Goal: Task Accomplishment & Management: Complete application form

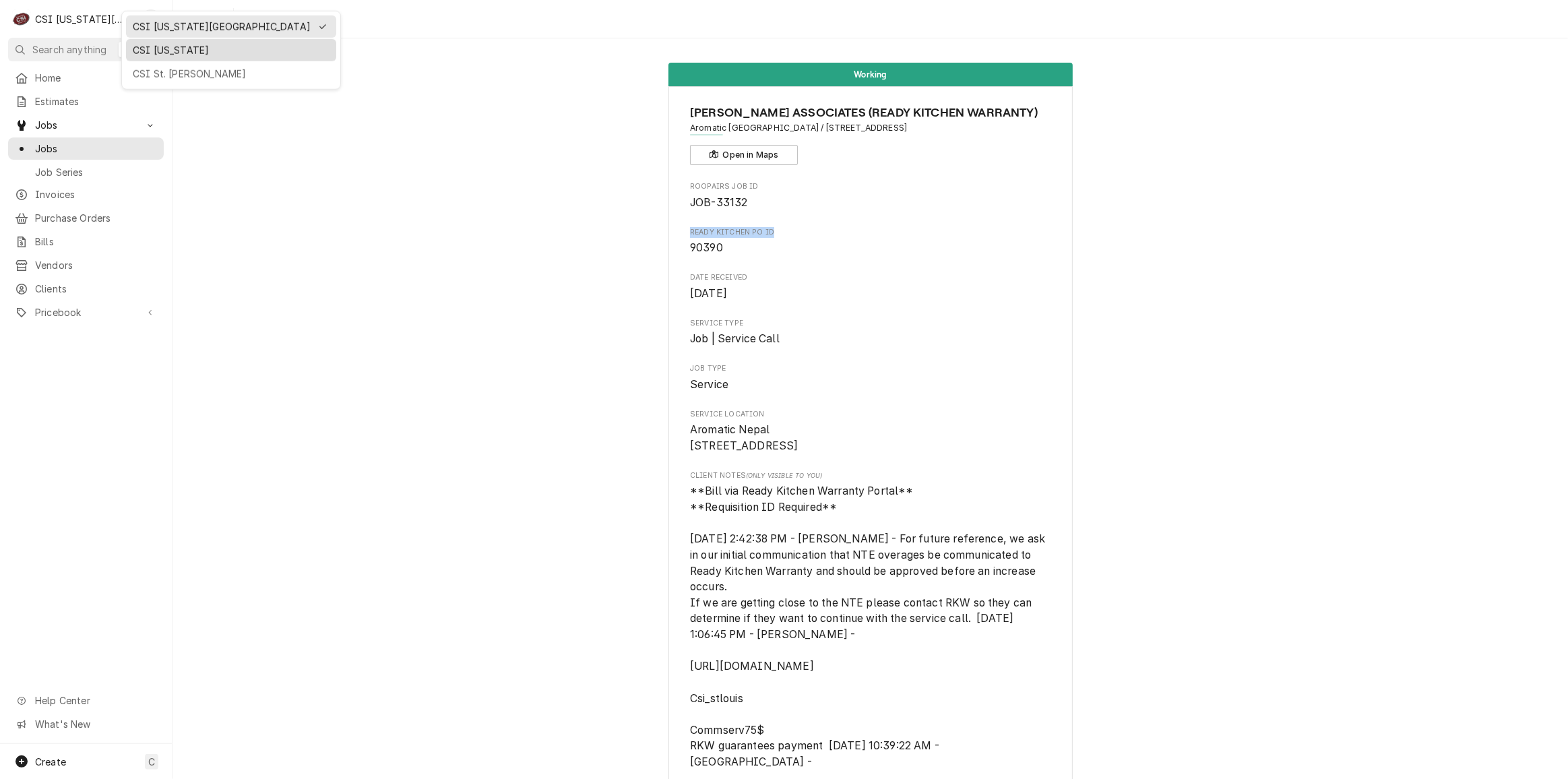
click at [191, 56] on div "CSI [US_STATE]" at bounding box center [231, 51] width 210 height 23
click at [70, 19] on div "CSI [US_STATE][GEOGRAPHIC_DATA]" at bounding box center [79, 19] width 89 height 14
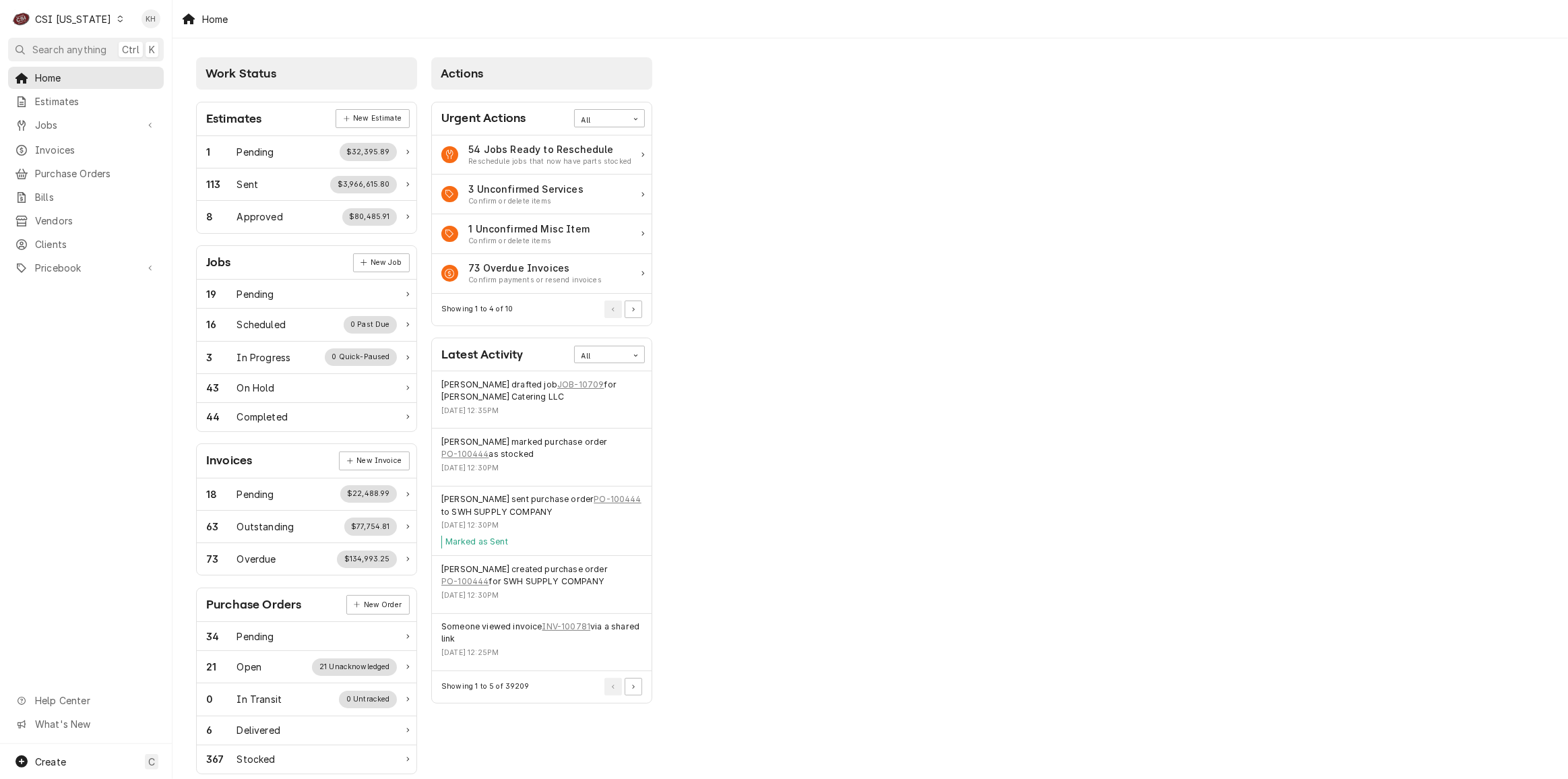
click at [91, 18] on div "CSI [US_STATE]" at bounding box center [72, 19] width 76 height 14
click at [151, 70] on div "CSI St. [PERSON_NAME]" at bounding box center [210, 73] width 178 height 14
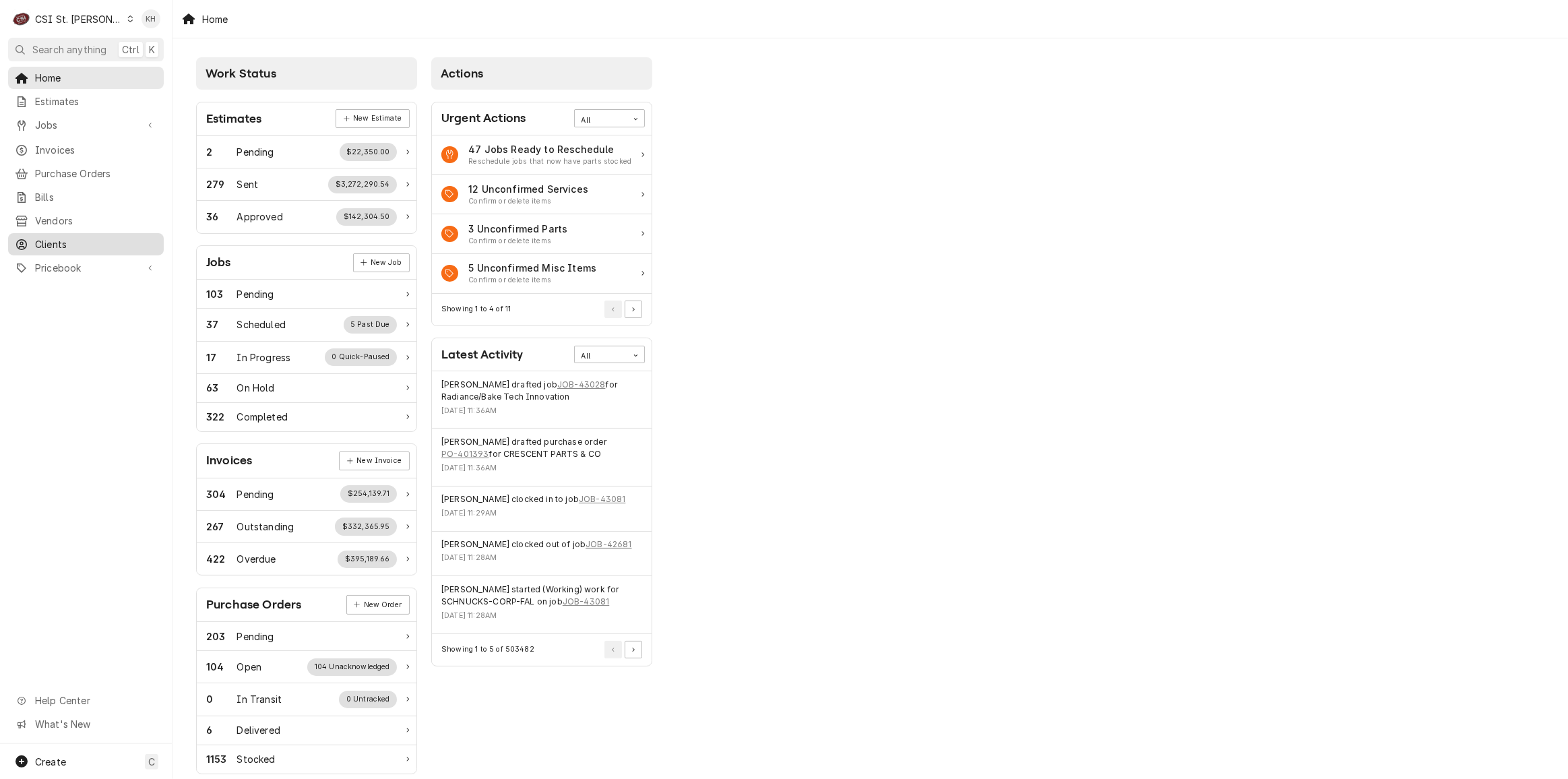
click at [72, 241] on span "Clients" at bounding box center [96, 244] width 122 height 14
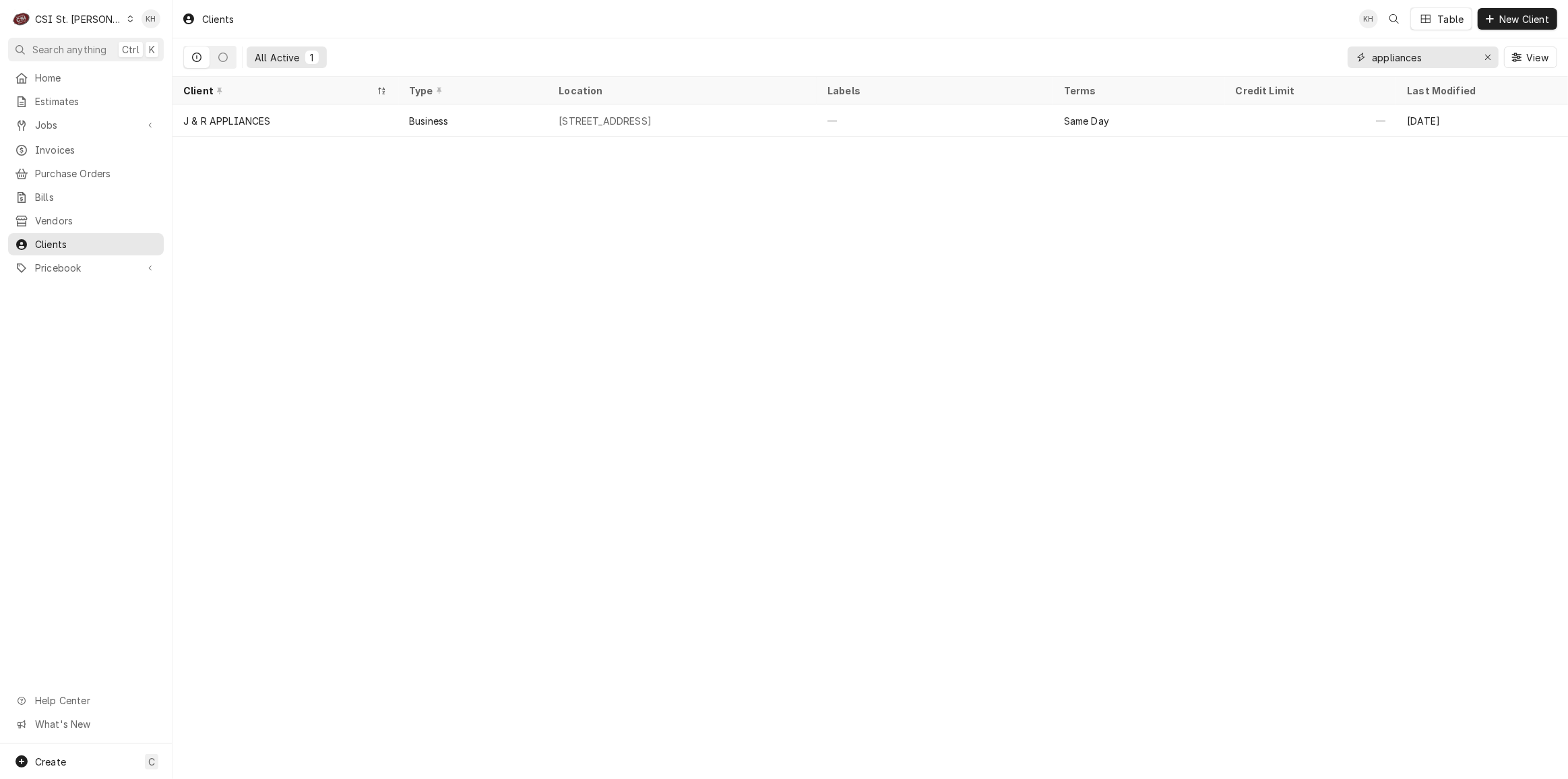
drag, startPoint x: 1439, startPoint y: 56, endPoint x: 1199, endPoint y: 47, distance: 240.2
click at [1199, 47] on div "All Active 1 appliances View" at bounding box center [871, 57] width 1374 height 38
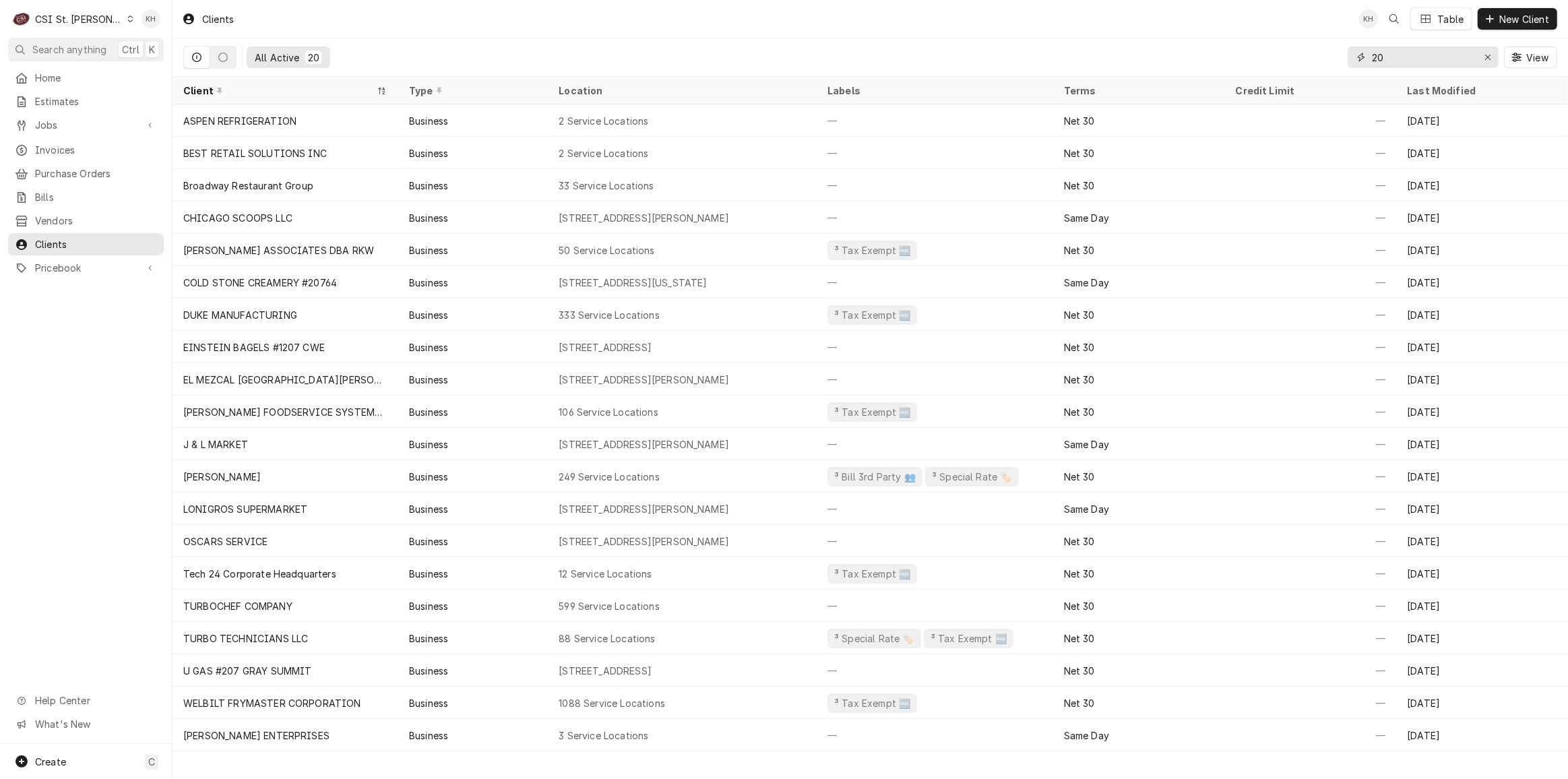
type input "2"
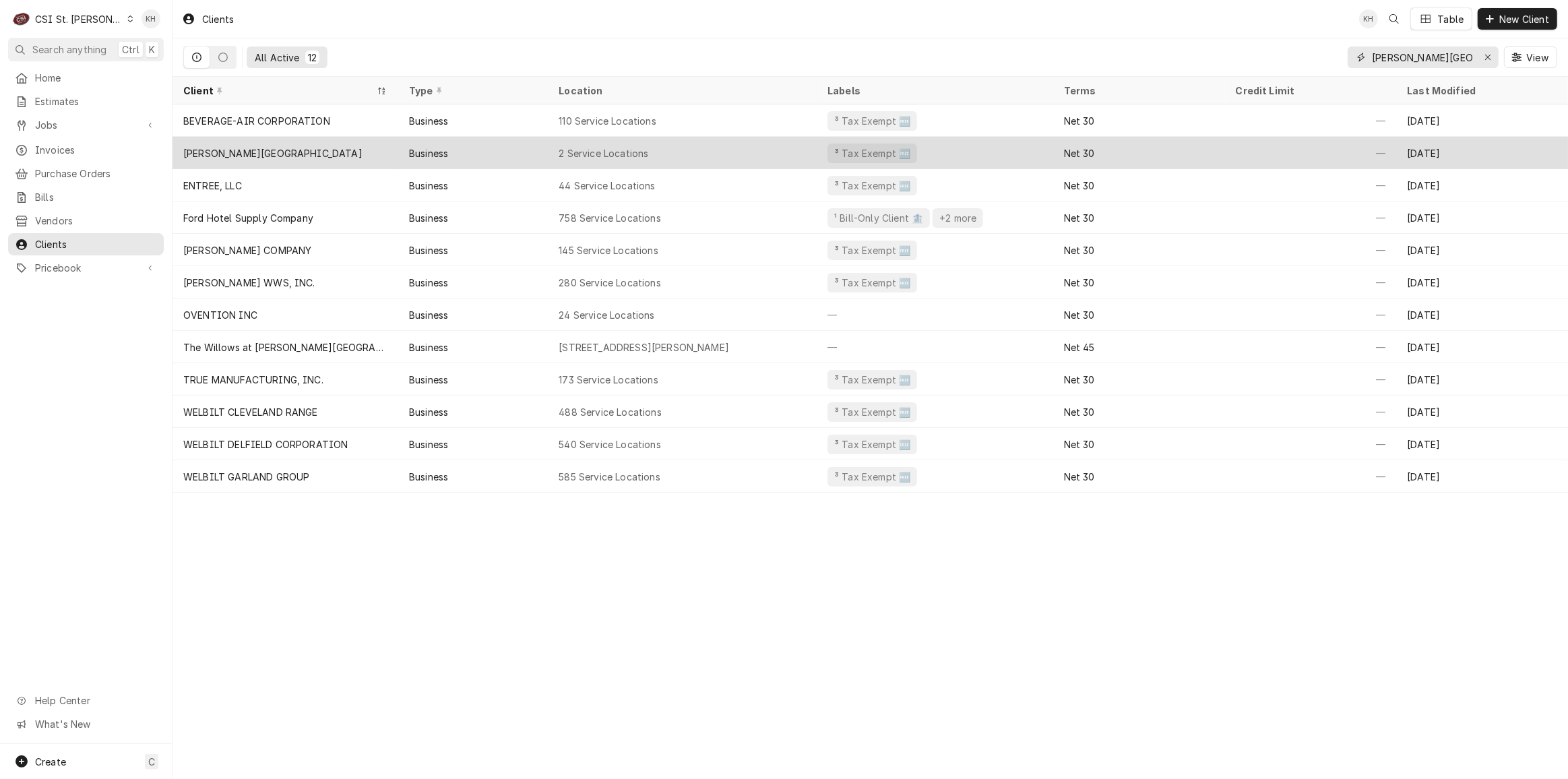
type input "brooking park"
click at [541, 146] on div "Business" at bounding box center [473, 152] width 151 height 32
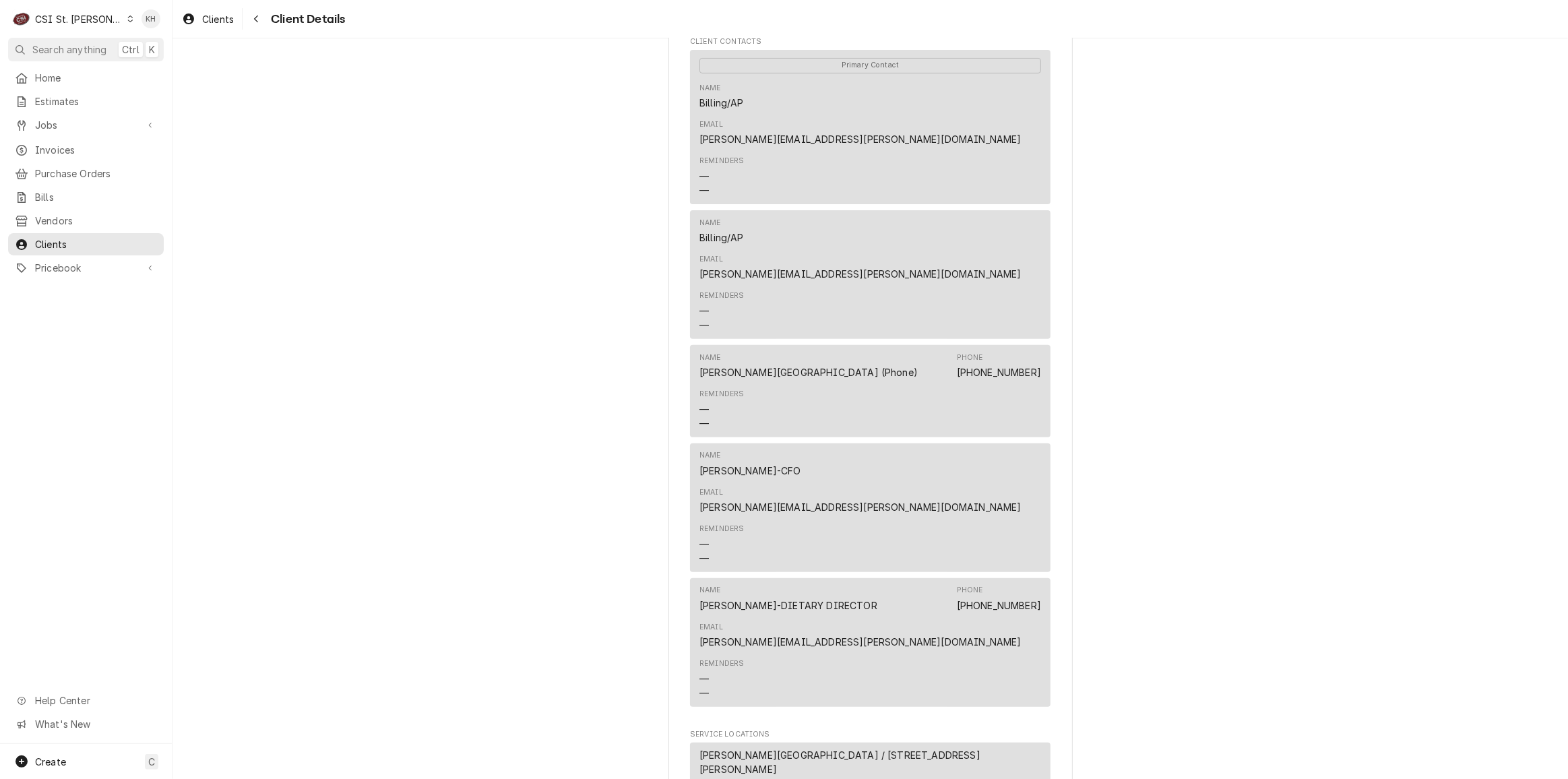
scroll to position [750, 0]
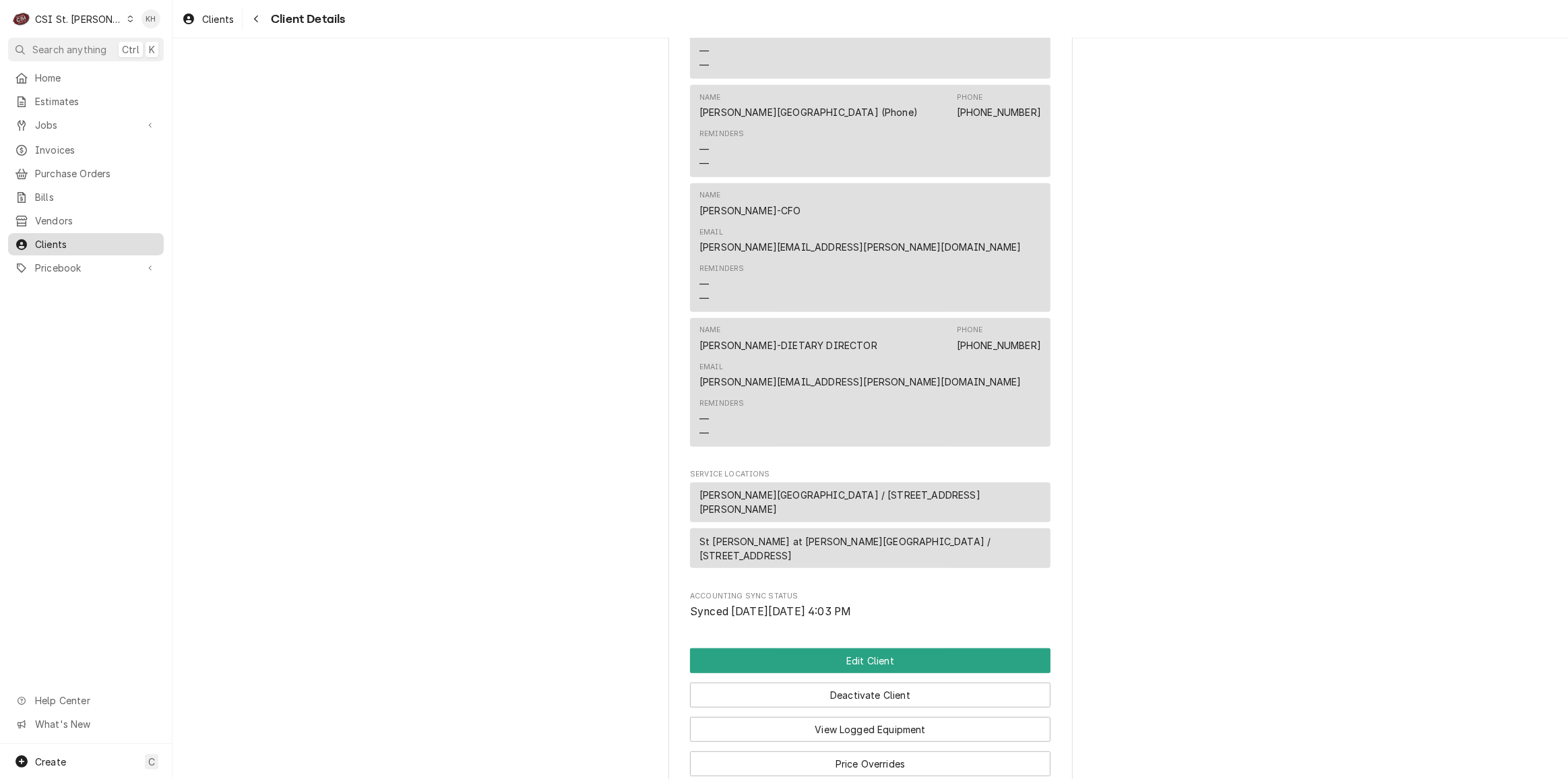
click at [120, 243] on span "Clients" at bounding box center [96, 244] width 122 height 14
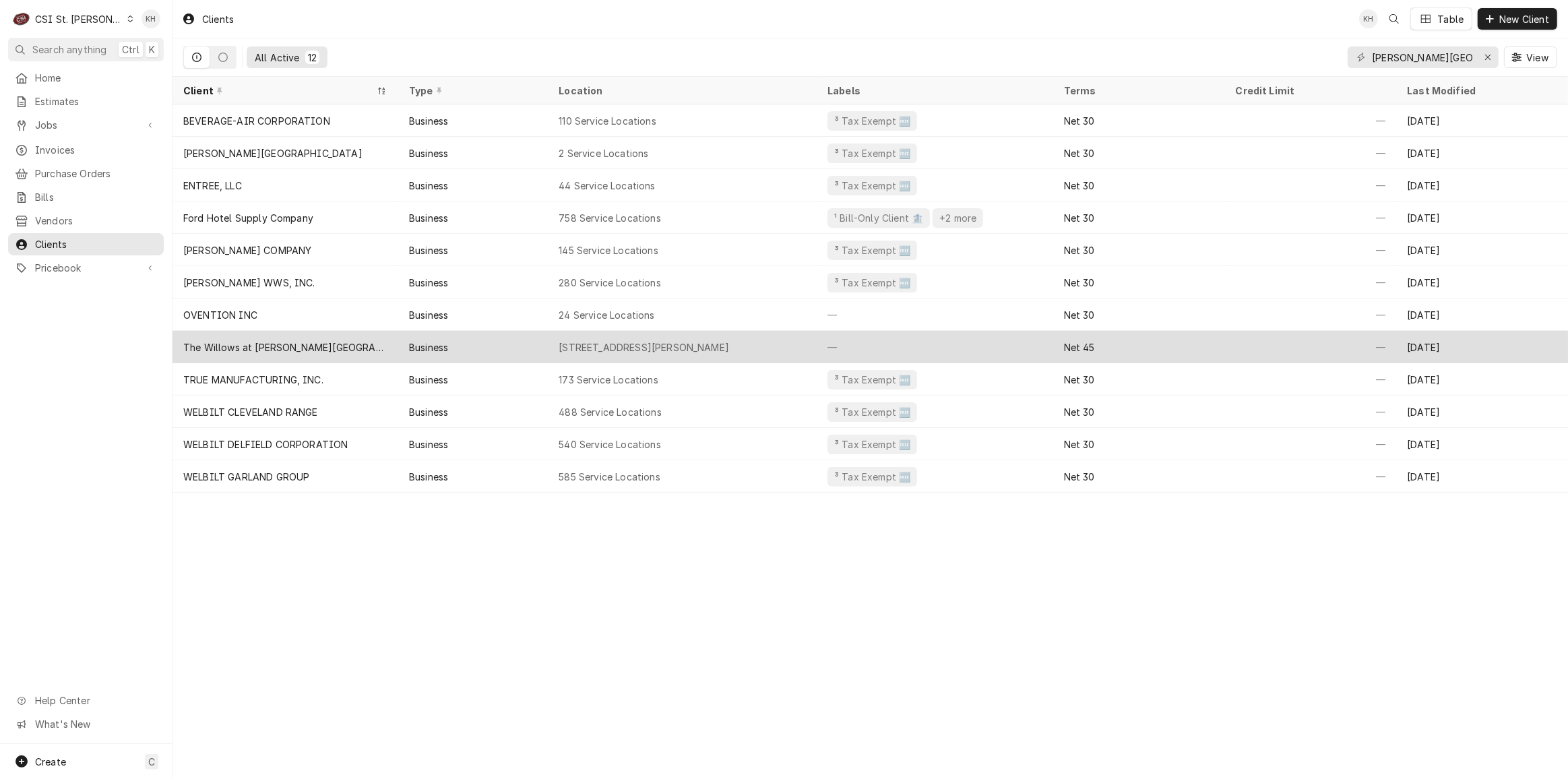
click at [372, 347] on div "The Willows at [PERSON_NAME][GEOGRAPHIC_DATA]" at bounding box center [285, 347] width 226 height 32
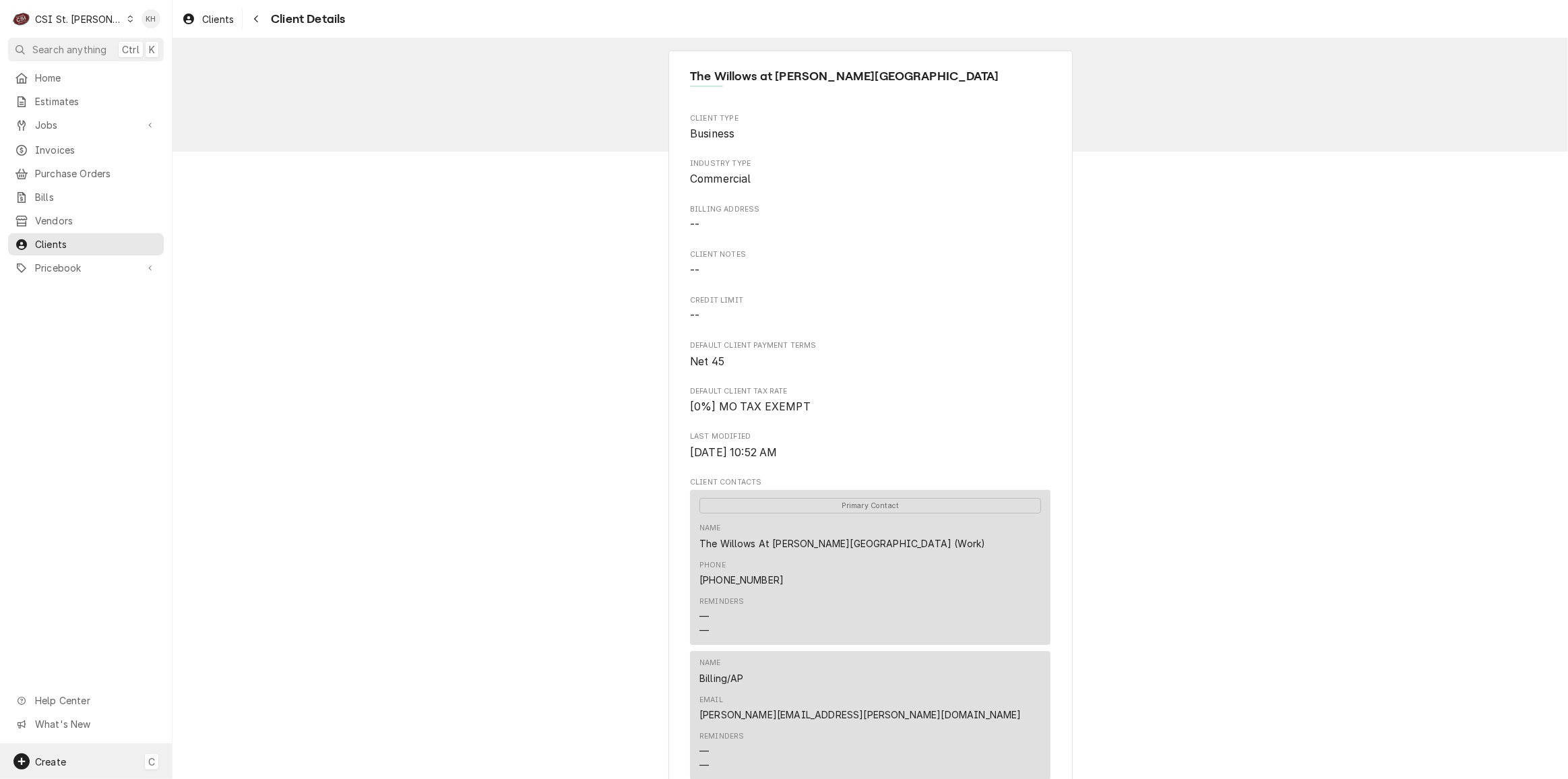
click at [77, 766] on div "Create C" at bounding box center [86, 761] width 172 height 35
click at [247, 646] on div "Job" at bounding box center [253, 644] width 90 height 14
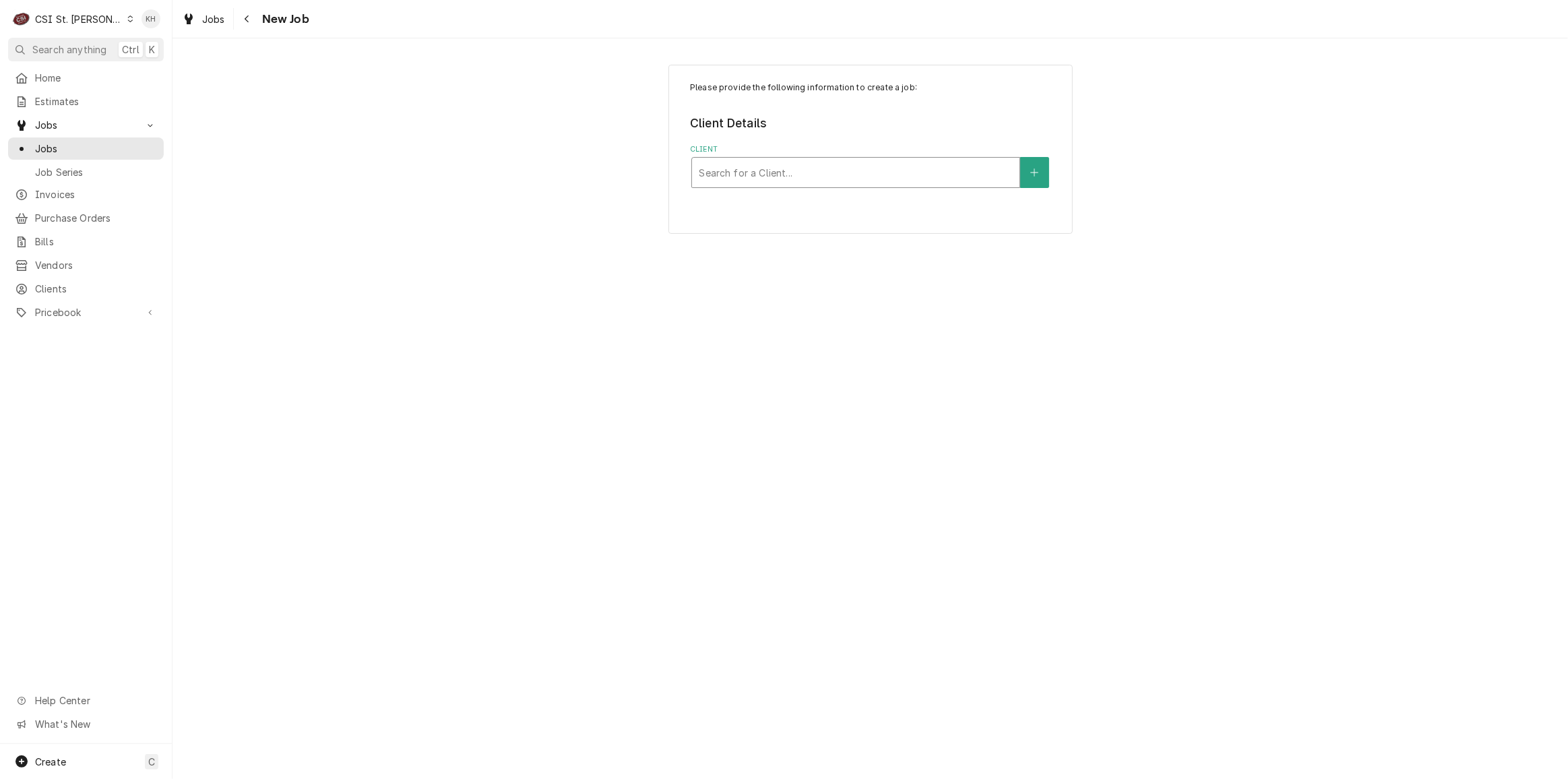
click at [806, 174] on div "Client" at bounding box center [856, 172] width 314 height 24
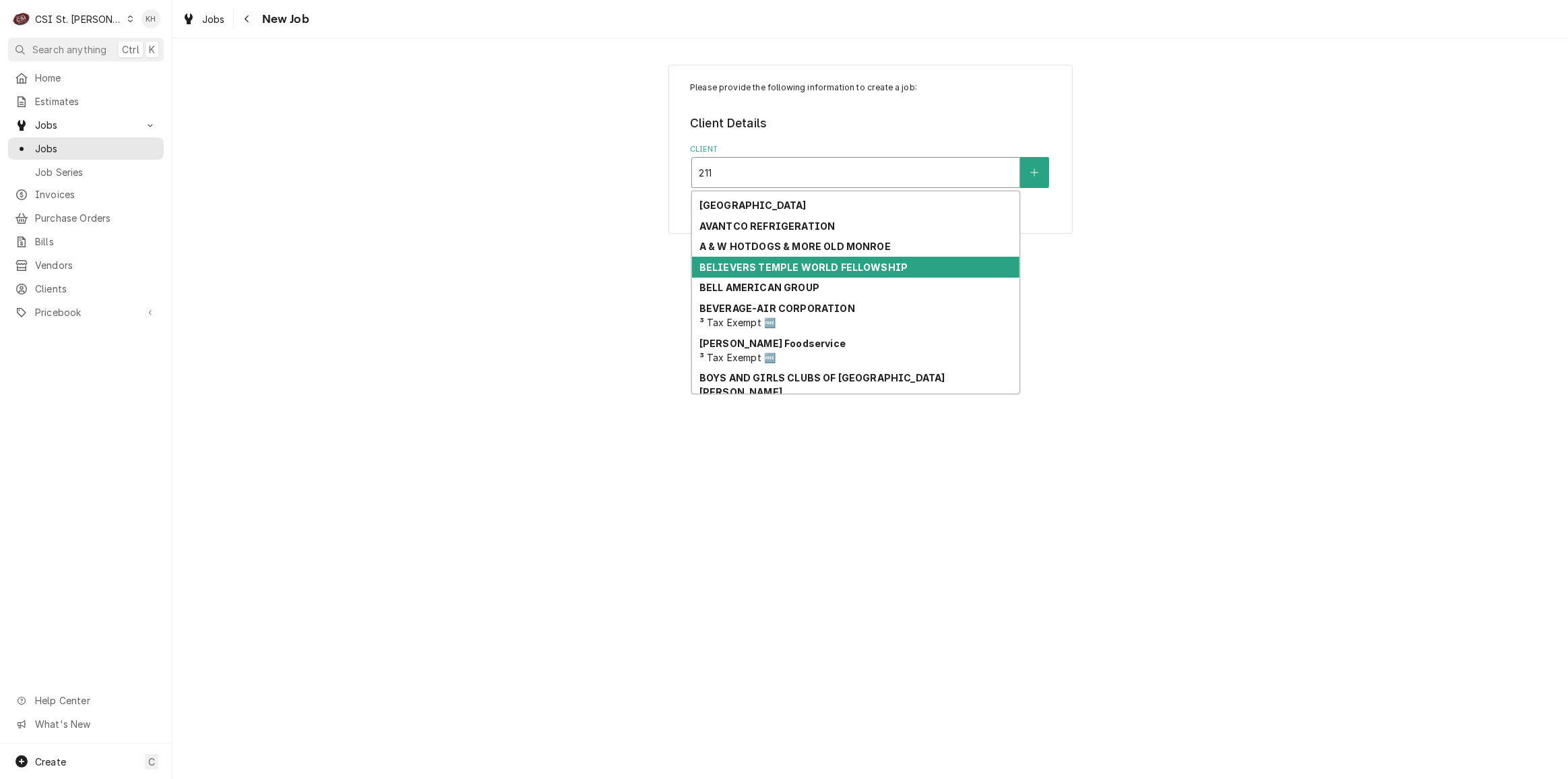
scroll to position [154, 0]
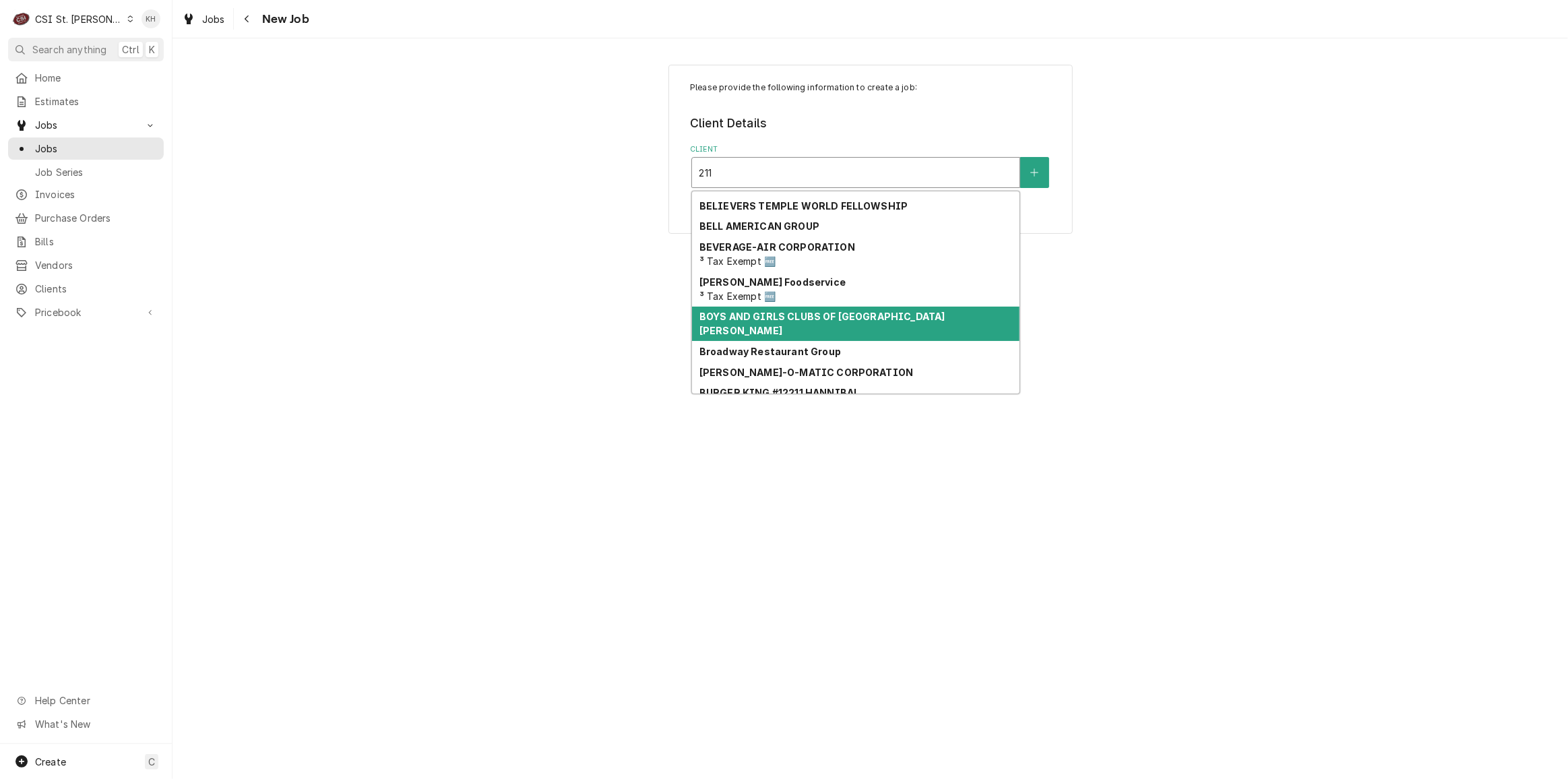
type input "211"
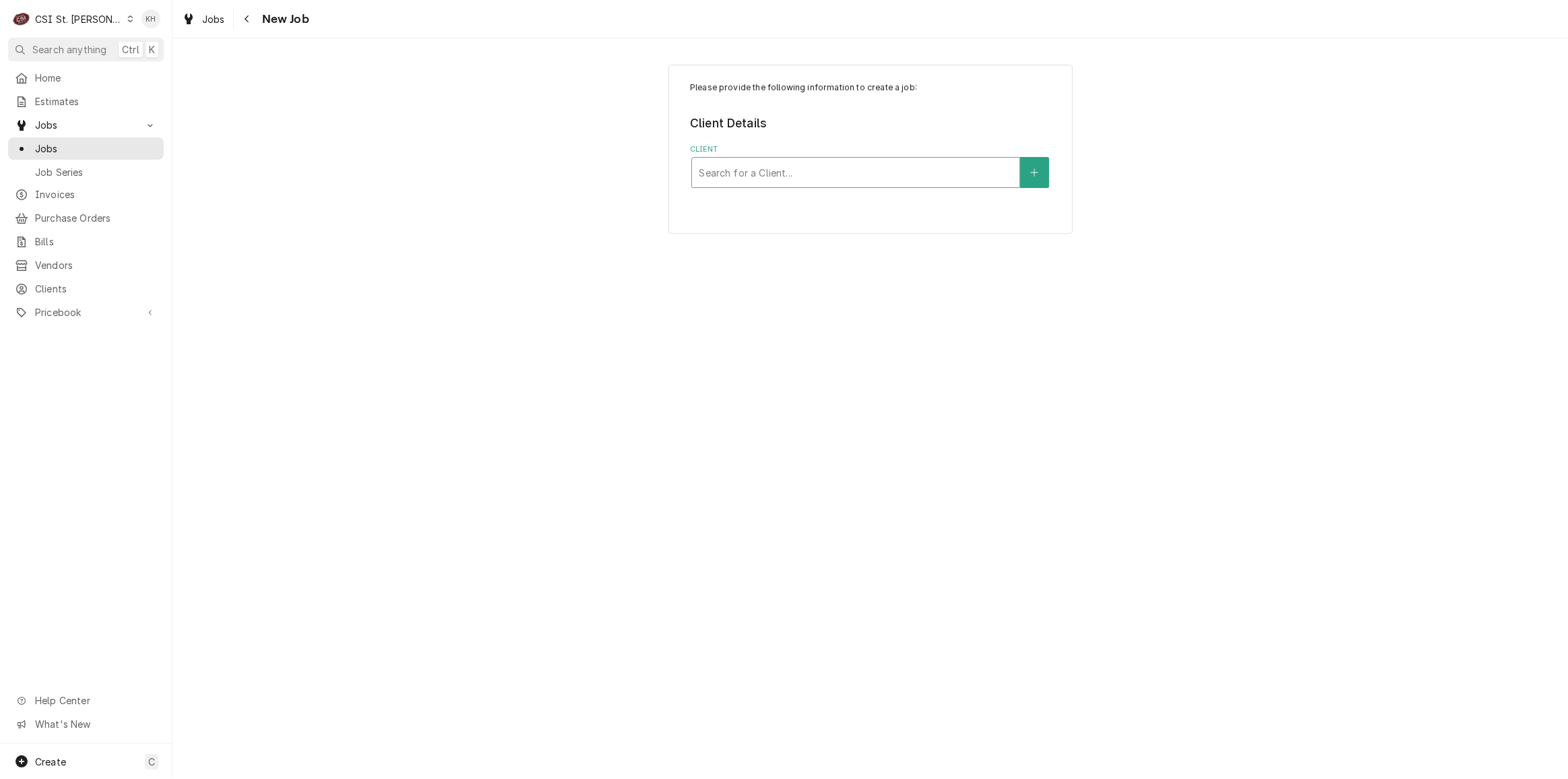
click at [858, 165] on div "Client" at bounding box center [856, 172] width 314 height 24
type input "brooking park"
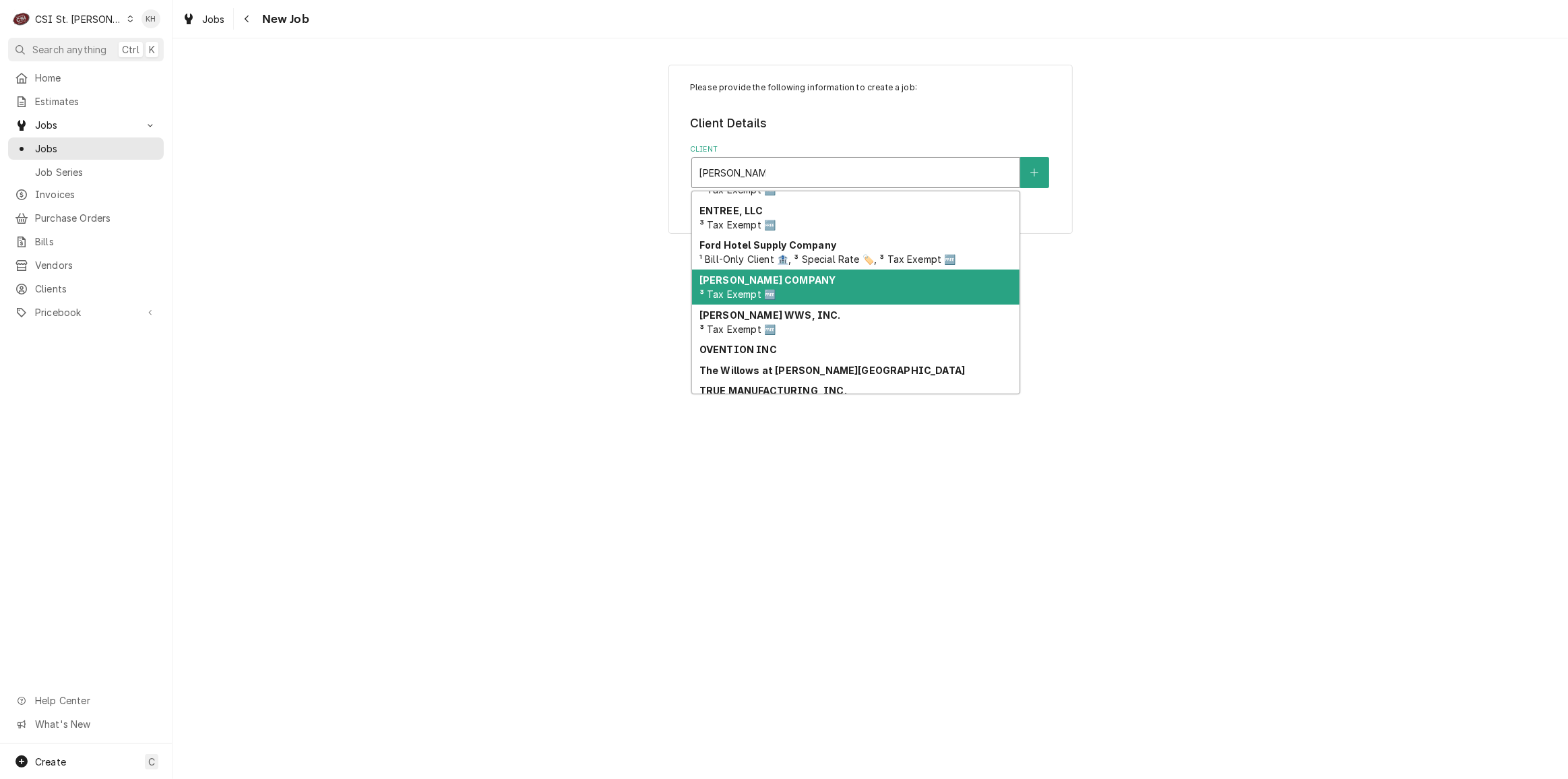
scroll to position [117, 0]
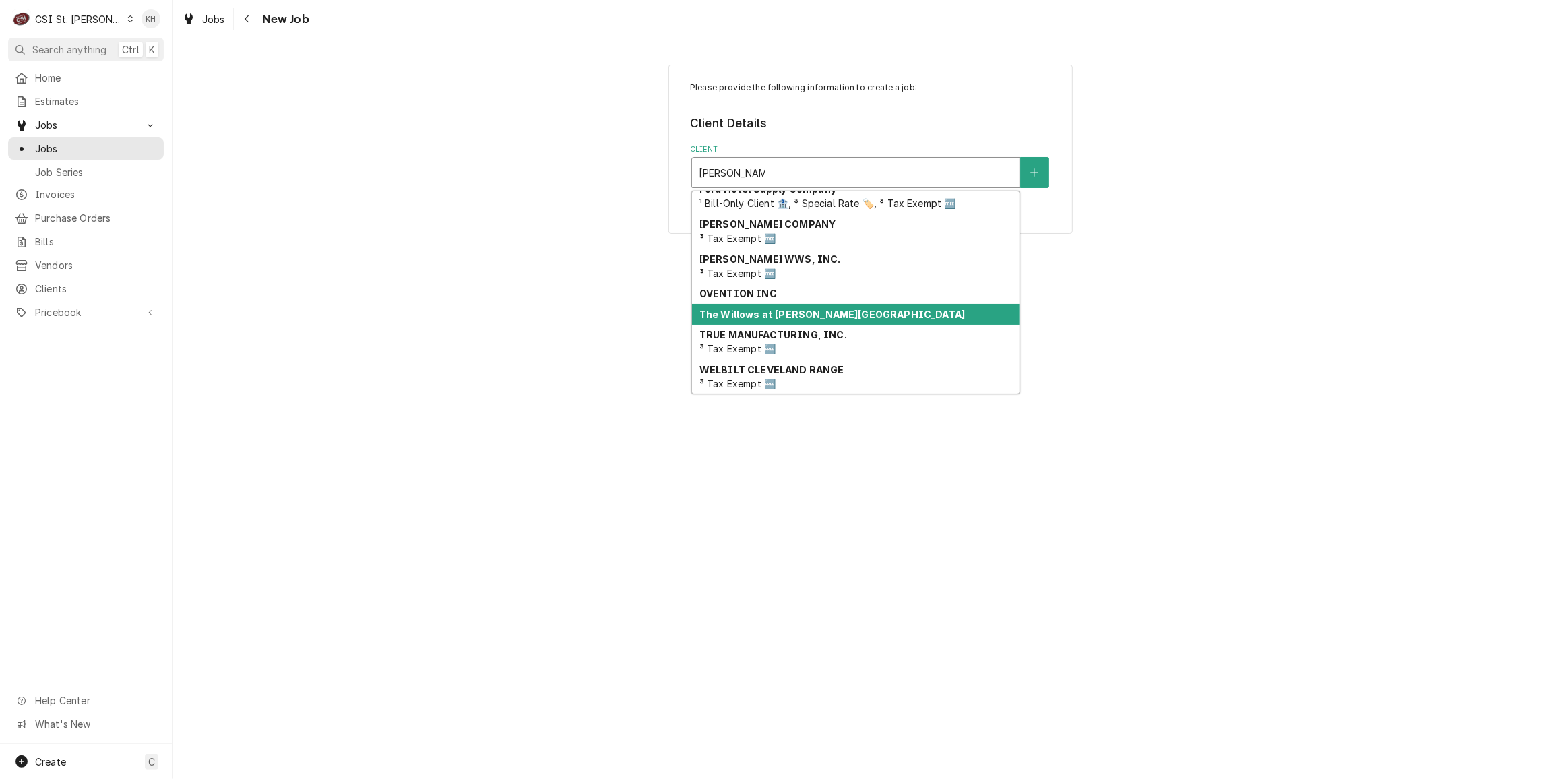
click at [920, 305] on div "The Willows at Brooking Park" at bounding box center [856, 314] width 328 height 21
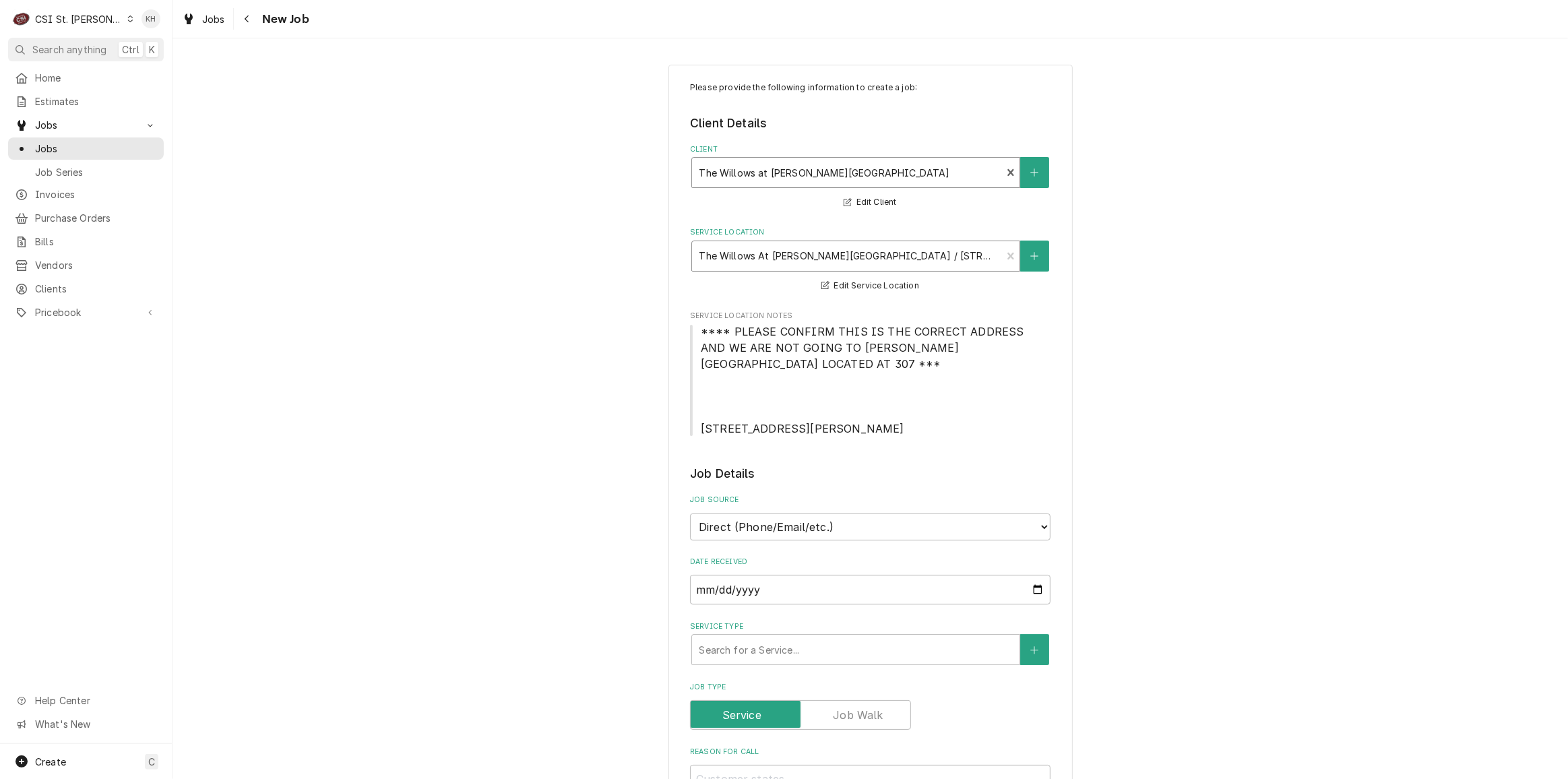
click at [870, 256] on div "Service Location" at bounding box center [847, 256] width 296 height 24
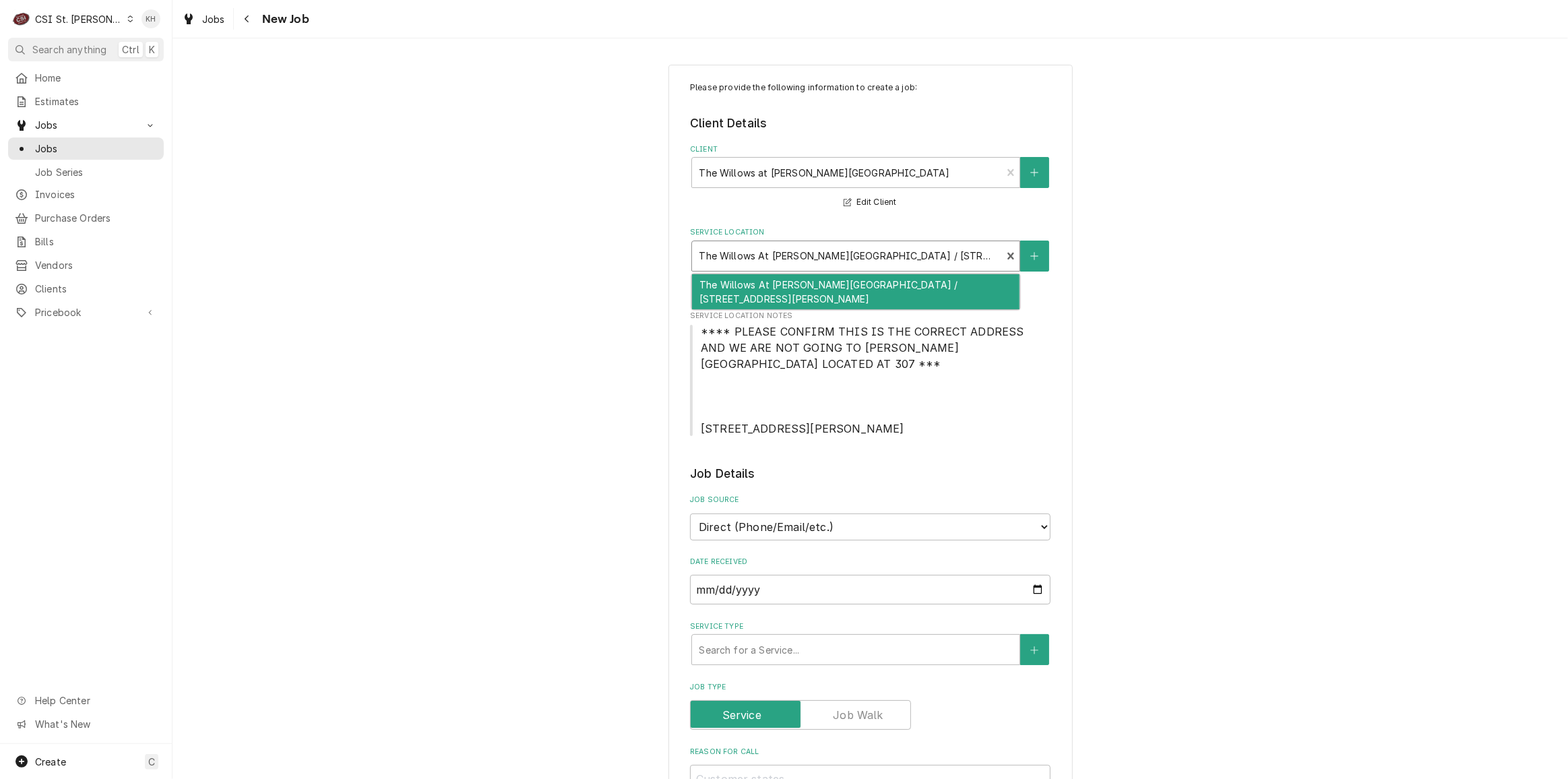
click at [870, 256] on div "Service Location" at bounding box center [847, 256] width 296 height 24
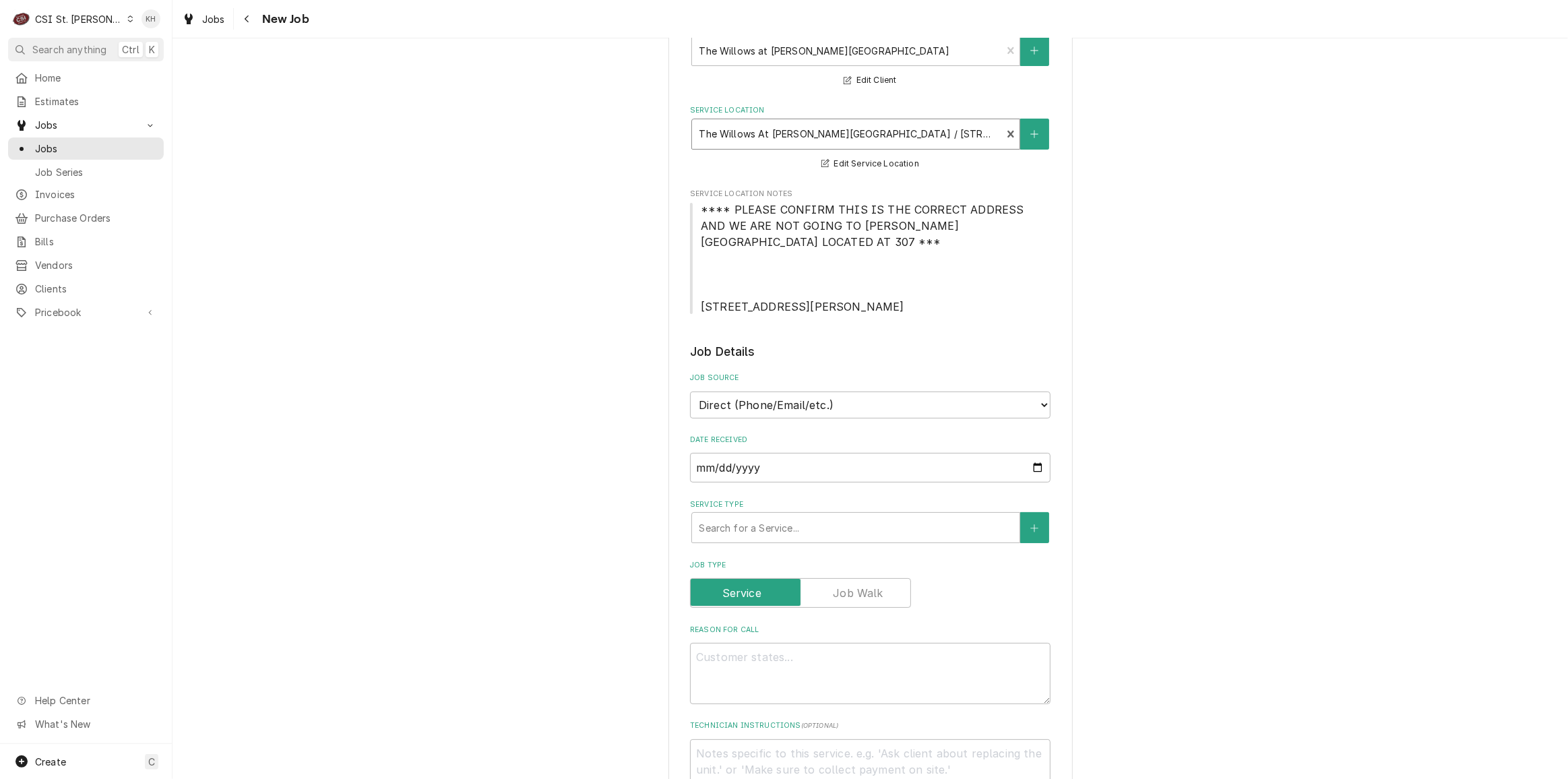
scroll to position [183, 0]
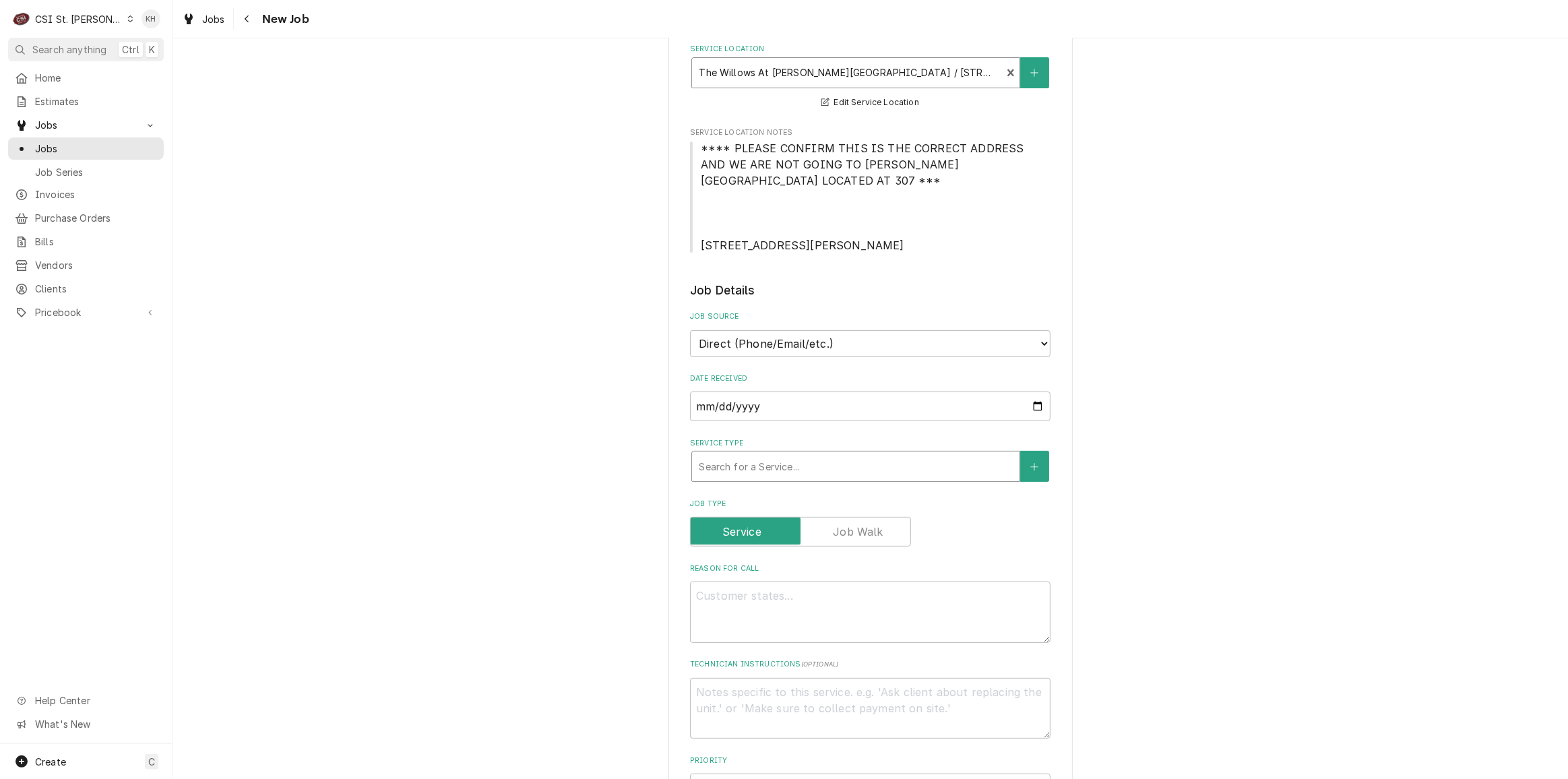
click at [824, 454] on div "Service Type" at bounding box center [856, 467] width 314 height 24
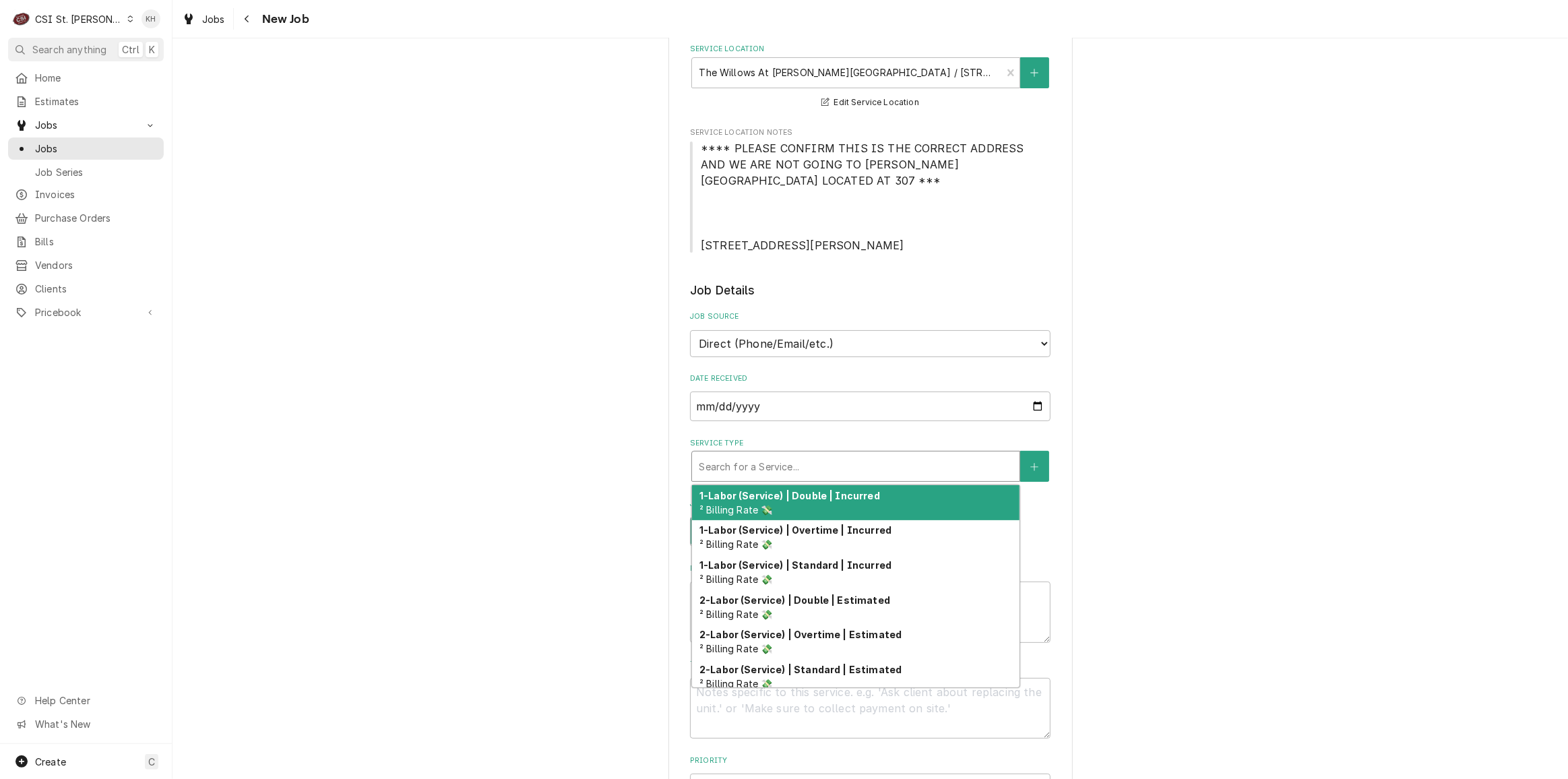
type textarea "x"
type input "s"
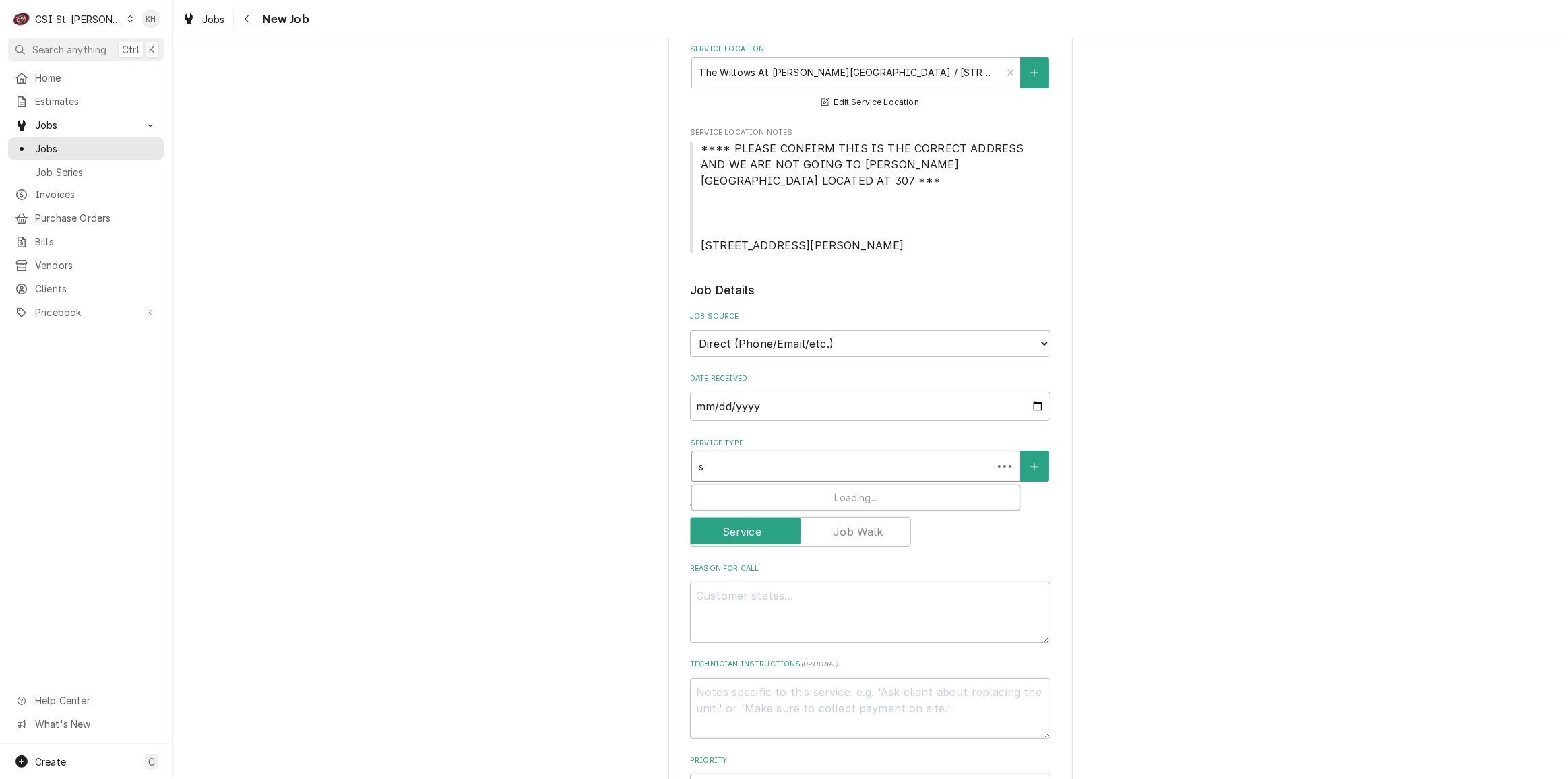
type textarea "x"
type input "se"
type textarea "x"
type input "ser"
type textarea "x"
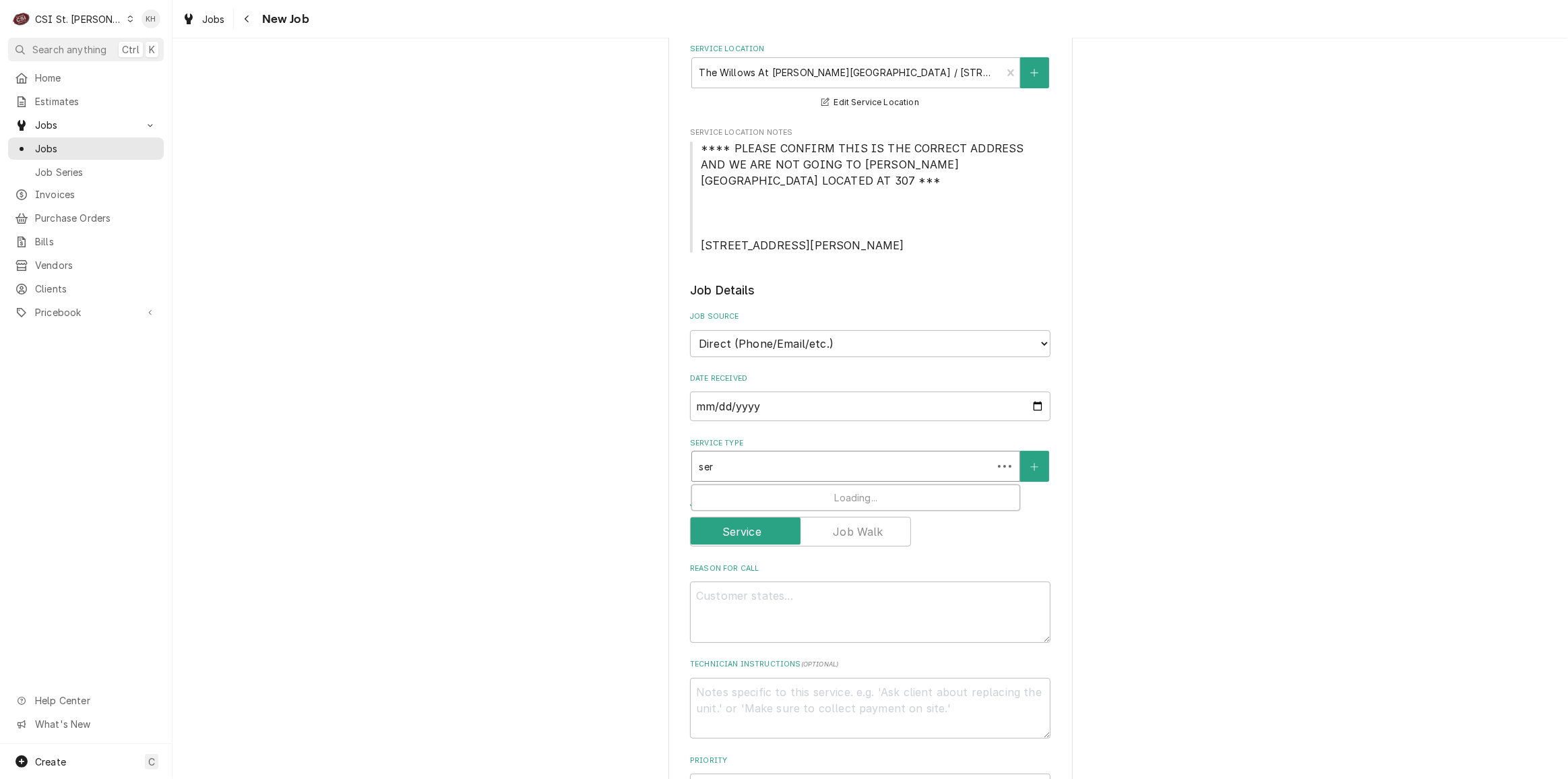
type input "serv"
type textarea "x"
type input "servi"
type textarea "x"
type input "servic"
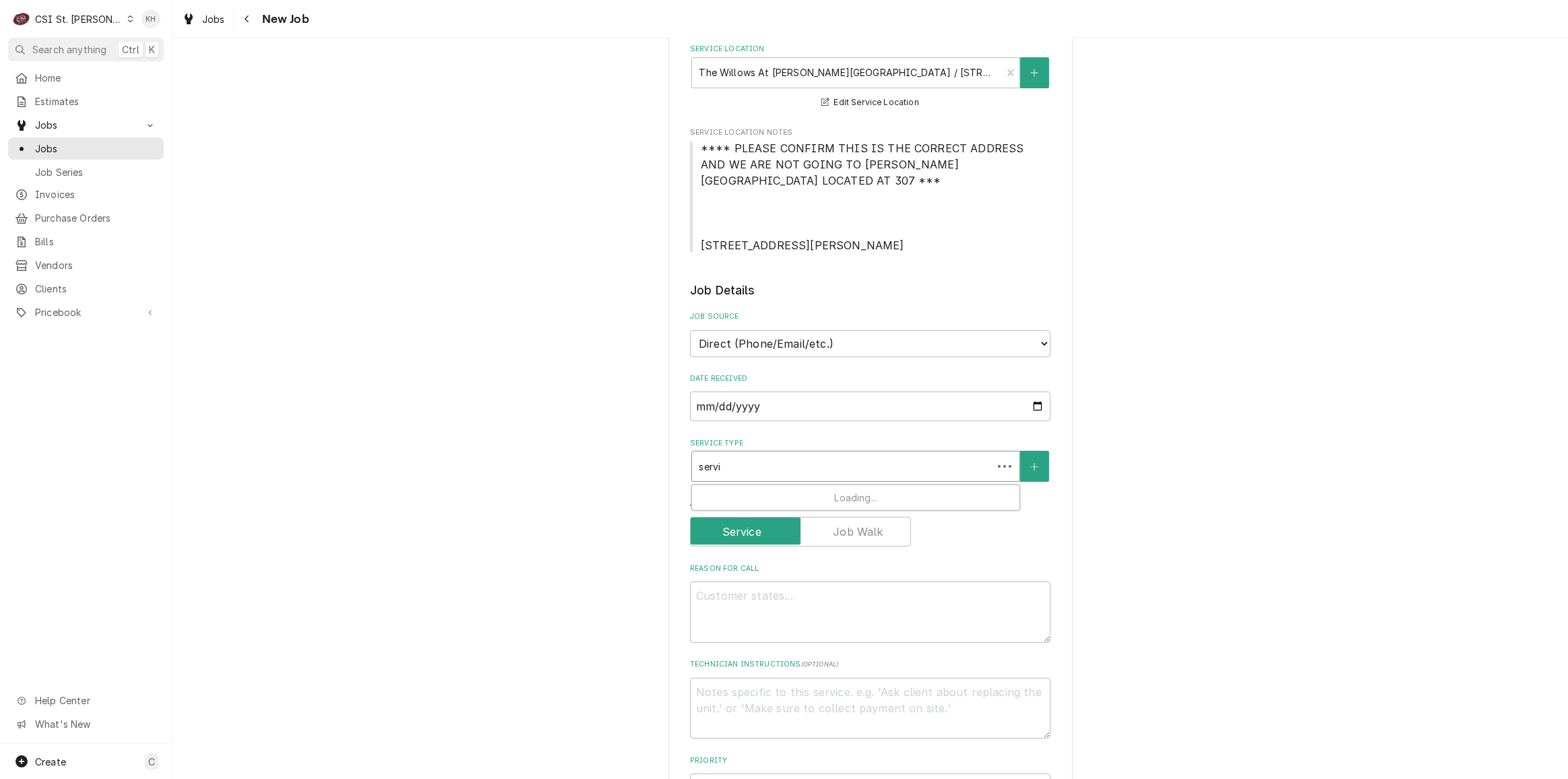
type textarea "x"
type input "service"
type textarea "x"
type input "service"
type textarea "x"
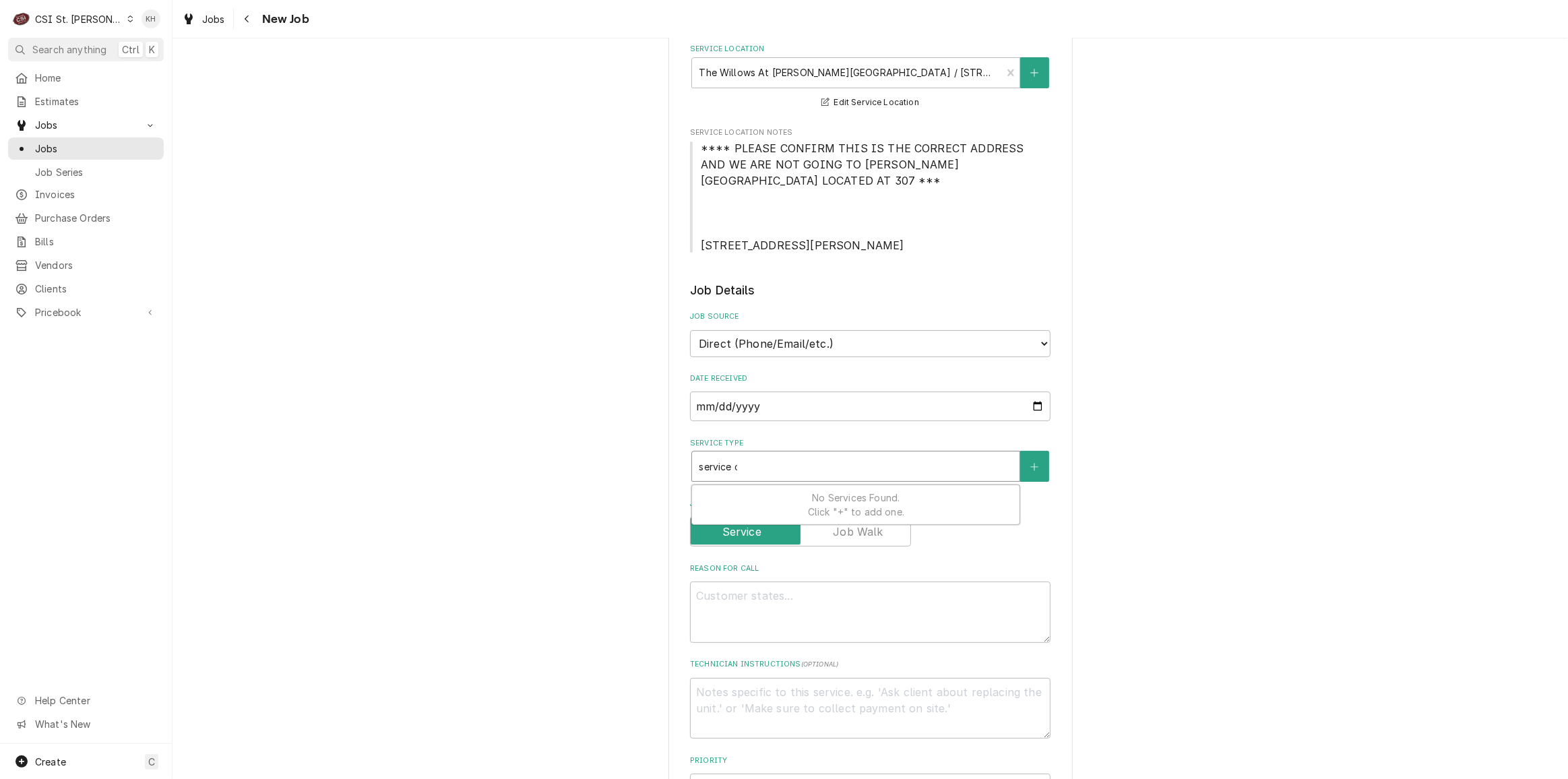
type input "service ca"
type textarea "x"
type input "service cal"
type textarea "x"
type input "service call"
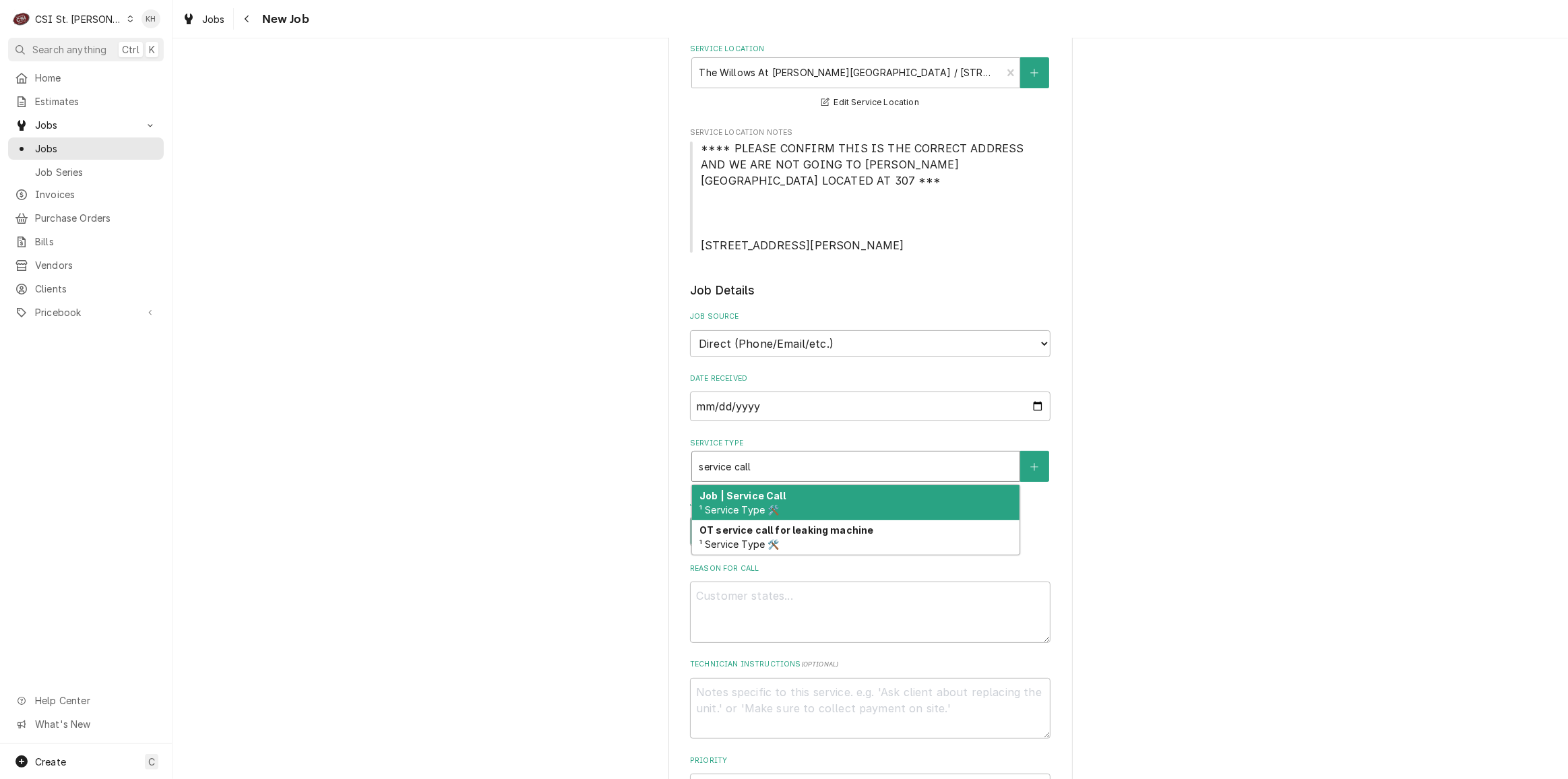
click at [836, 485] on div "Job | Service Call ¹ Service Type 🛠️" at bounding box center [856, 502] width 328 height 35
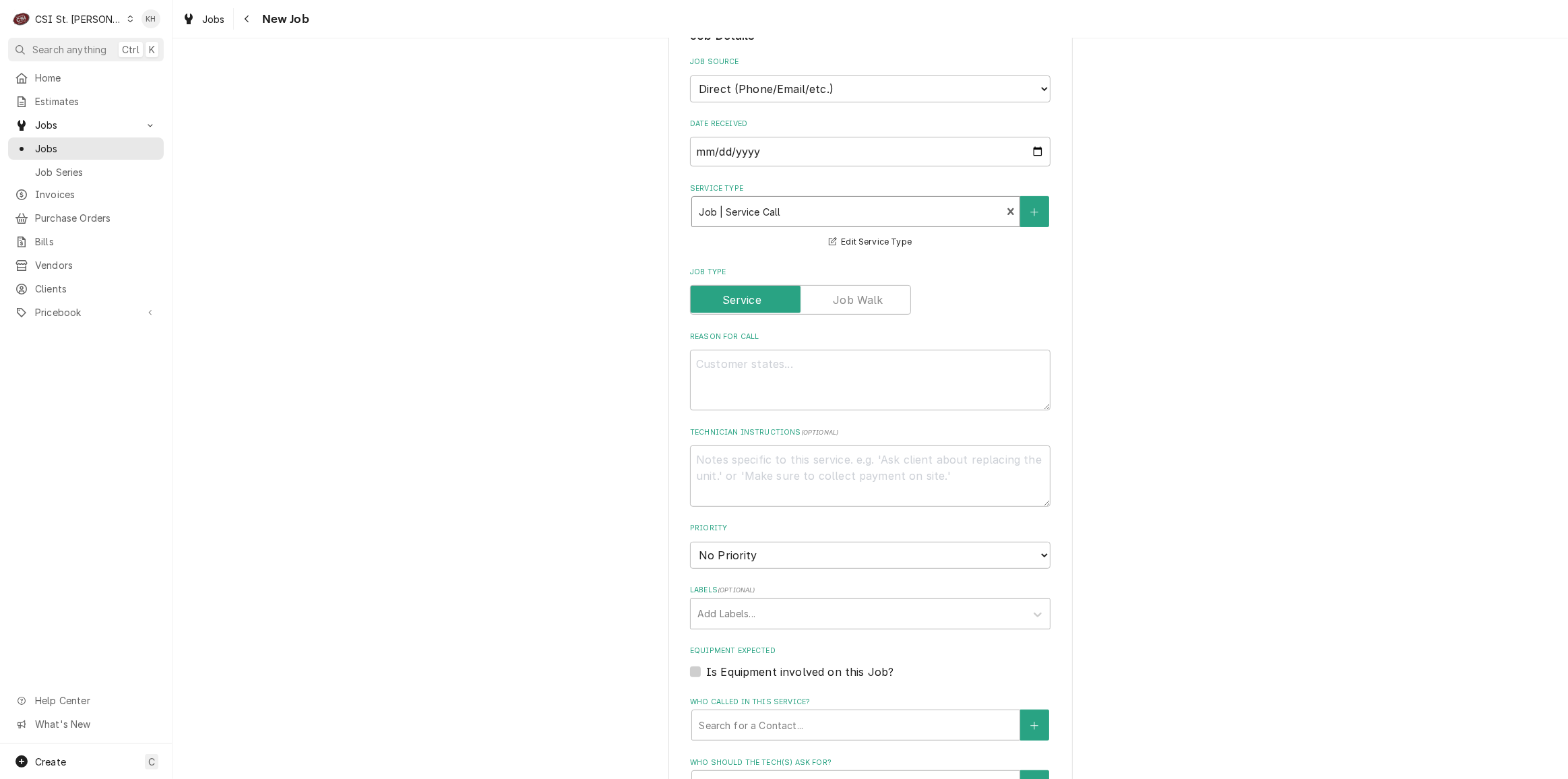
scroll to position [612, 0]
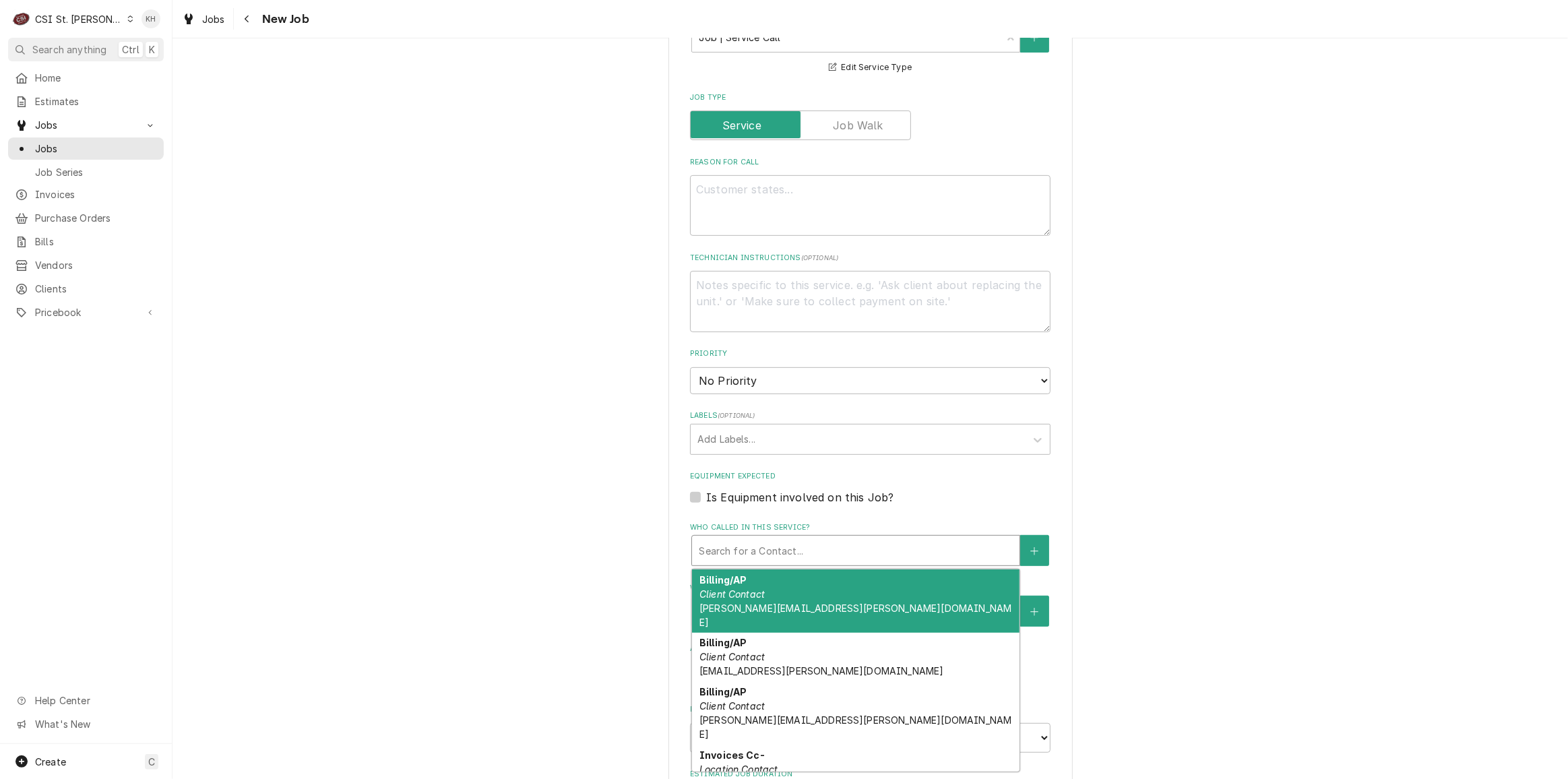
click at [754, 538] on div "Who called in this service?" at bounding box center [856, 550] width 314 height 24
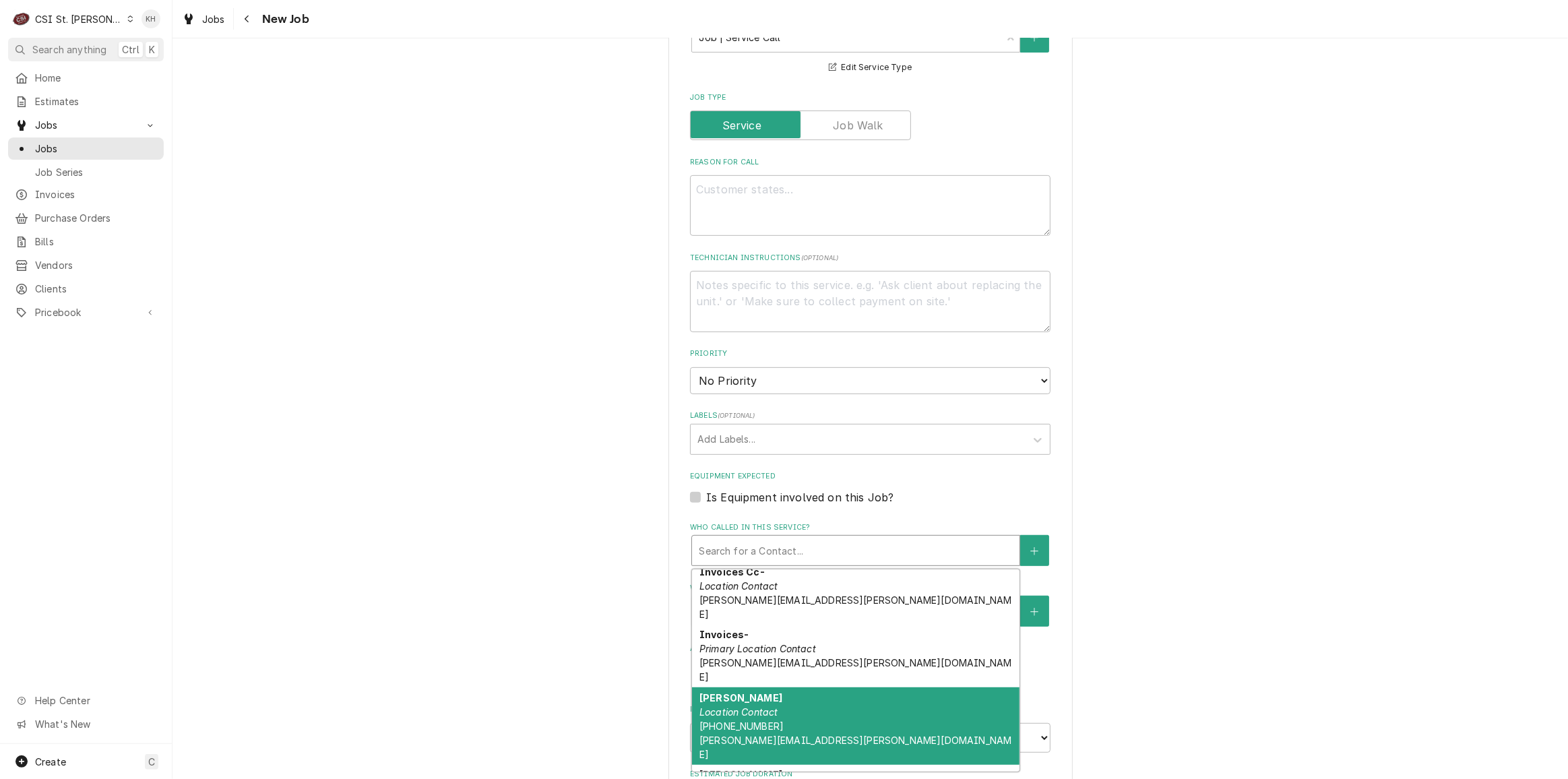
scroll to position [245, 0]
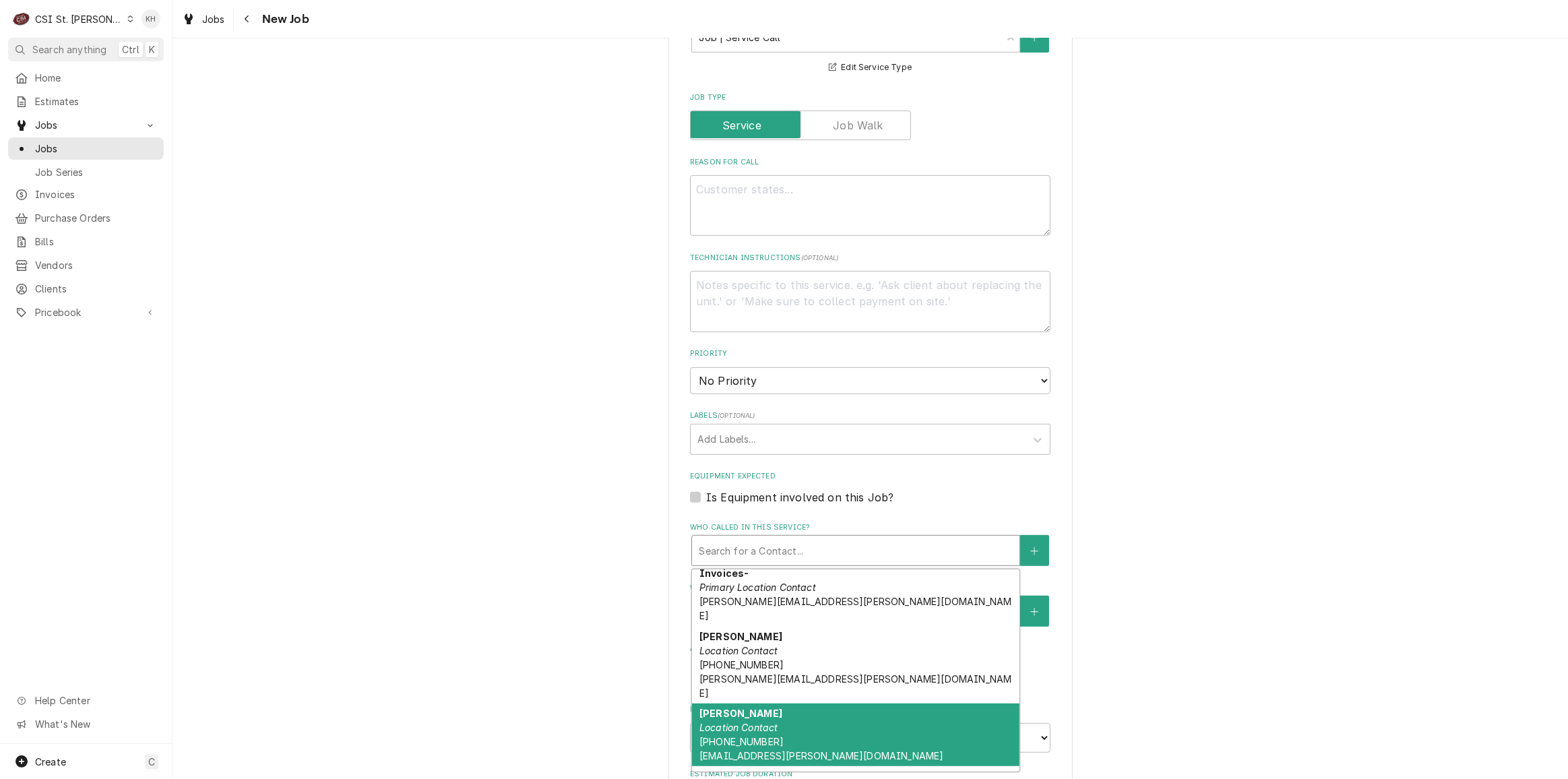
click at [815, 704] on div "Phil Noe Location Contact (314) 795-6356 phil.noe@standrews1.com" at bounding box center [856, 735] width 328 height 63
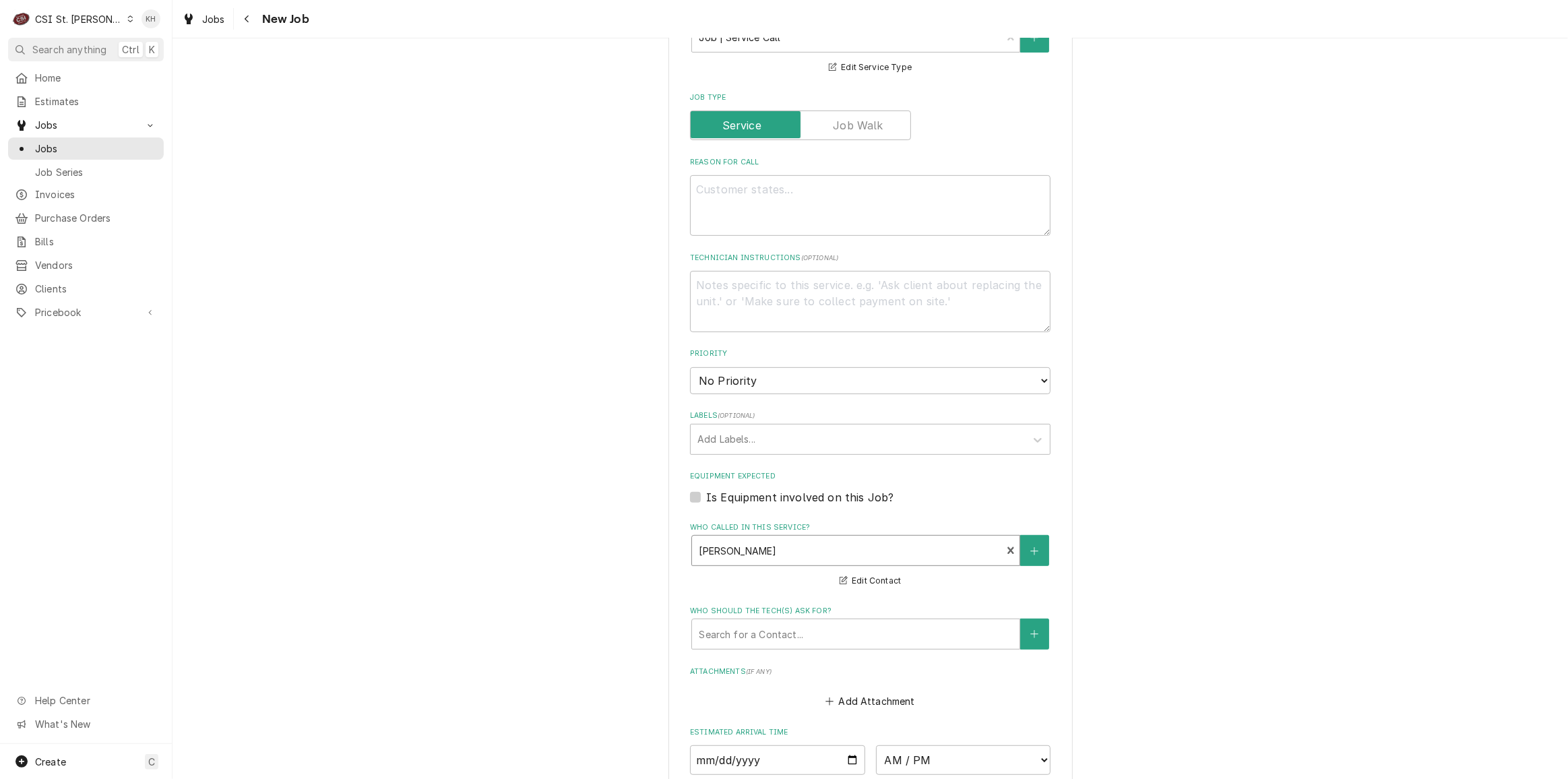
click at [787, 538] on div "Who called in this service?" at bounding box center [847, 550] width 296 height 24
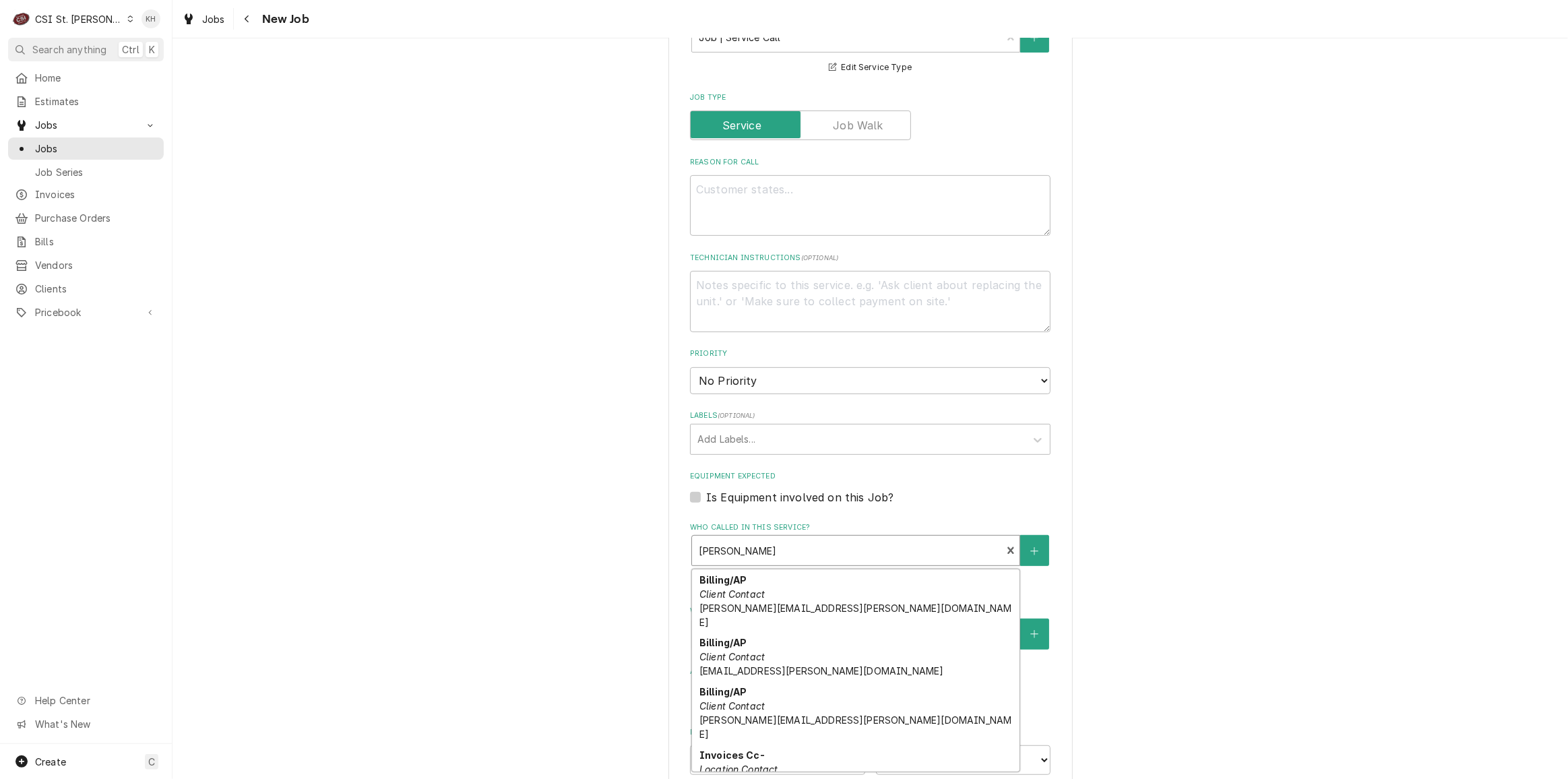
scroll to position [190, 0]
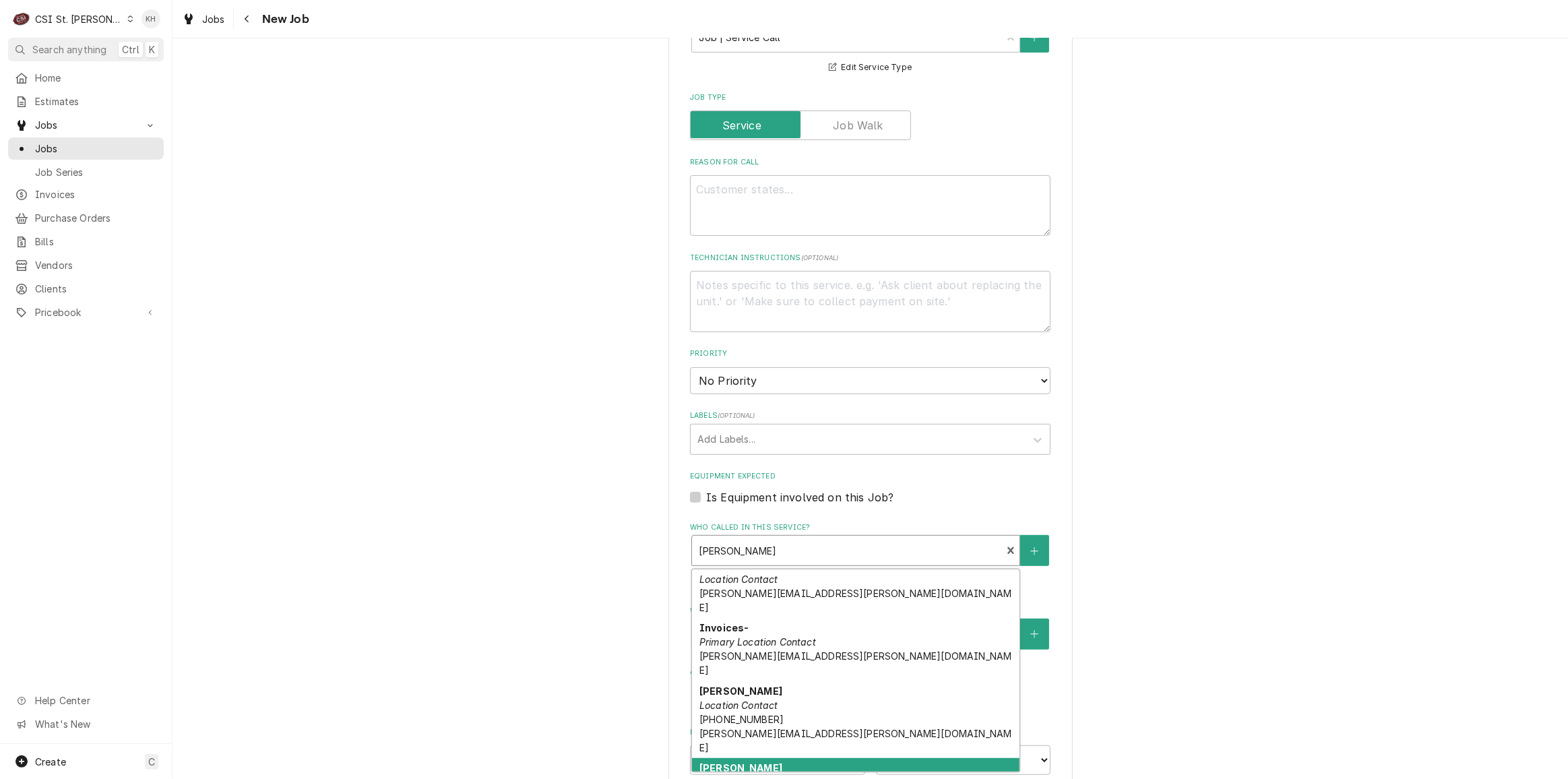
click at [789, 758] on div "Phil Noe Location Contact (314) 795-6356 phil.noe@standrews1.com" at bounding box center [856, 789] width 328 height 63
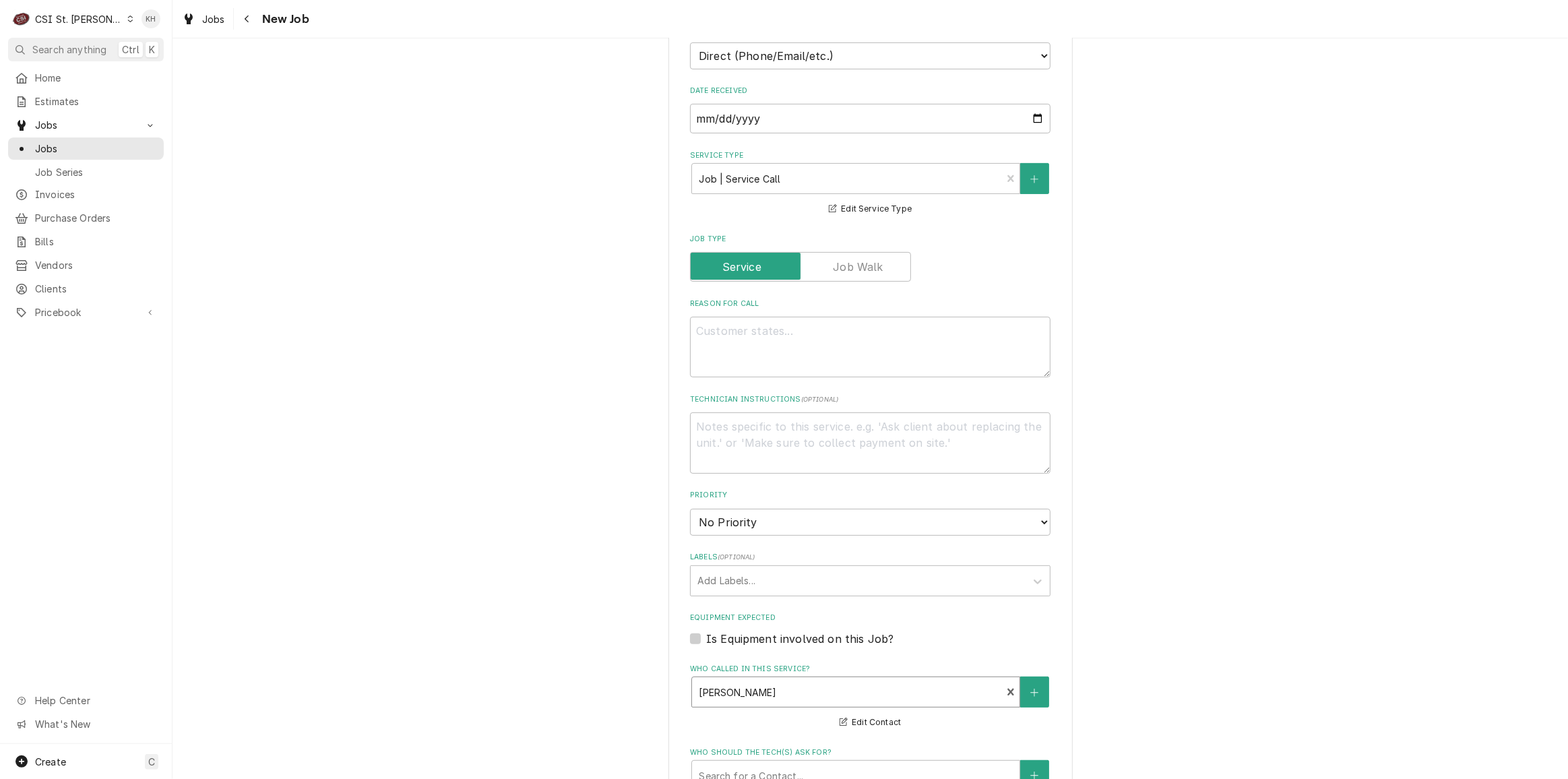
scroll to position [490, 0]
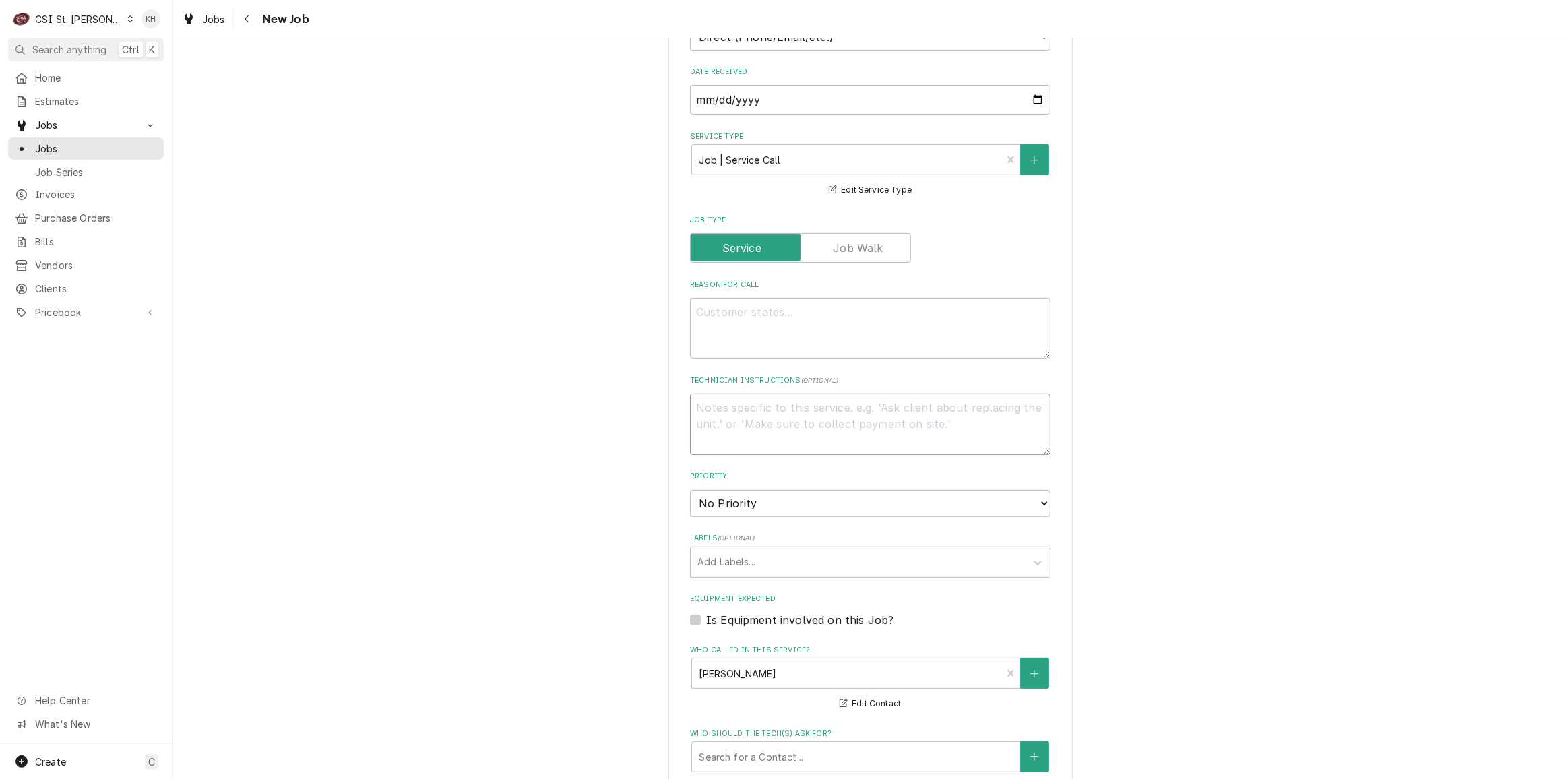
click at [763, 398] on textarea "Technician Instructions ( optional )" at bounding box center [870, 423] width 360 height 60
type textarea "x"
type textarea "S"
type textarea "x"
type textarea "Se"
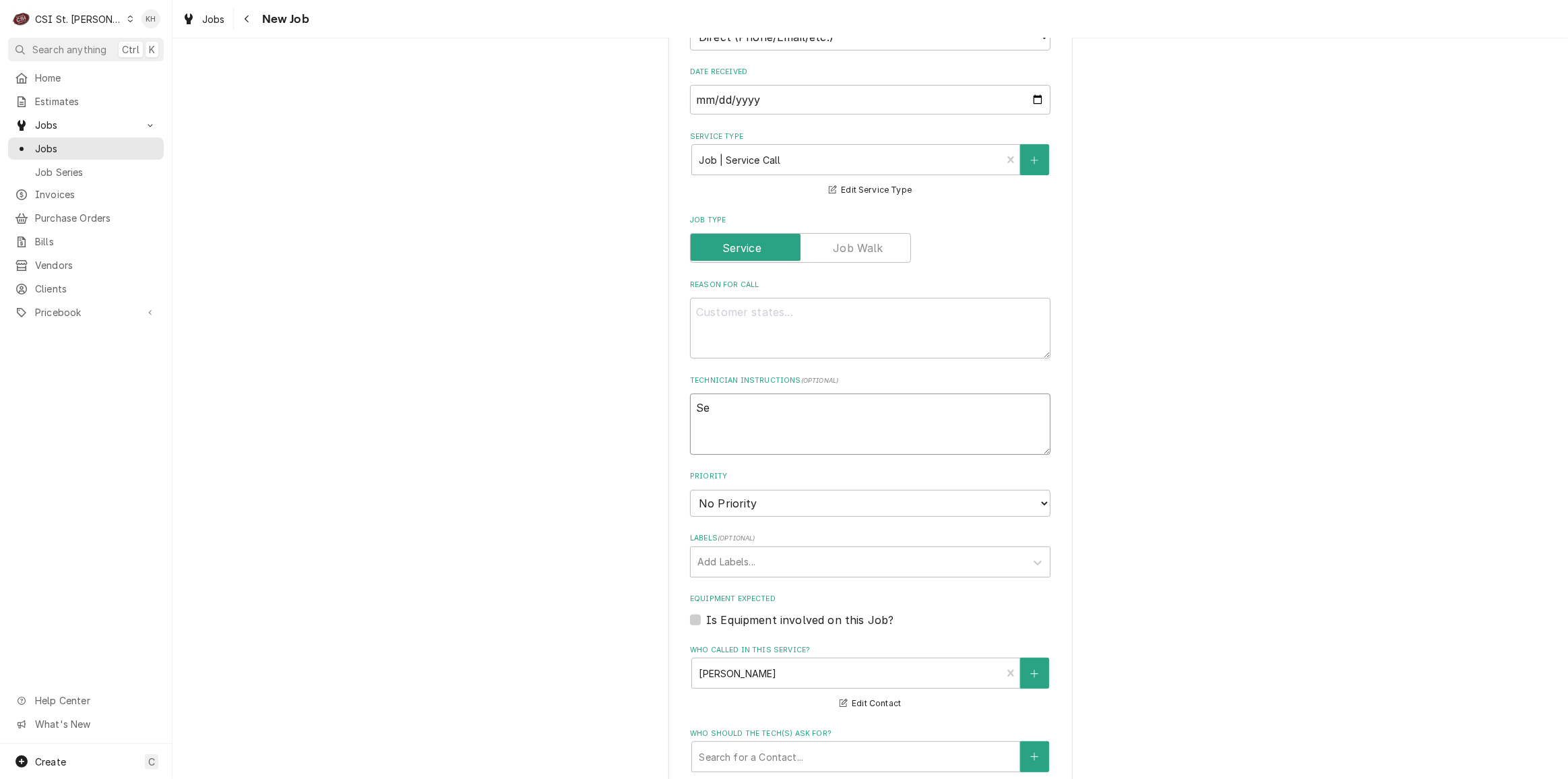
type textarea "x"
type textarea "Ser"
type textarea "x"
type textarea "Serv"
type textarea "x"
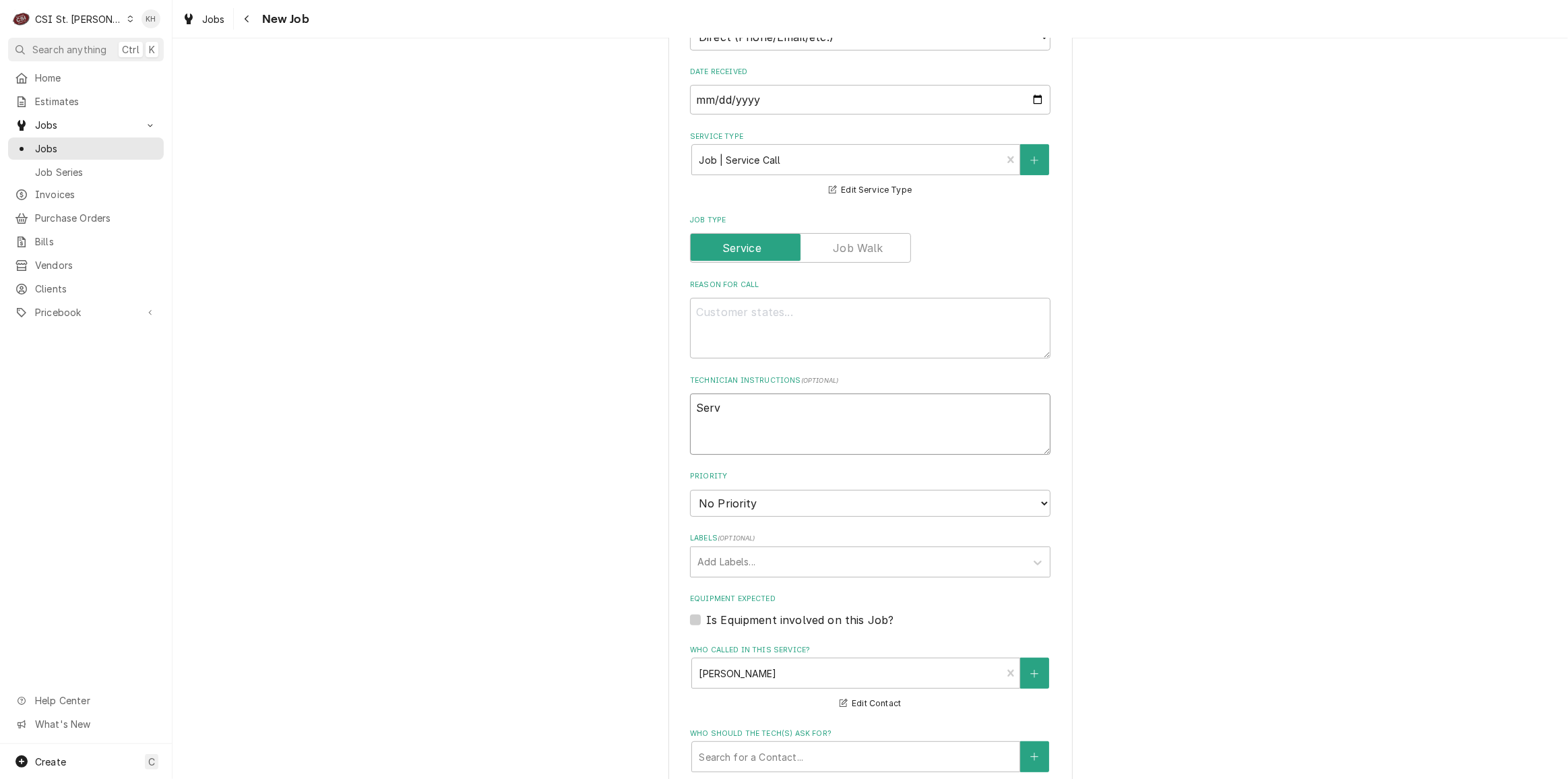
type textarea "Servi"
type textarea "x"
type textarea "Servic"
type textarea "x"
type textarea "Service"
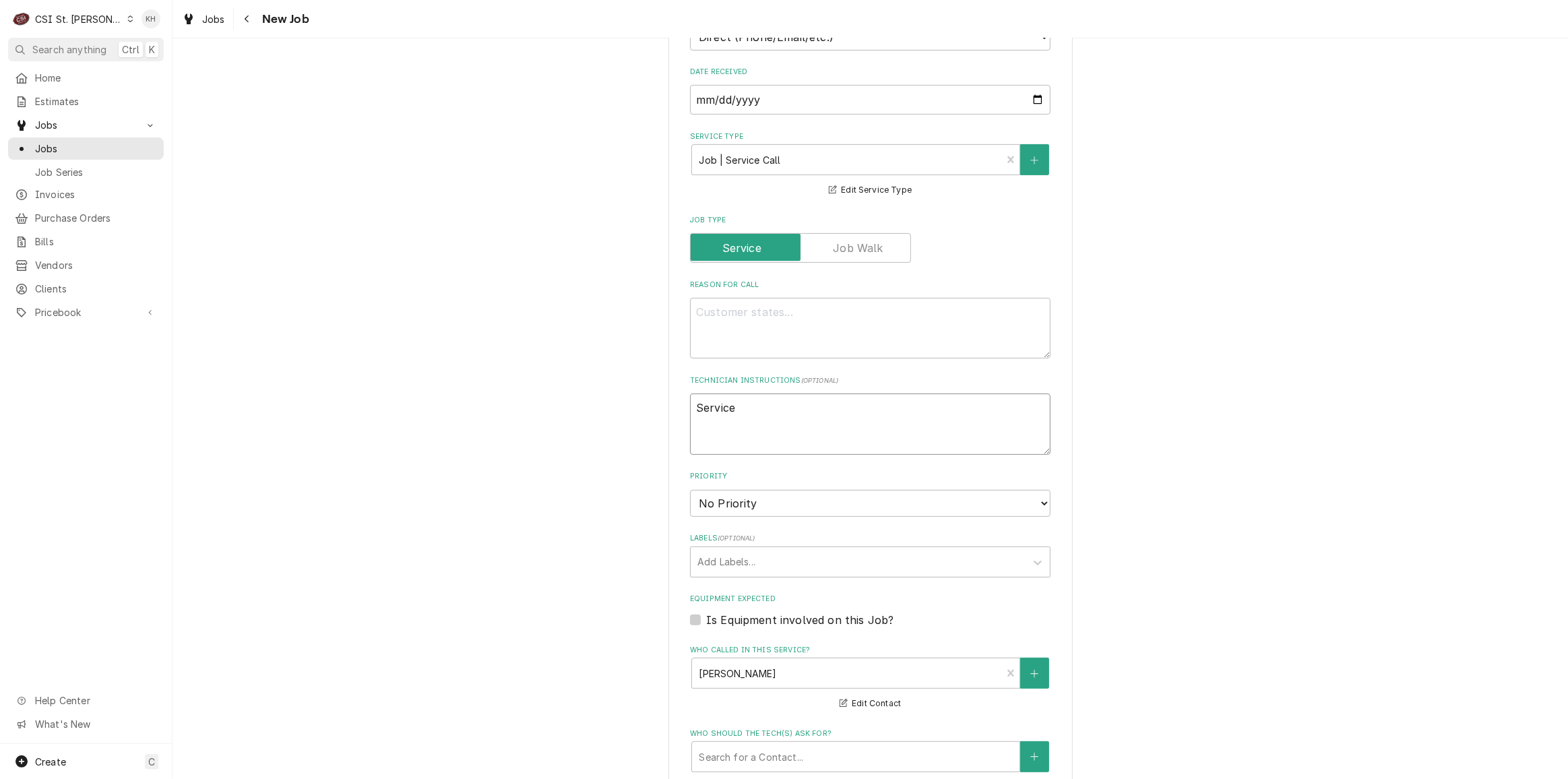
type textarea "x"
type textarea "Service"
type textarea "x"
type textarea "Service H"
type textarea "x"
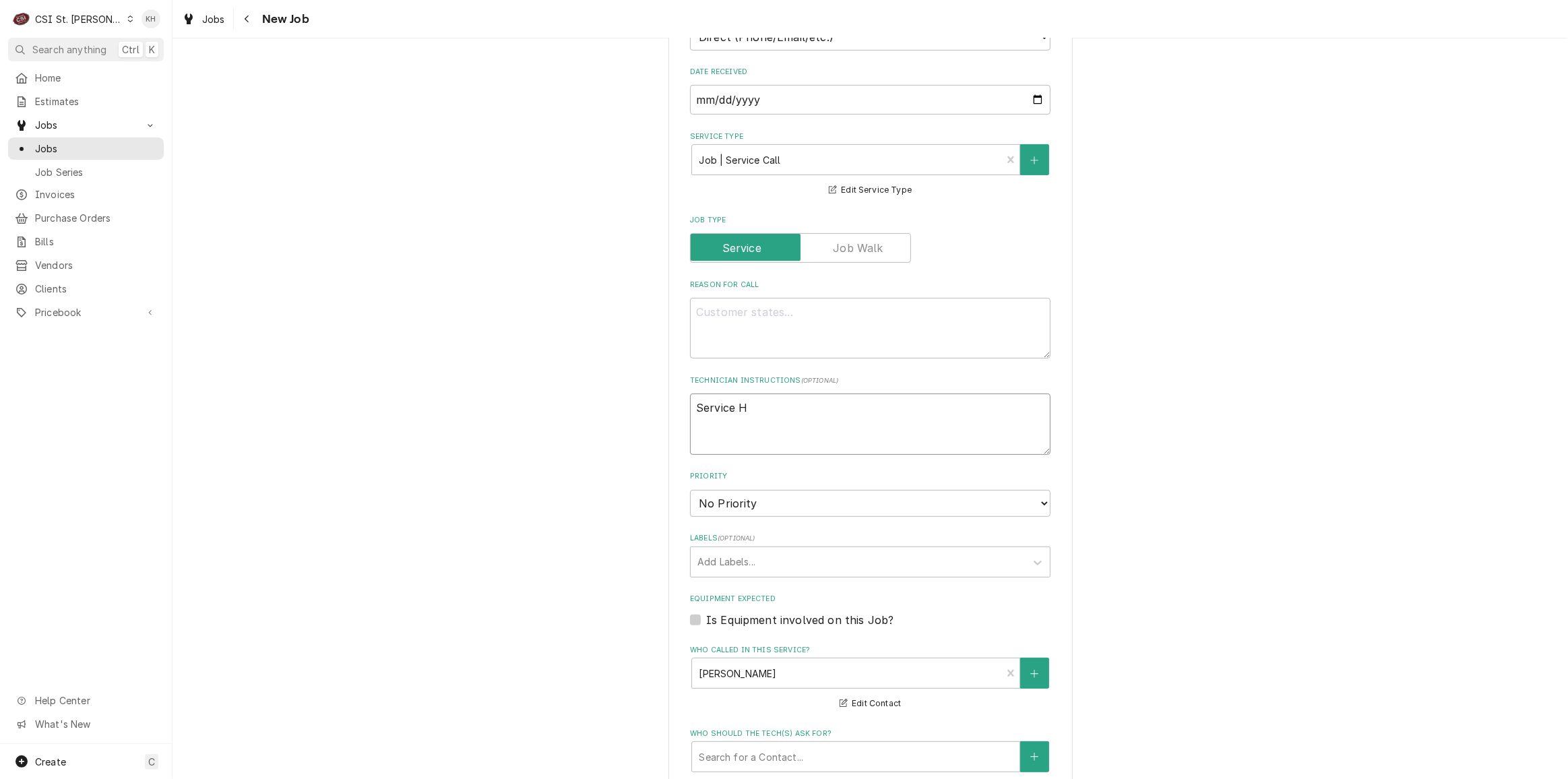
type textarea "Service Ho"
type textarea "x"
type textarea "Service Hou"
type textarea "x"
type textarea "Service Hour"
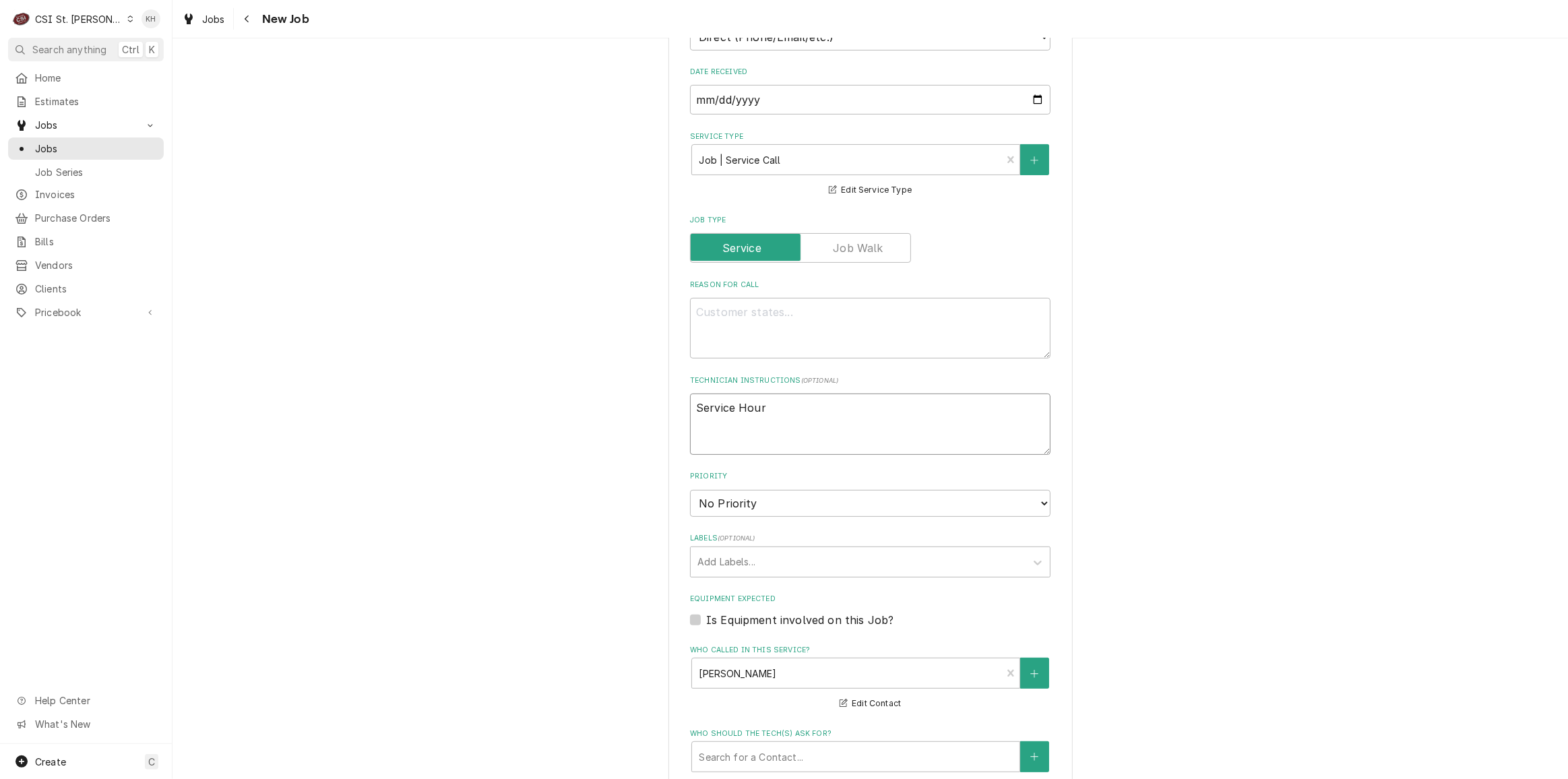
type textarea "x"
type textarea "Service Hours"
type textarea "x"
type textarea "Service Hours:"
type textarea "x"
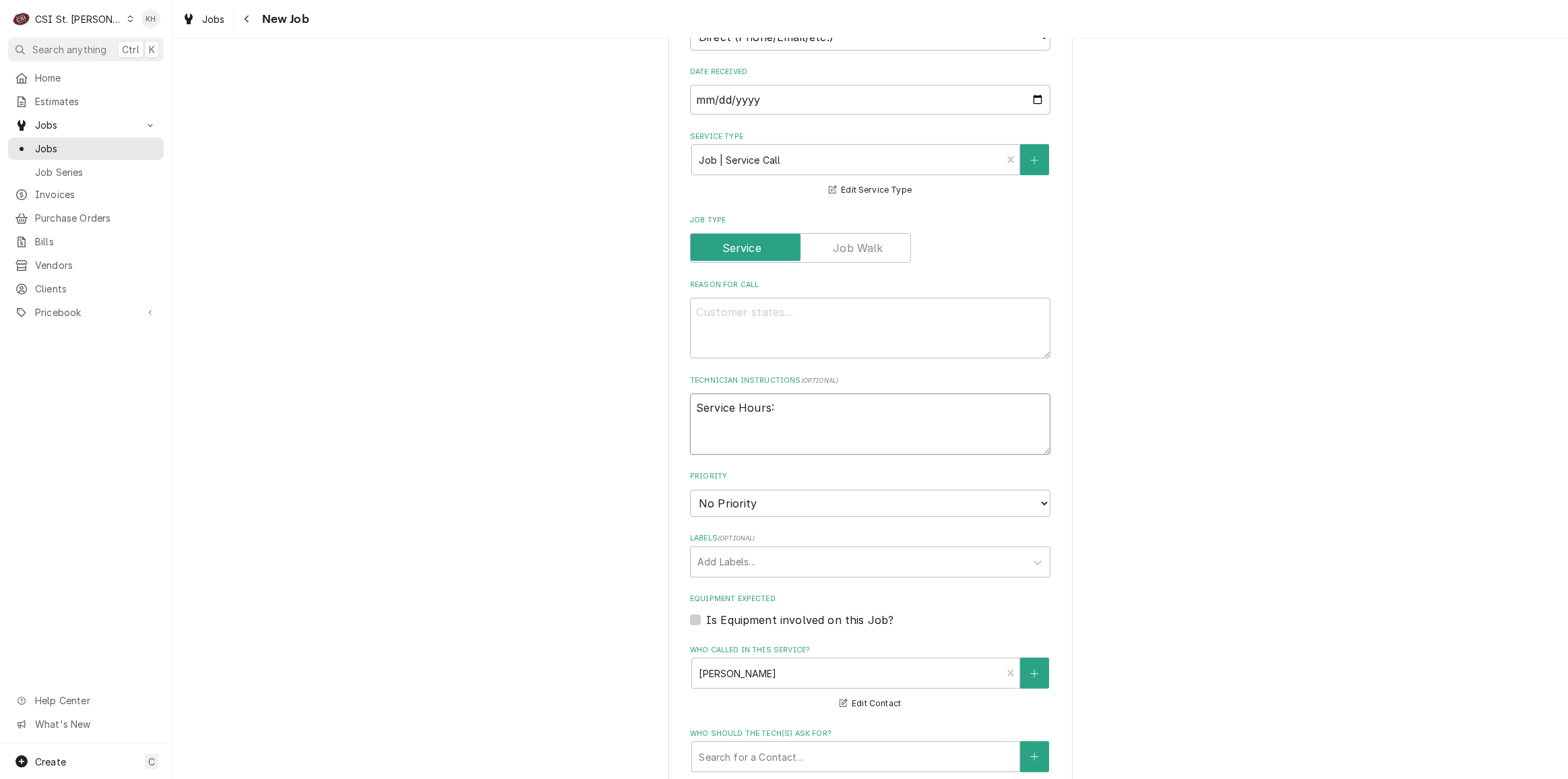
type textarea "Service Hours:"
type textarea "x"
type textarea "Service Hours: 8"
type textarea "x"
type textarea "Service Hours: 8a"
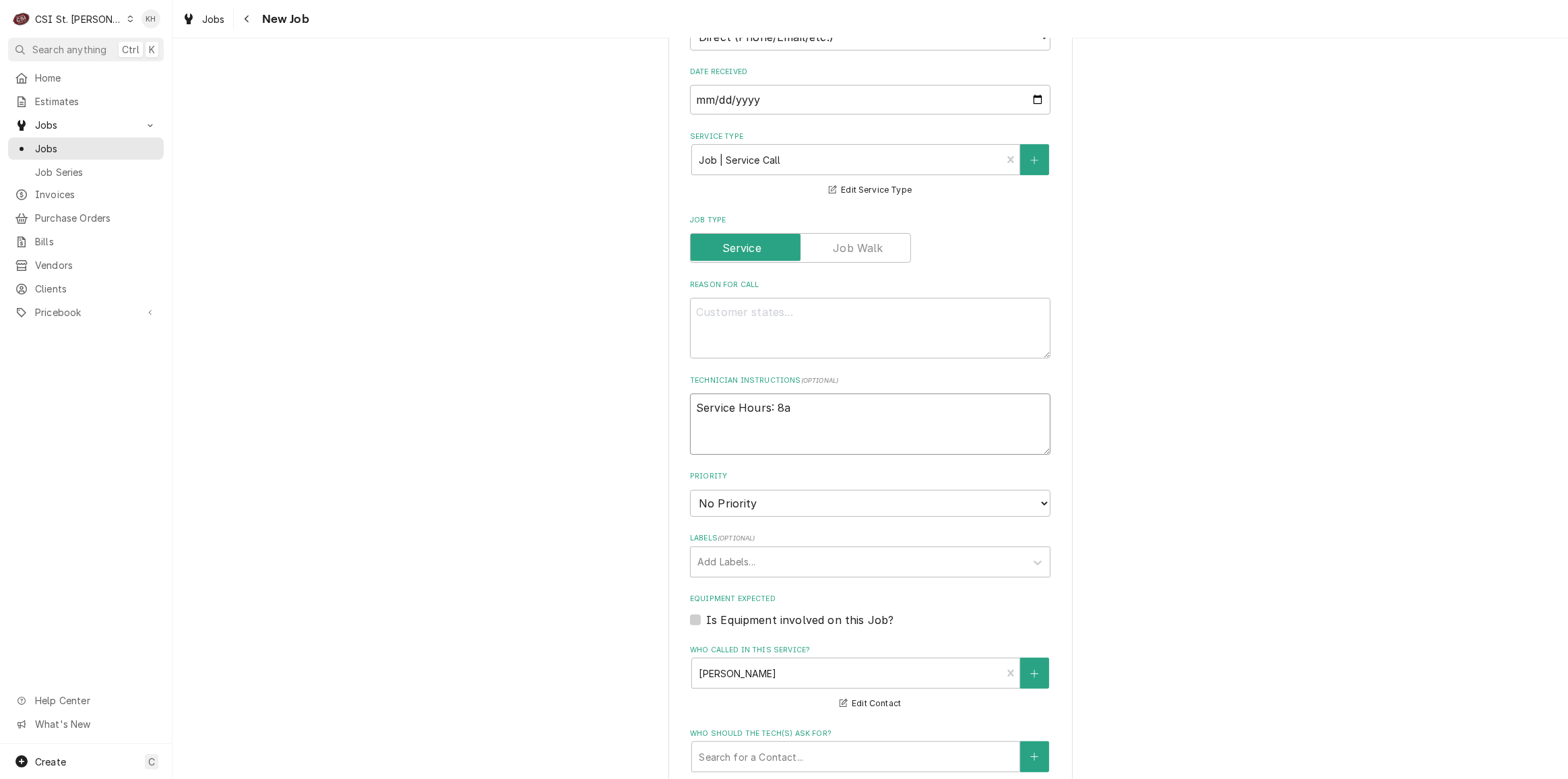
type textarea "x"
type textarea "Service Hours: 8am"
type textarea "x"
type textarea "Service Hours: 8am"
type textarea "x"
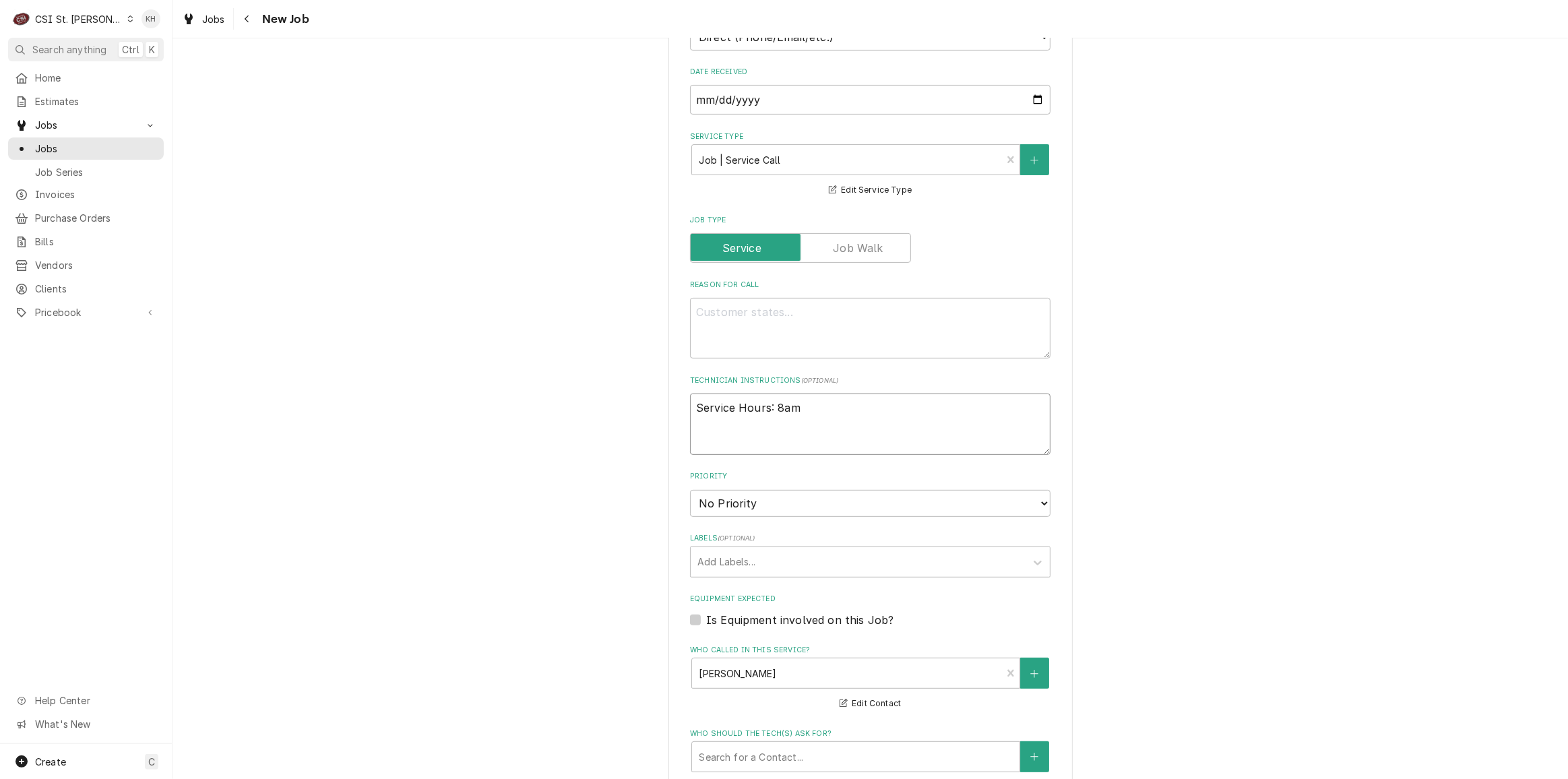
type textarea "Service Hours: 8am -"
type textarea "x"
type textarea "Service Hours: 8am -"
type textarea "x"
type textarea "Service Hours: 8am - 7"
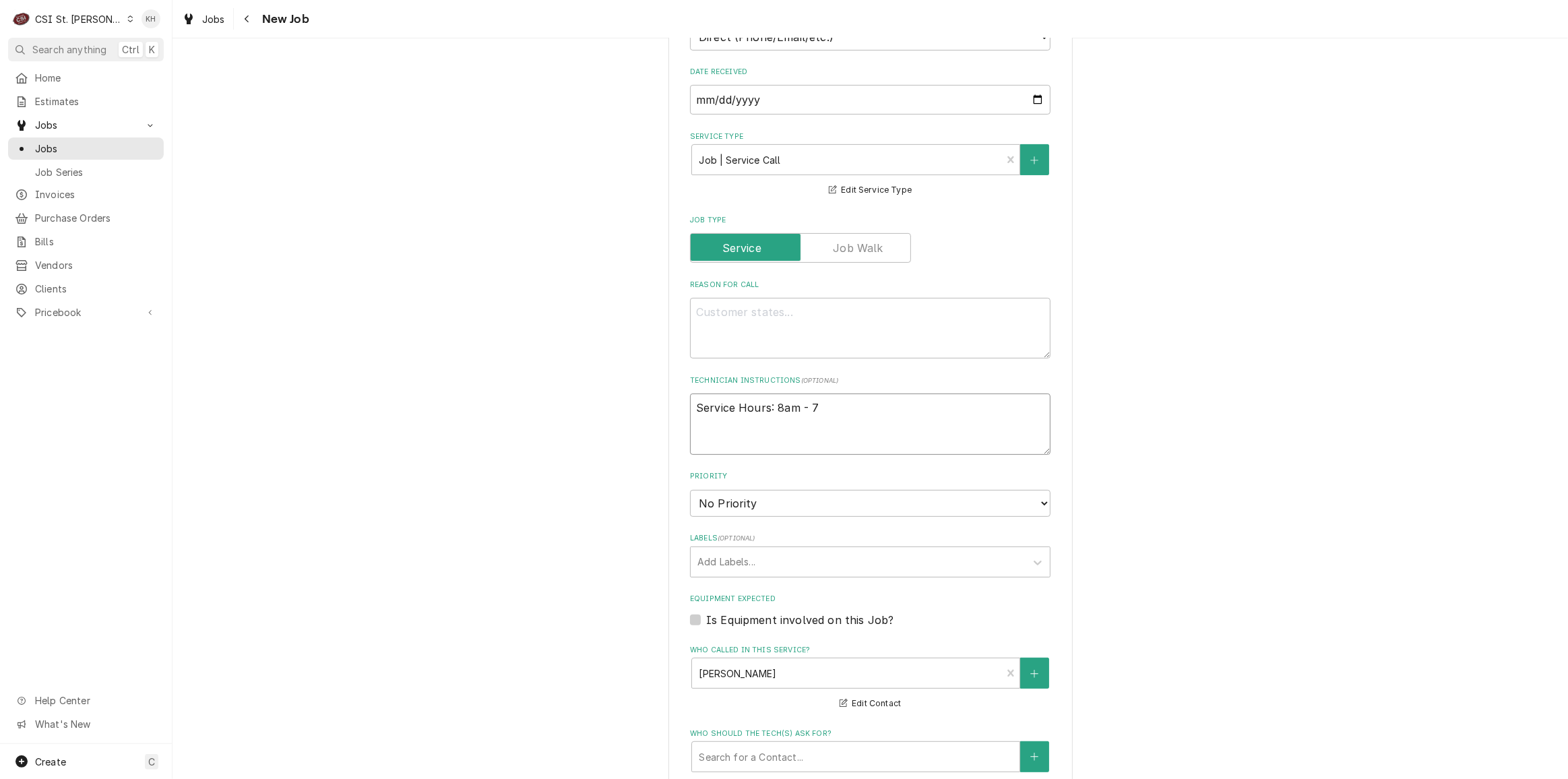
type textarea "x"
type textarea "Service Hours: 8am - 7p"
type textarea "x"
type textarea "Service Hours: 8am - 7pm"
type textarea "x"
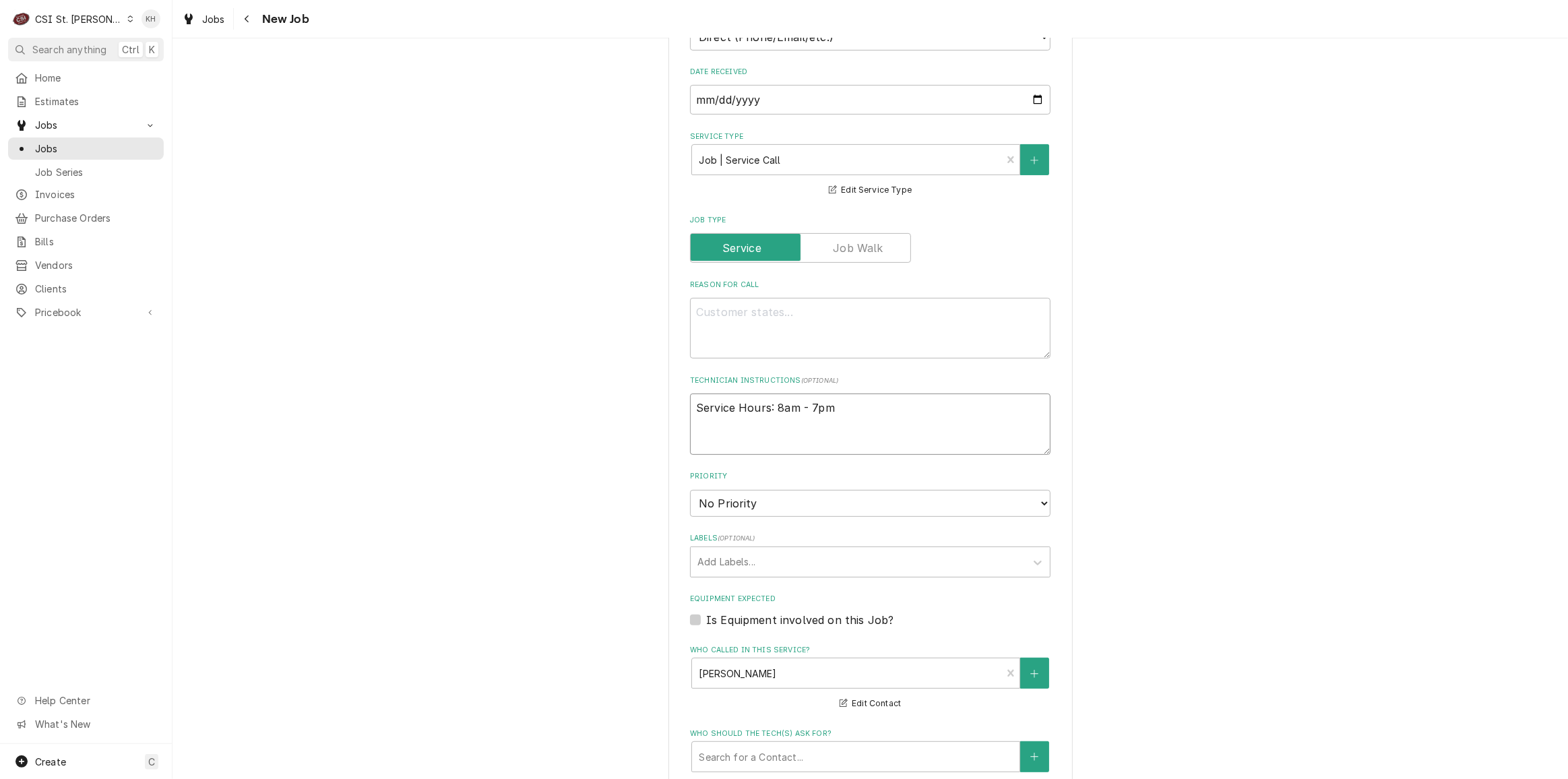
type textarea "Service Hours: 8am - 7pm"
click at [846, 297] on textarea "Reason For Call" at bounding box center [870, 327] width 360 height 60
type textarea "x"
type textarea "R"
type textarea "x"
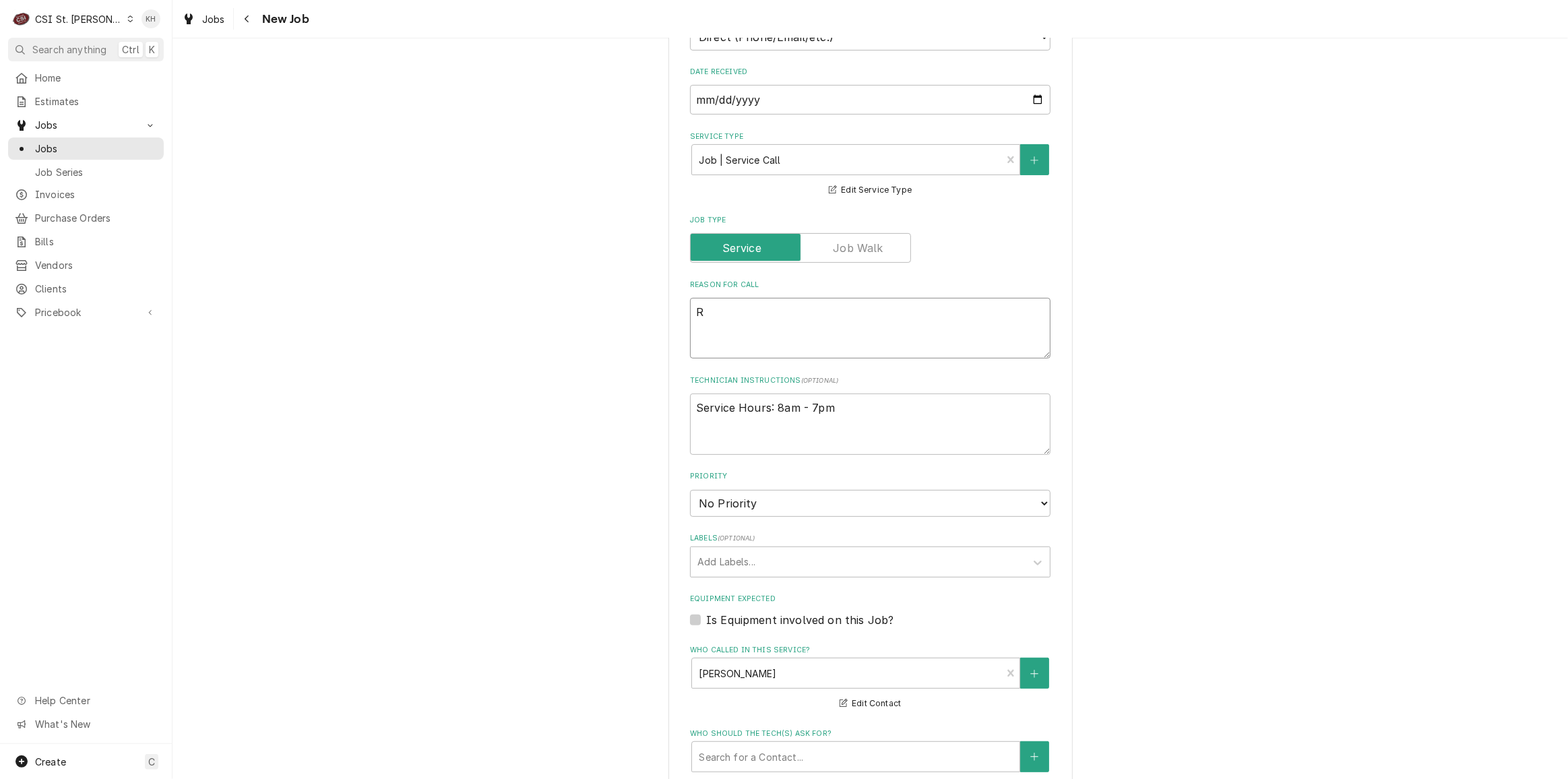
type textarea "Re"
type textarea "x"
type textarea "R"
type textarea "x"
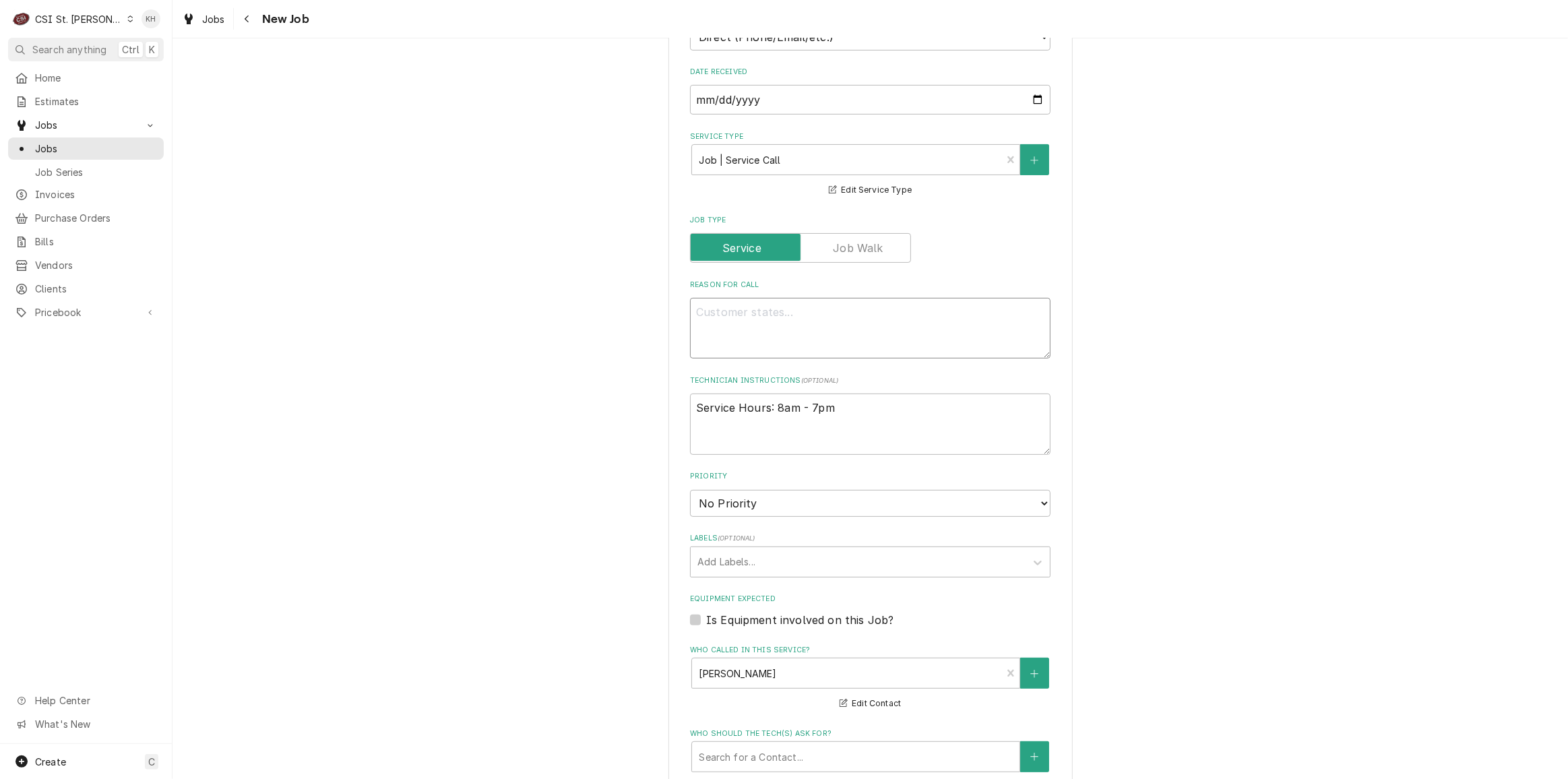
type textarea "T"
type textarea "x"
type textarea "Tr"
type textarea "x"
type textarea "Tru"
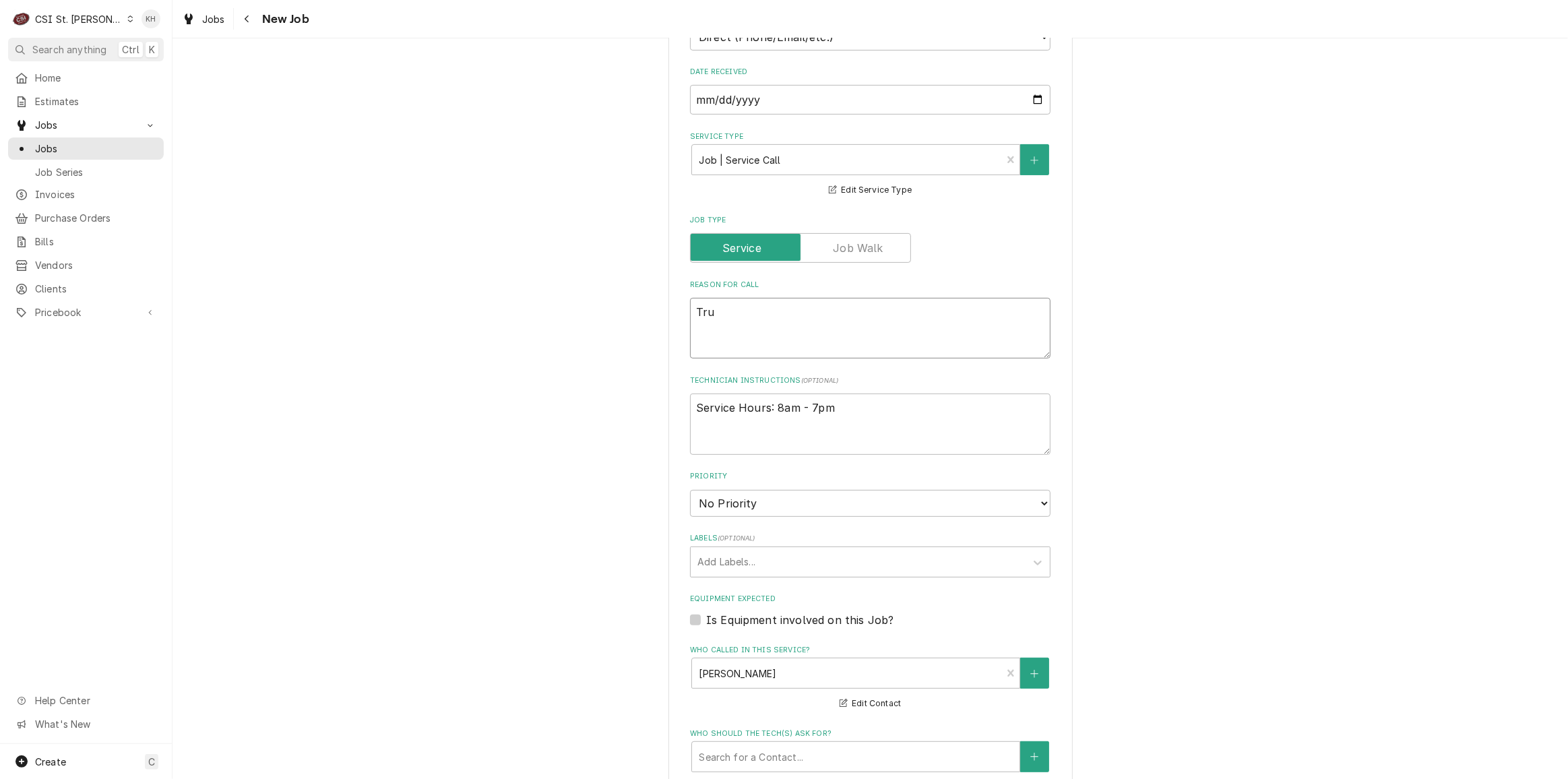
type textarea "x"
type textarea "True"
type textarea "x"
type textarea "True"
type textarea "x"
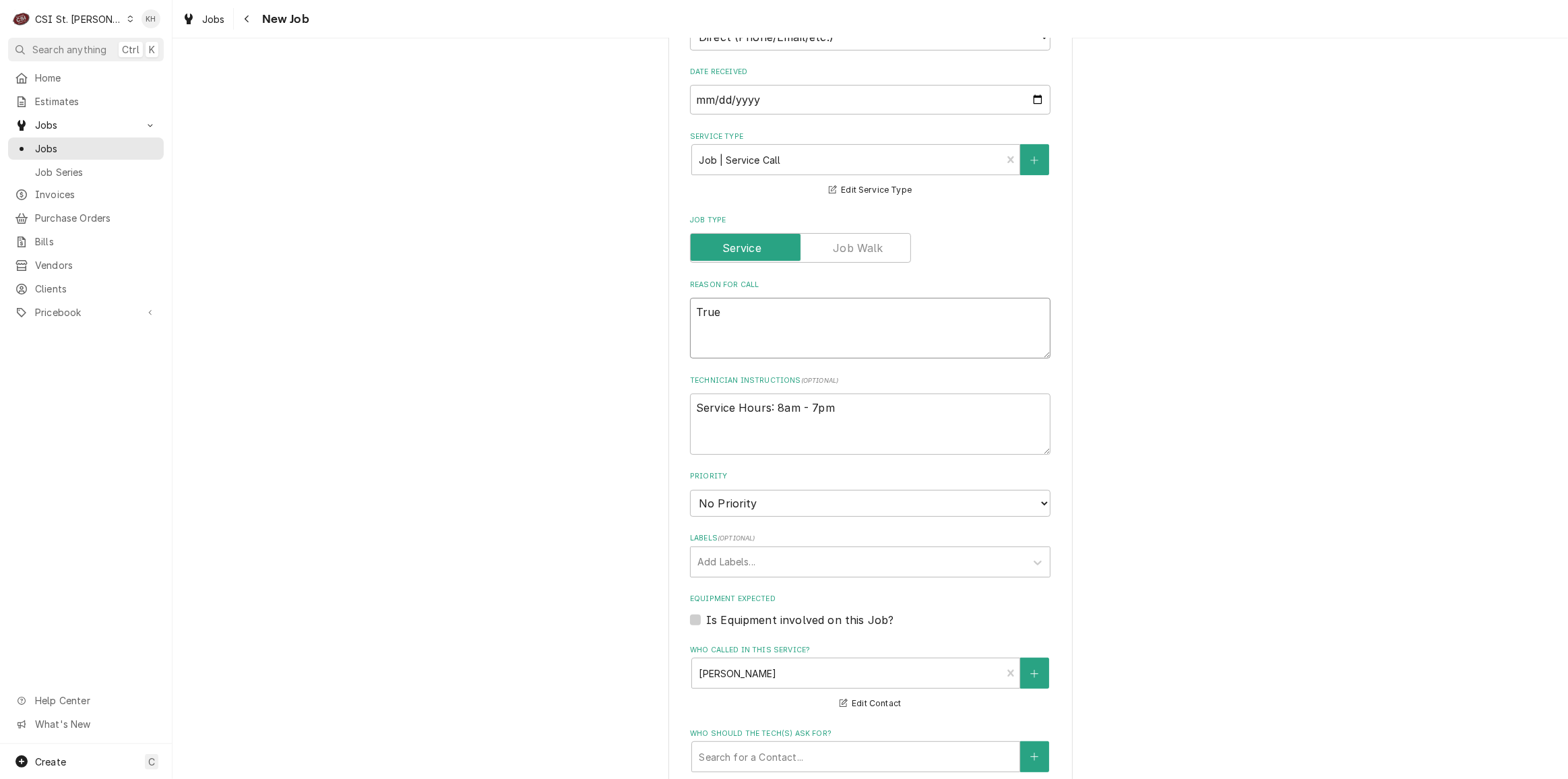
type textarea "True r"
type textarea "x"
type textarea "True re"
type textarea "x"
type textarea "True rea"
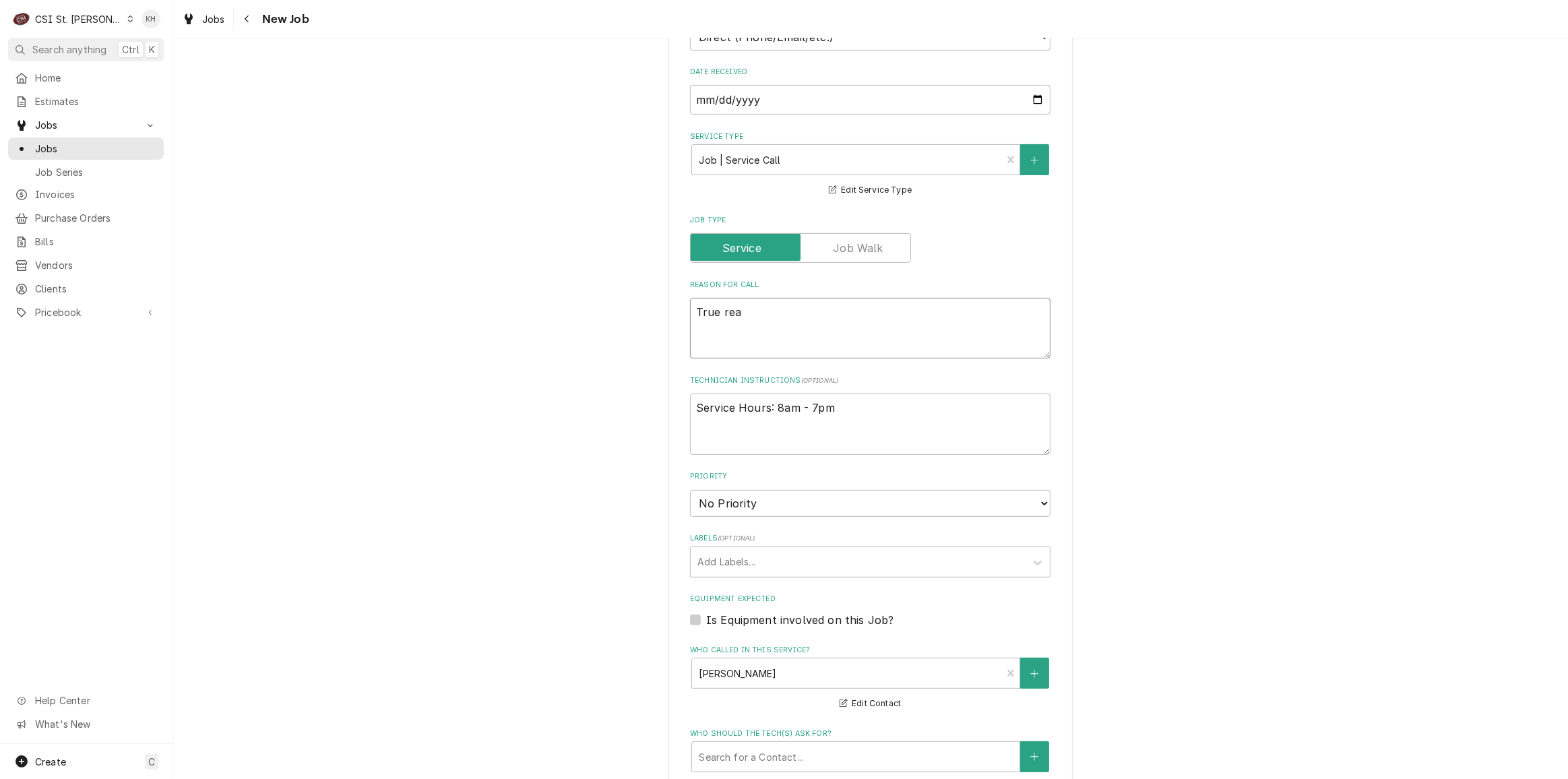
type textarea "x"
type textarea "True reac"
type textarea "x"
type textarea "True reach"
type textarea "x"
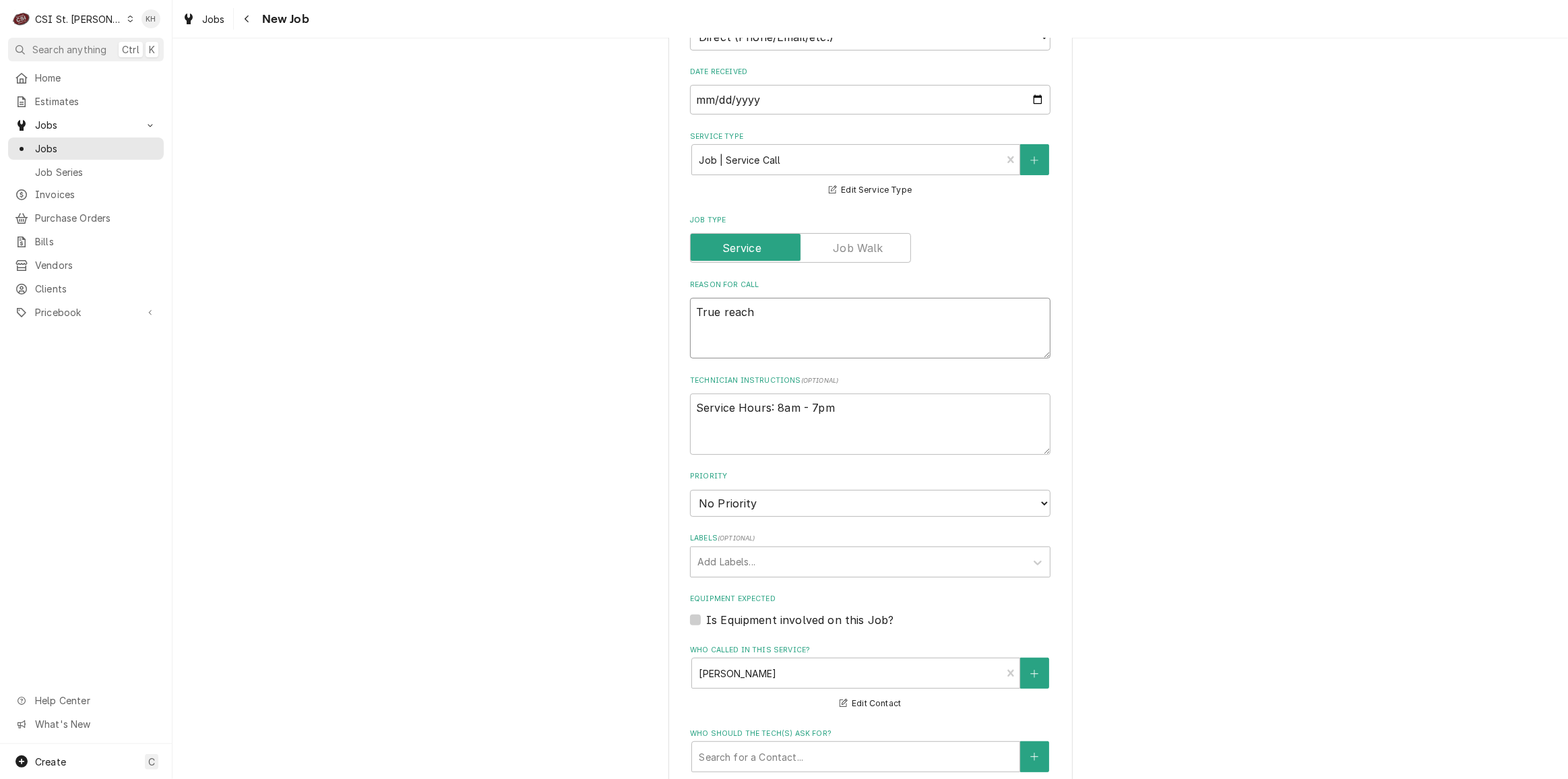
type textarea "True reach i"
type textarea "x"
type textarea "True reach in"
type textarea "x"
type textarea "True reach in"
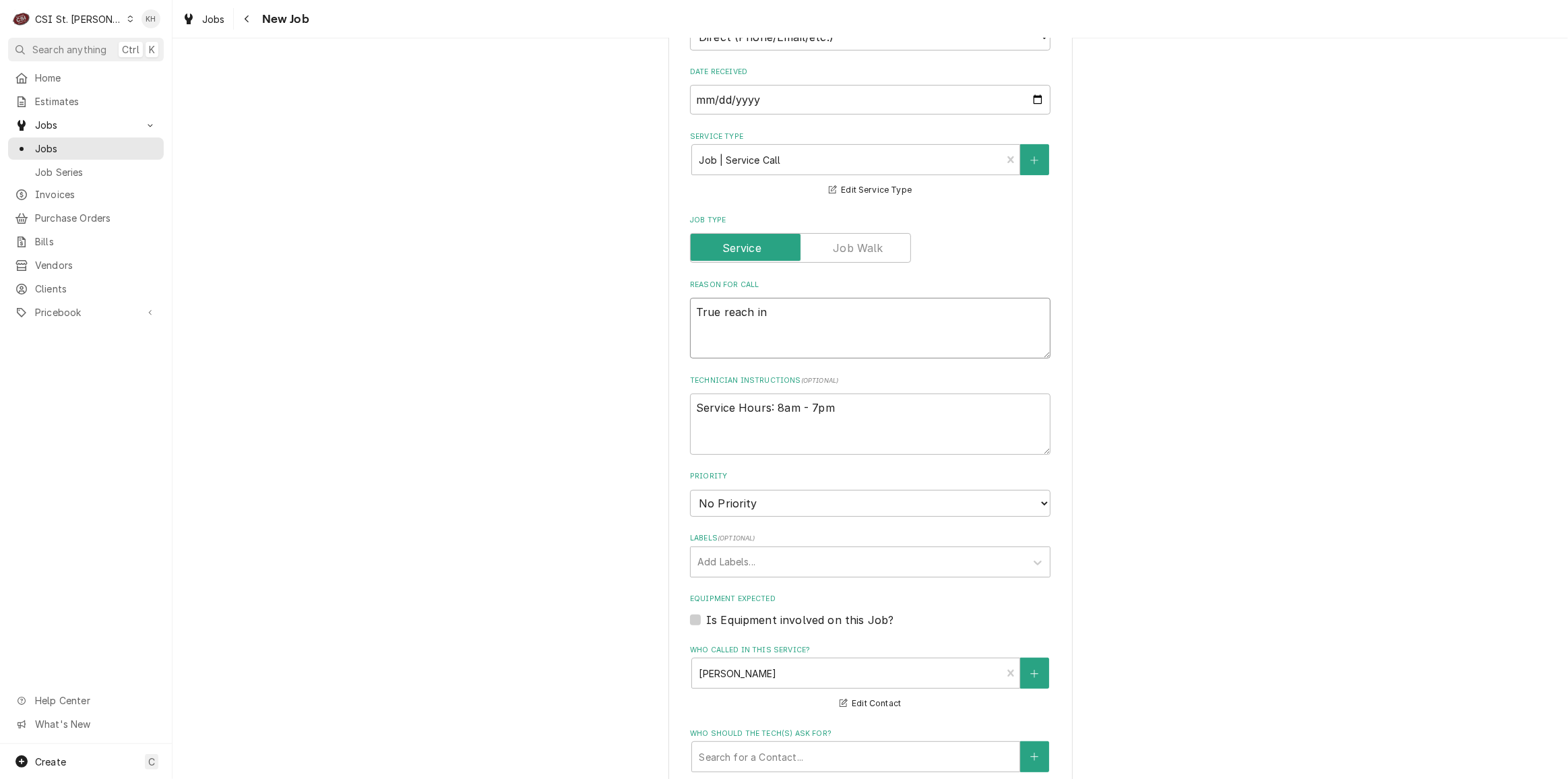
type textarea "x"
type textarea "True reach in c"
type textarea "x"
type textarea "True reach in co"
type textarea "x"
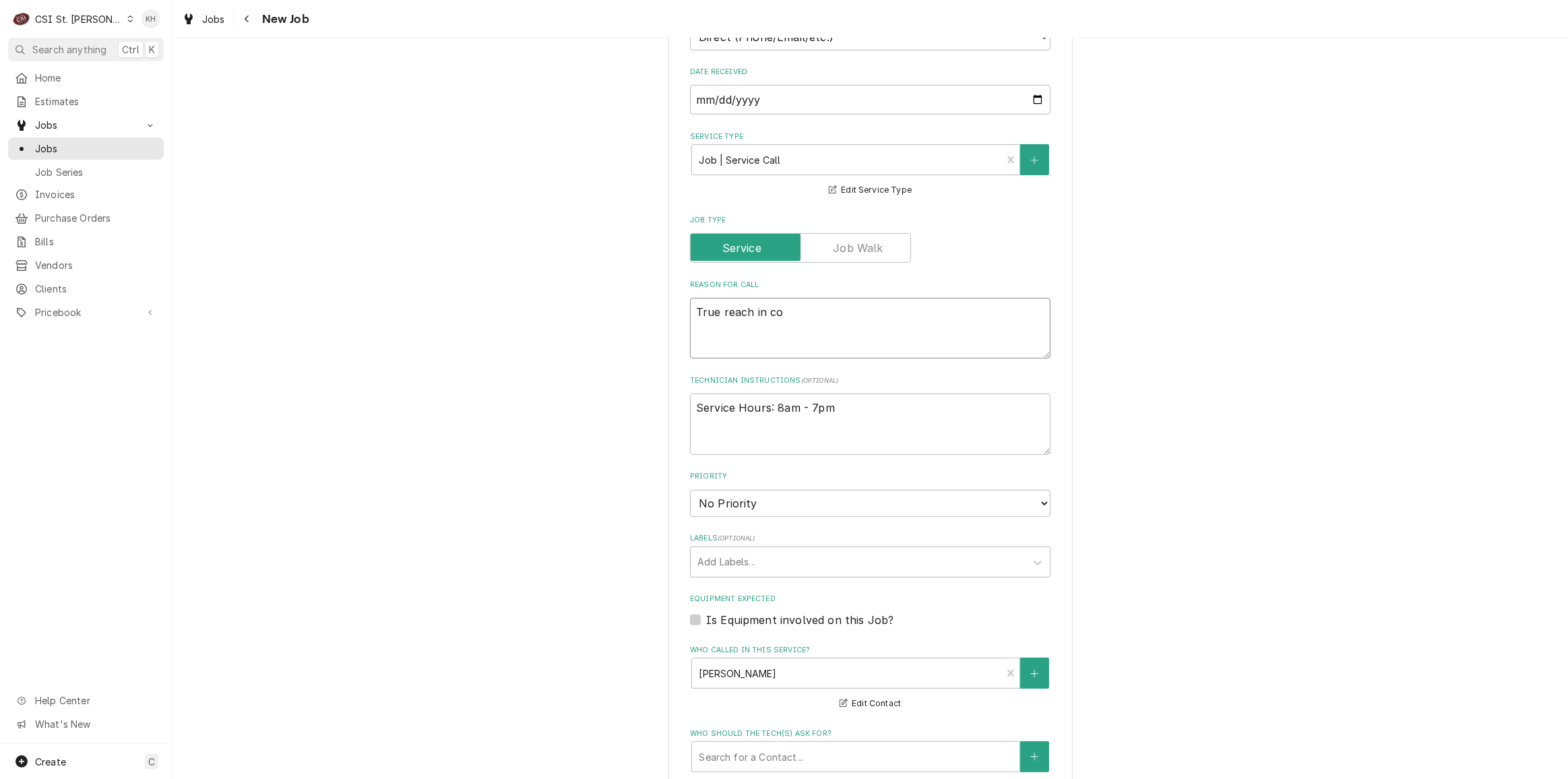
type textarea "True reach in coo"
type textarea "x"
type textarea "True reach in cool"
type textarea "x"
type textarea "True reach in coole"
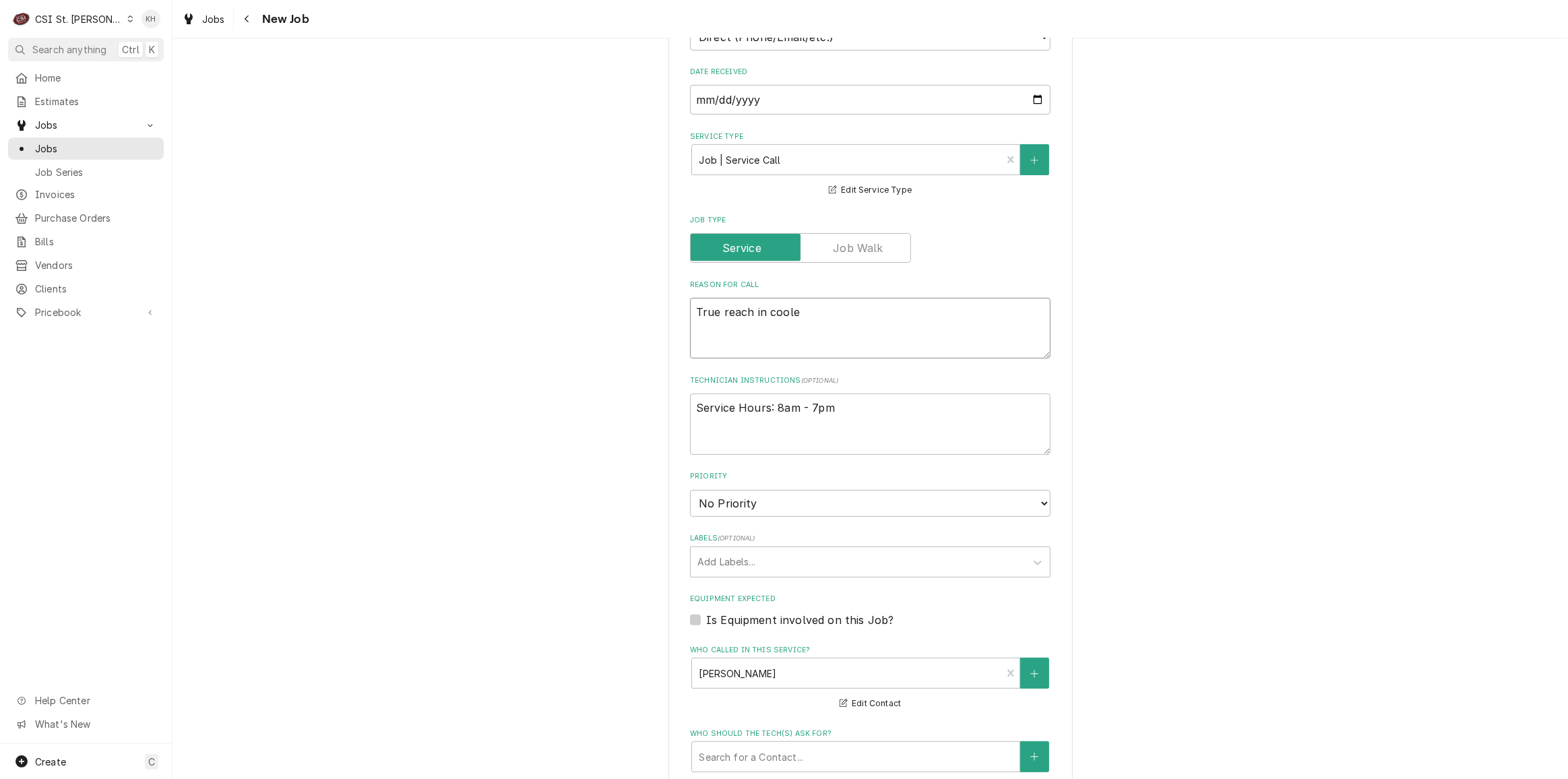
type textarea "x"
type textarea "True reach in cooler"
click at [719, 297] on textarea "True reach in cooler" at bounding box center [870, 327] width 360 height 60
type textarea "x"
type textarea "True 4reach in cooler"
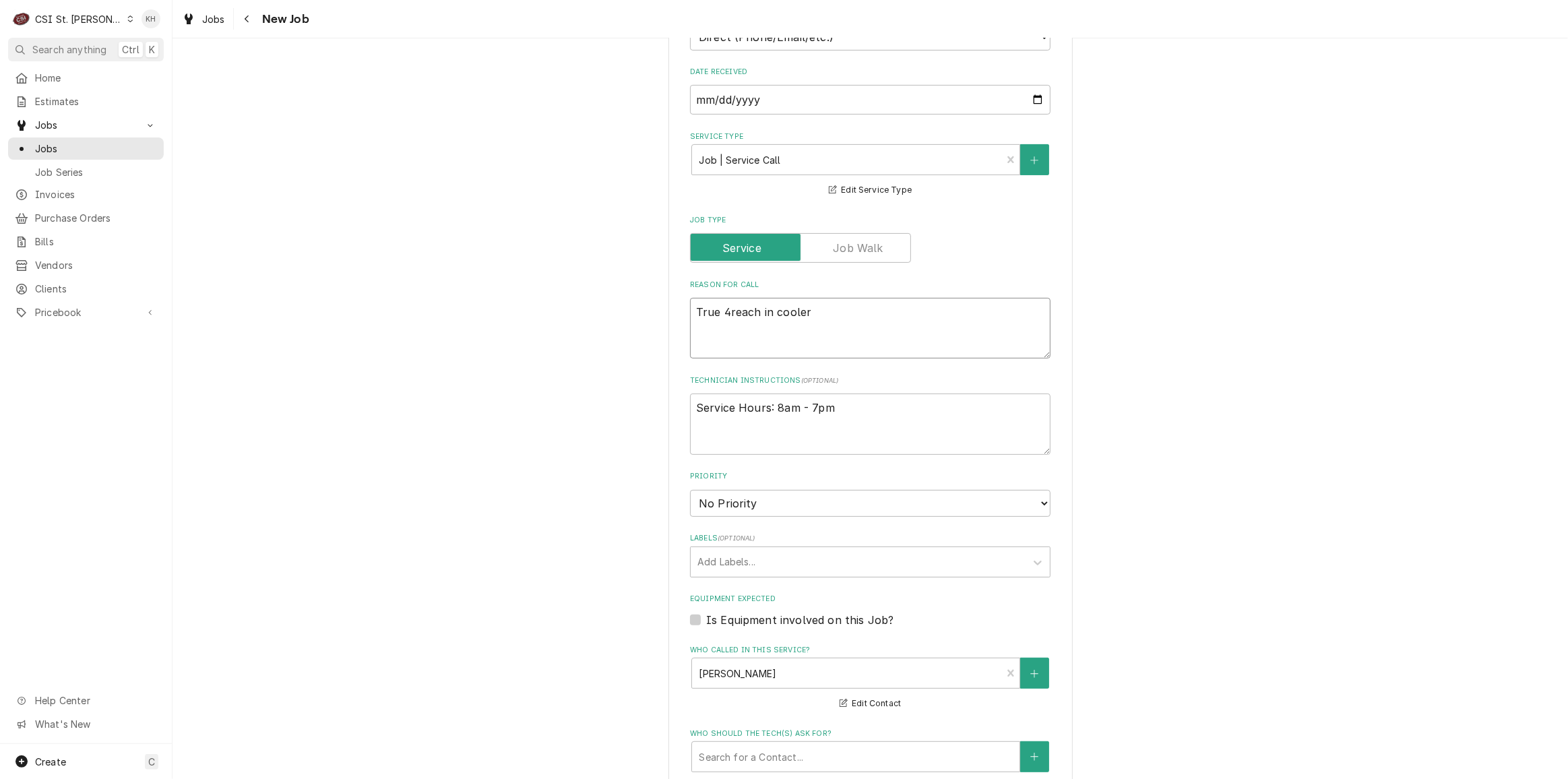
type textarea "x"
type textarea "True 4-reach in cooler"
type textarea "x"
type textarea "True 4-dreach in cooler"
type textarea "x"
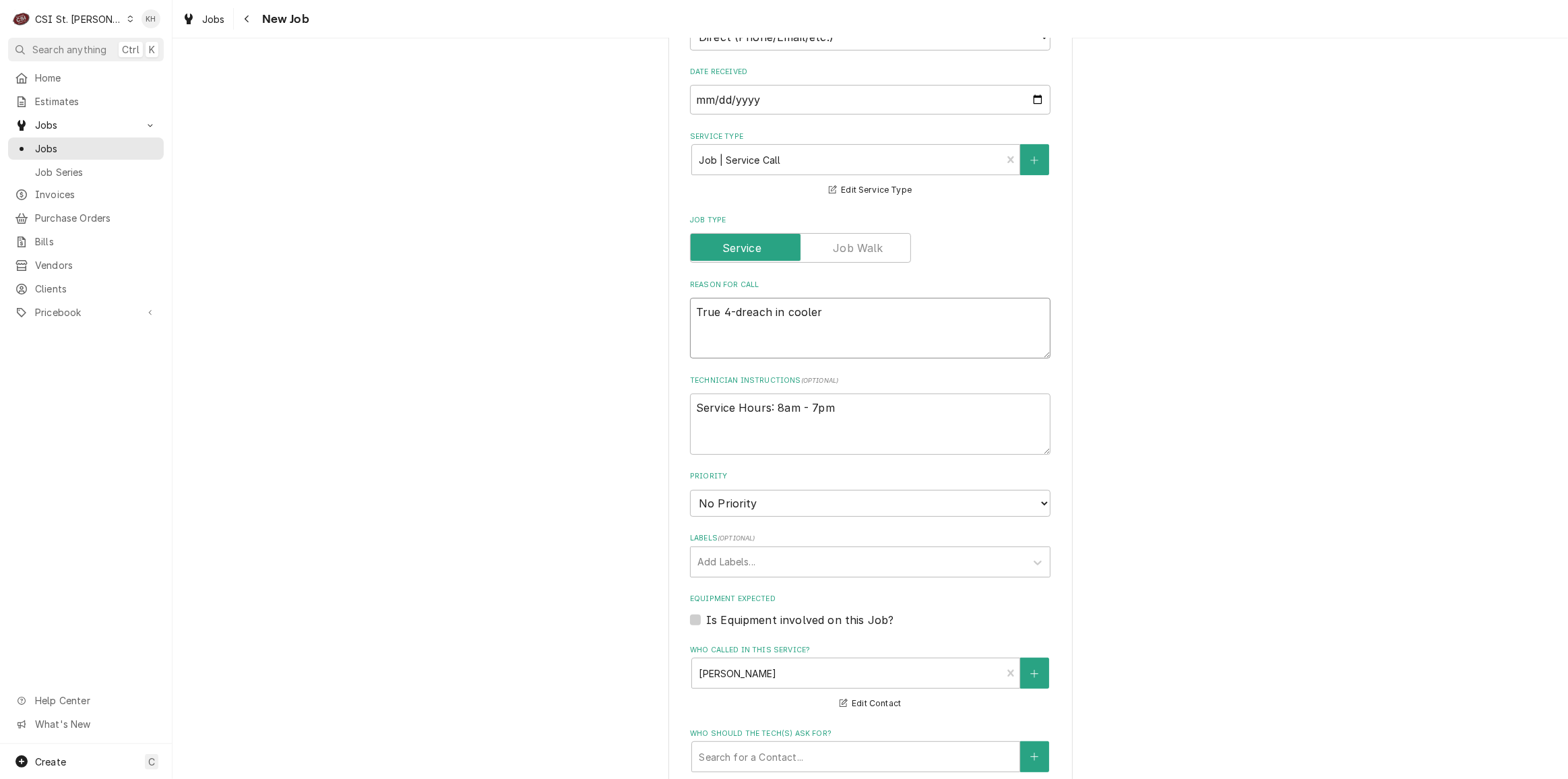
type textarea "True 4-doreach in cooler"
type textarea "x"
type textarea "True 4-dooreach in cooler"
type textarea "x"
type textarea "True 4-doorreach in cooler"
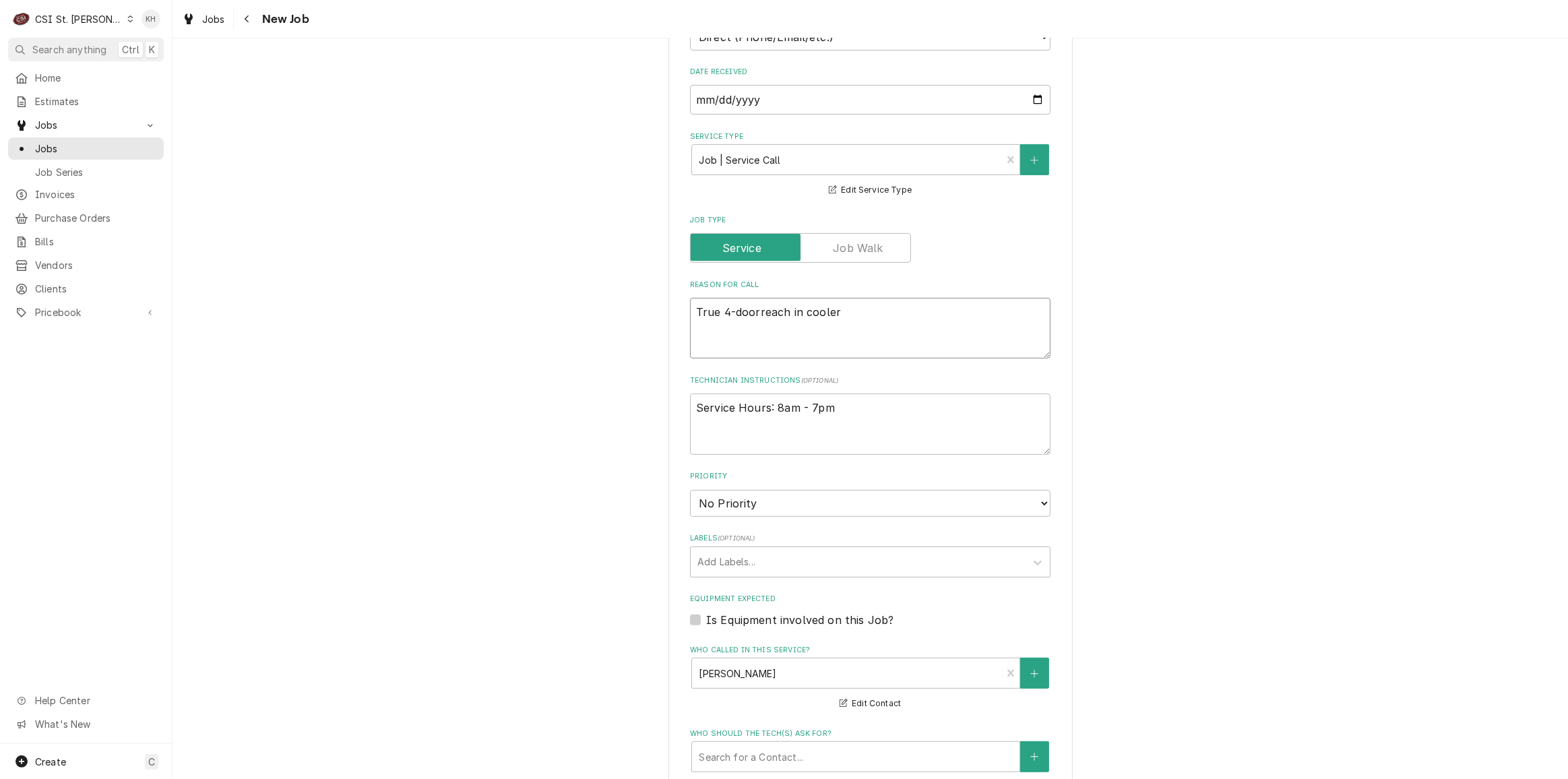
type textarea "x"
type textarea "True 4-door reach in cooler"
click at [858, 297] on textarea "True 4-door reach in cooler" at bounding box center [870, 327] width 360 height 60
type textarea "x"
type textarea "True 4-door reach in cooler"
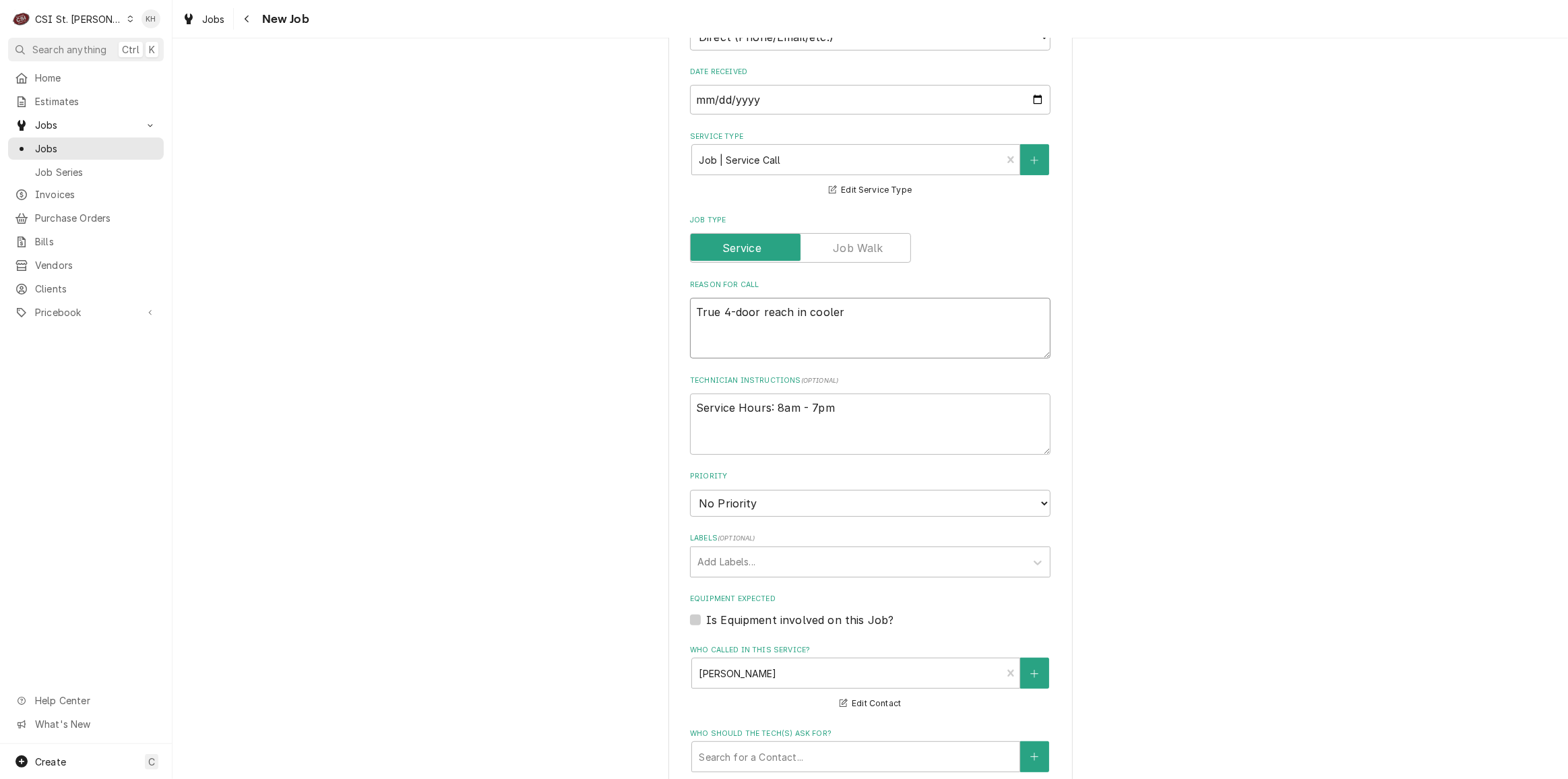
type textarea "x"
type textarea "True 4-door reach in cooler i"
type textarea "x"
type textarea "True 4-door reach in cooler in"
type textarea "x"
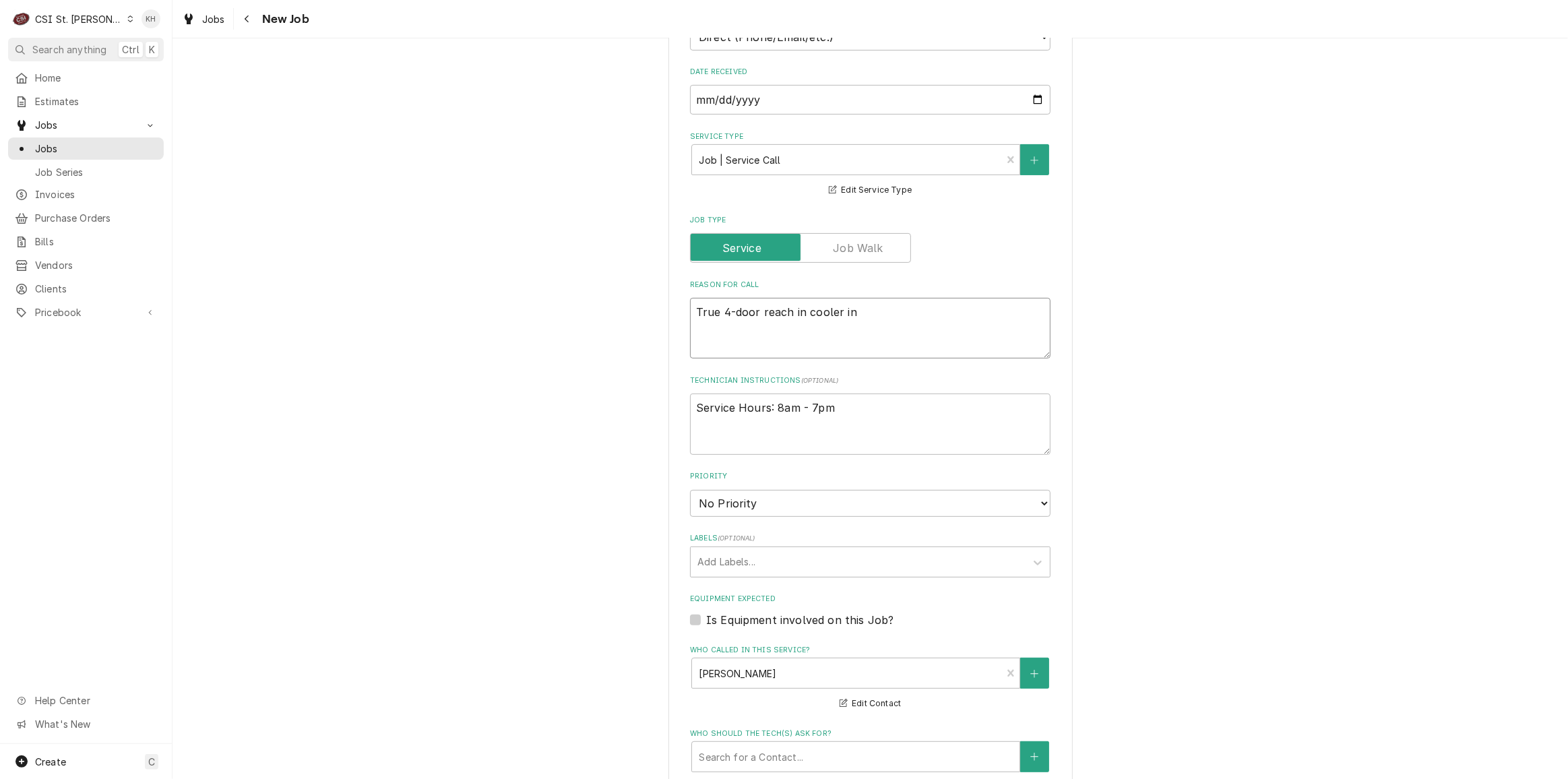
type textarea "True 4-door reach in cooler in"
type textarea "x"
type textarea "True 4-door reach in cooler in t"
type textarea "x"
type textarea "True 4-door reach in cooler in th"
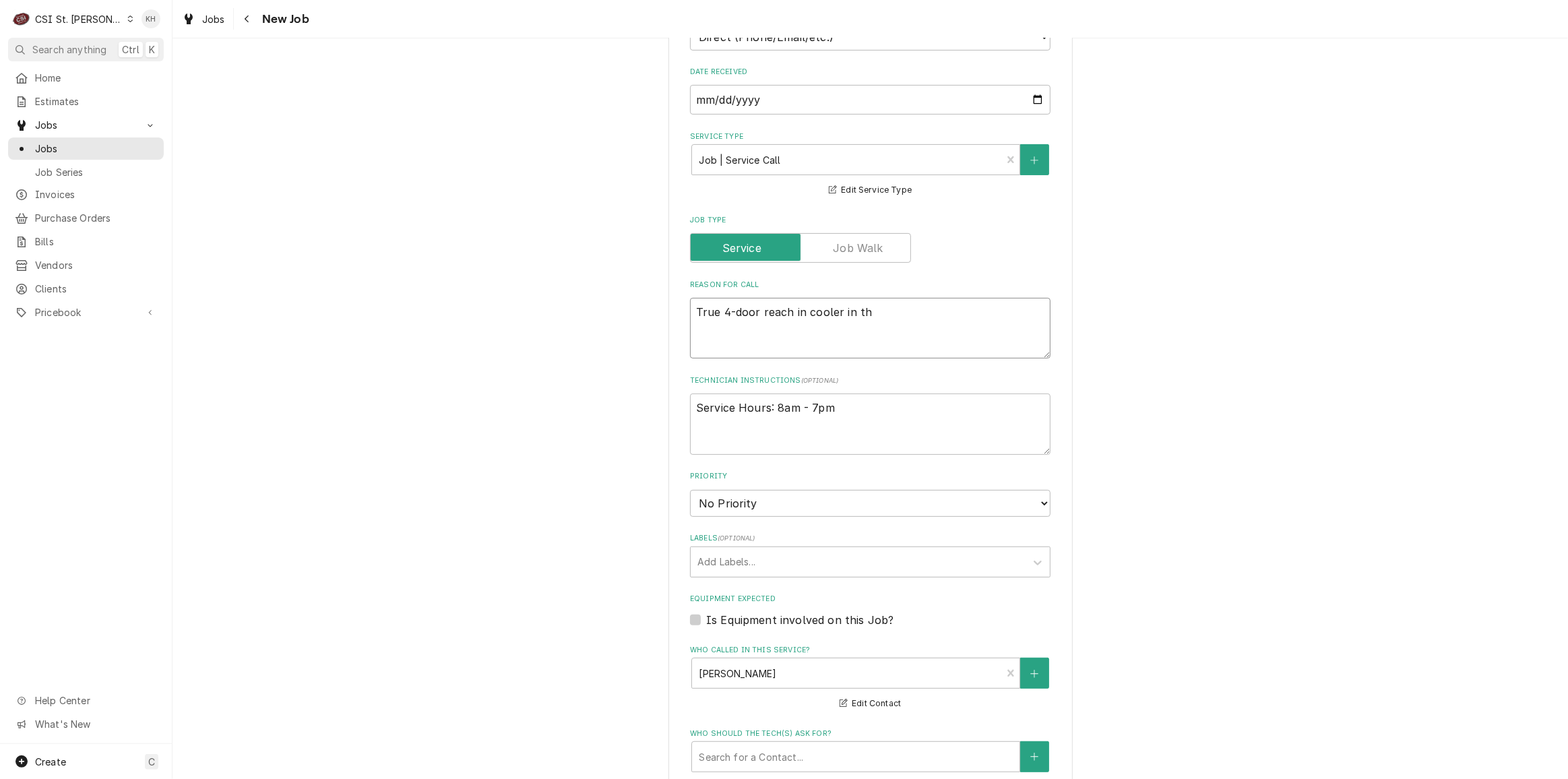
type textarea "x"
type textarea "True 4-door reach in cooler in the"
type textarea "x"
type textarea "True 4-door reach in cooler in the"
type textarea "x"
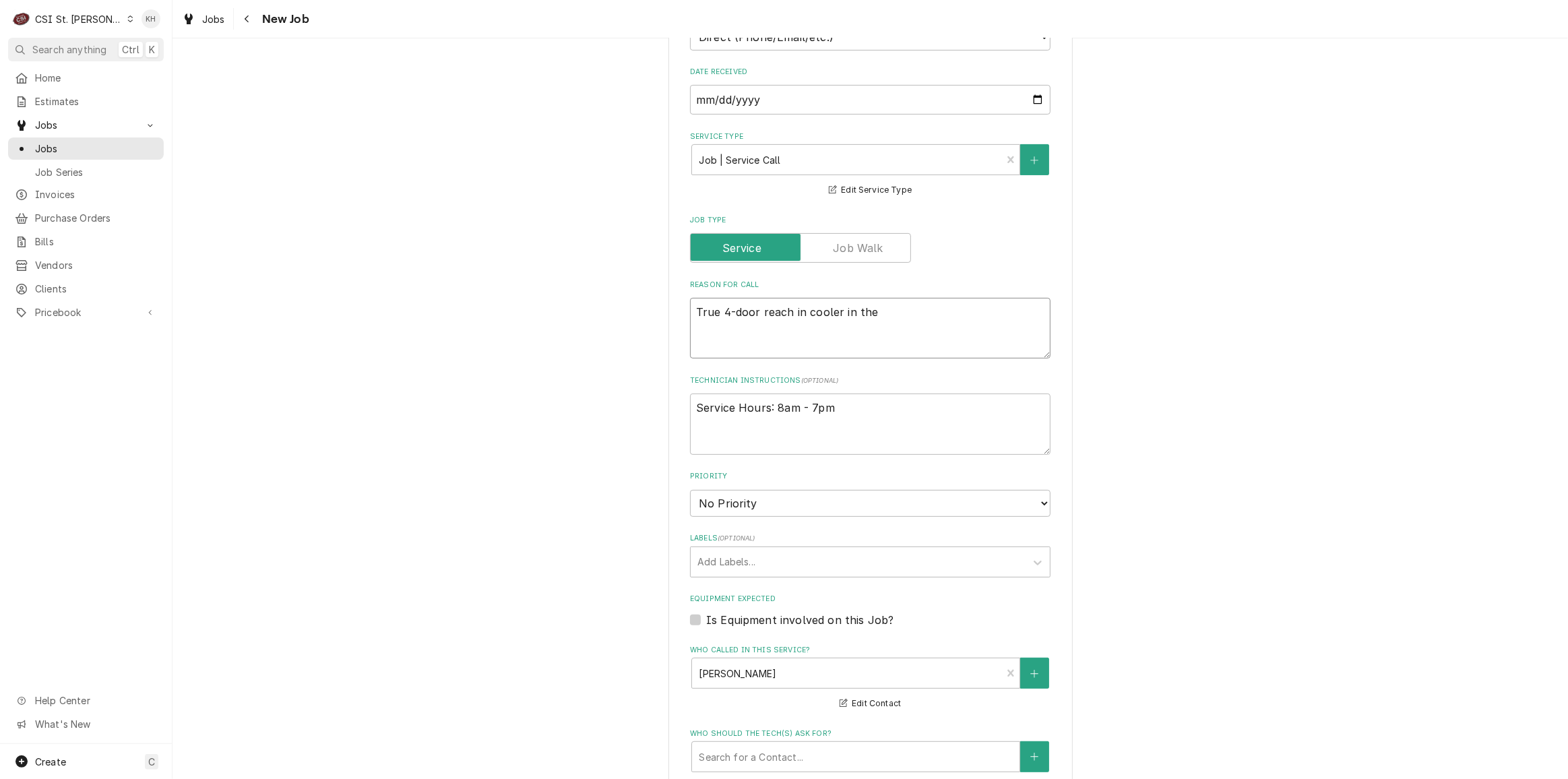
type textarea "True 4-door reach in cooler in the I"
type textarea "x"
type textarea "True 4-door reach in cooler in the In"
type textarea "x"
type textarea "True 4-door reach in cooler in the Ind"
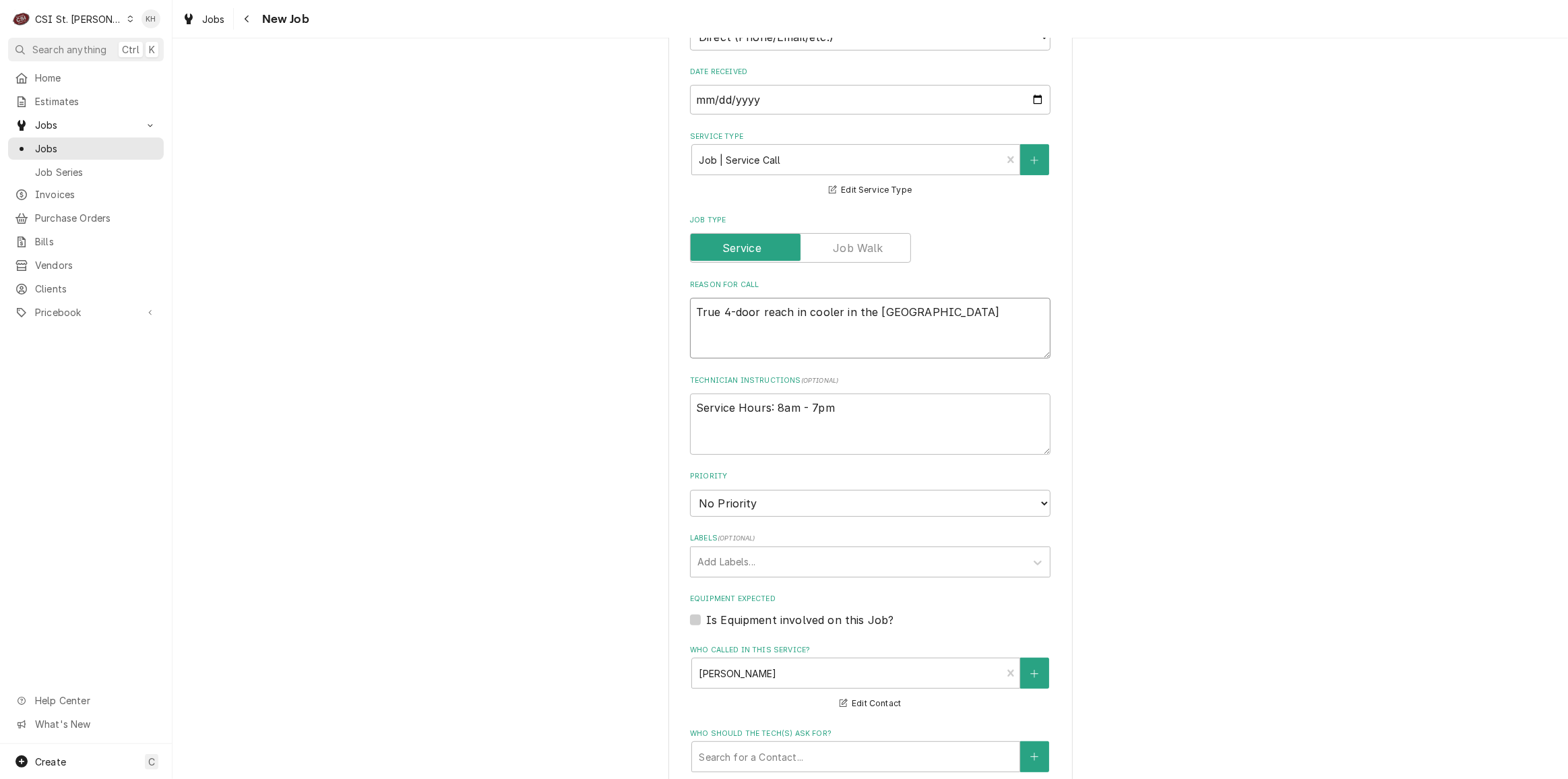
type textarea "x"
type textarea "True 4-door reach in cooler in the Inde"
type textarea "x"
type textarea "True 4-door reach in cooler in the Indep"
type textarea "x"
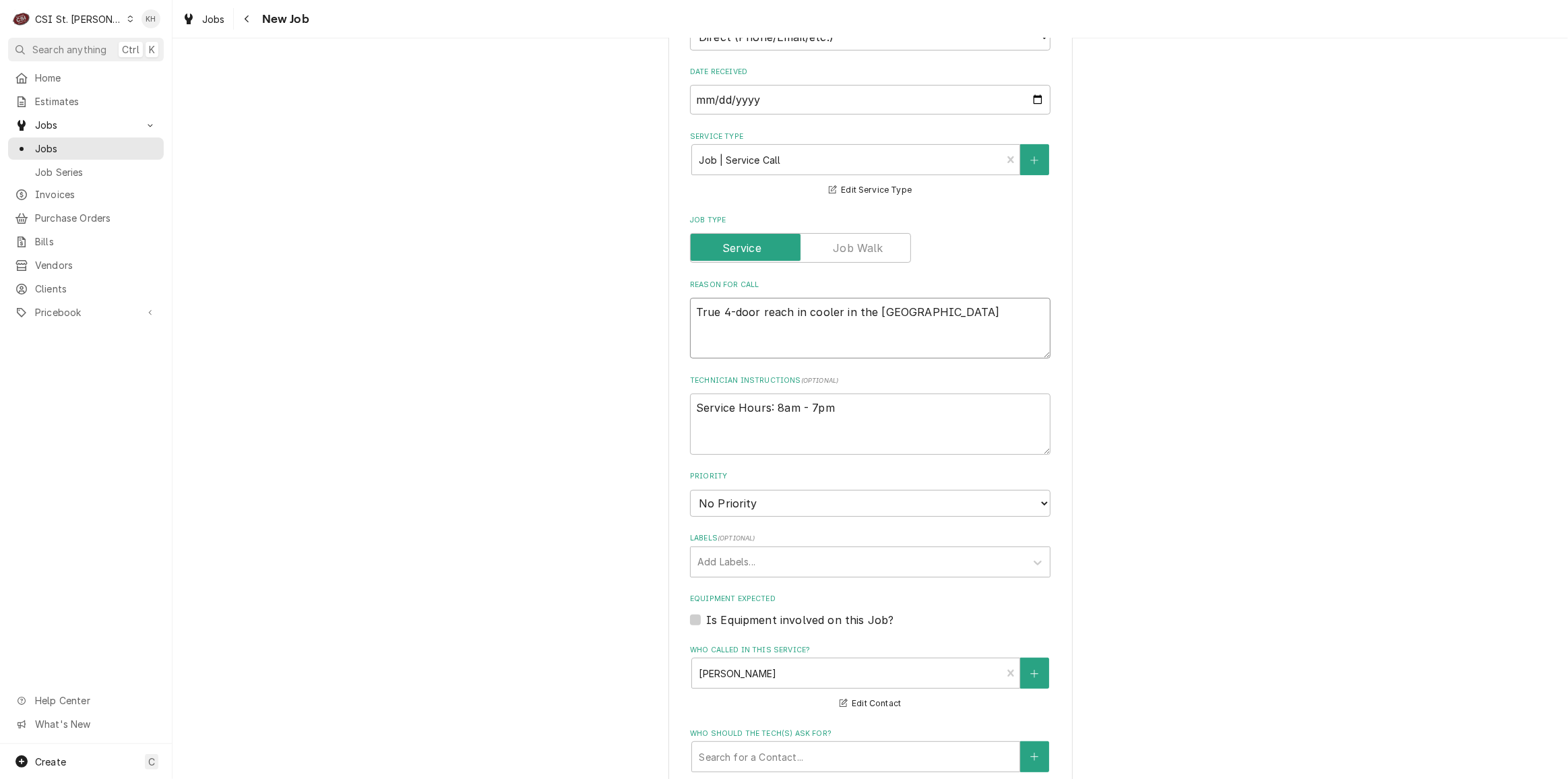
type textarea "True 4-door reach in cooler in the Indepe"
type textarea "x"
type textarea "True 4-door reach in cooler in the Indepen"
type textarea "x"
type textarea "True 4-door reach in cooler in the Independ"
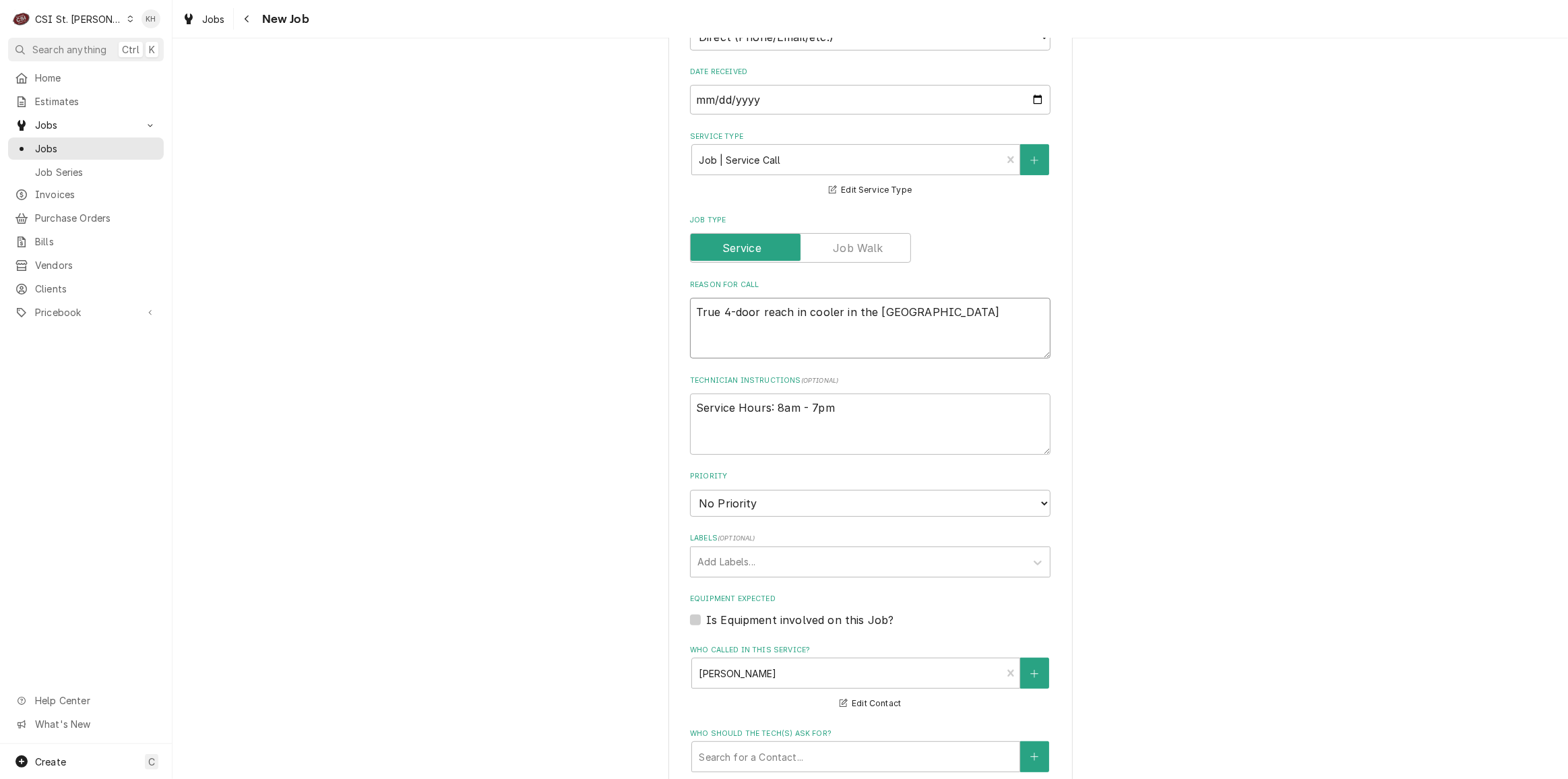
type textarea "x"
type textarea "True 4-door reach in cooler in the Independe"
type textarea "x"
type textarea "True 4-door reach in cooler in the Independenc"
type textarea "x"
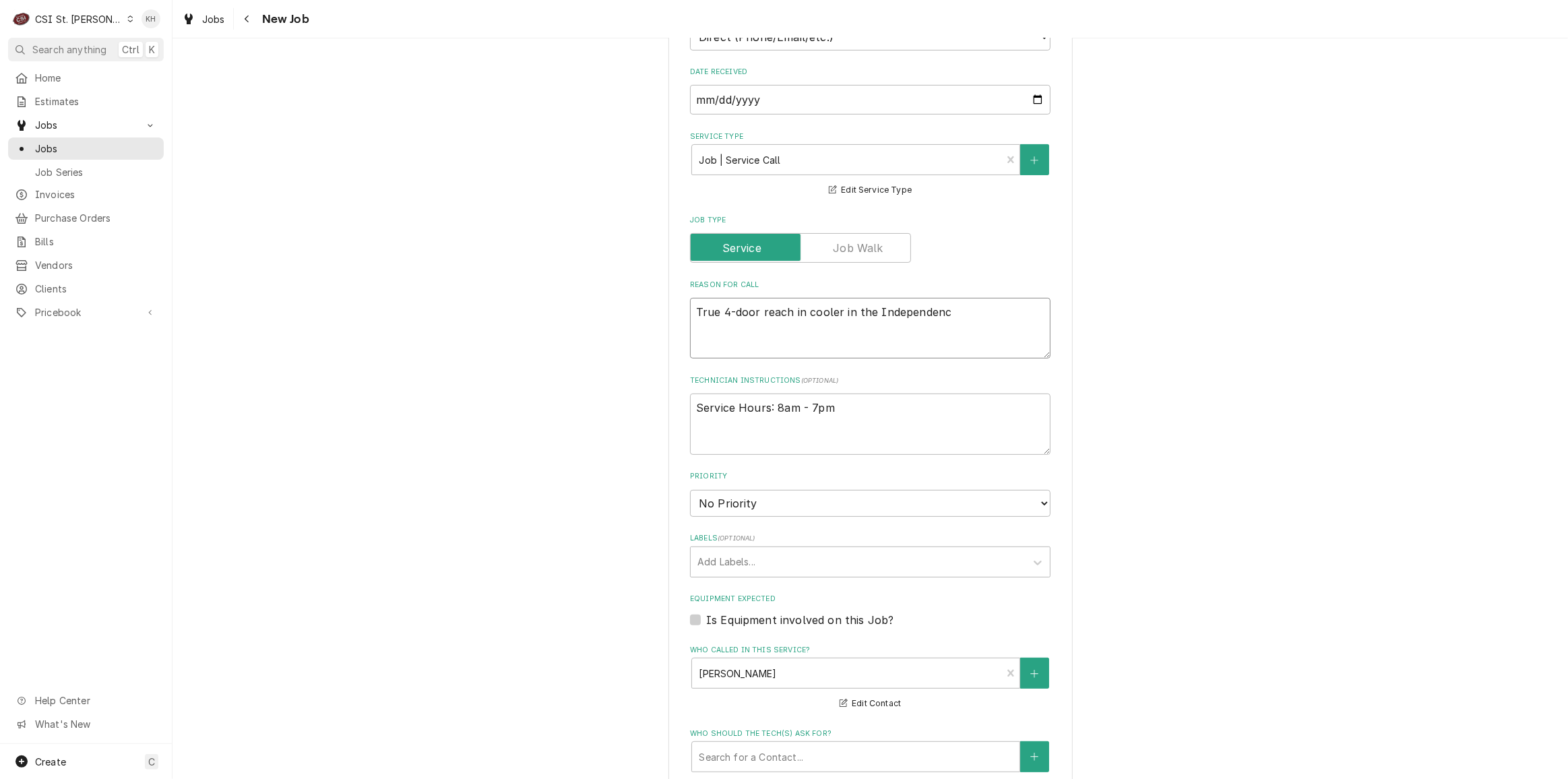
type textarea "True 4-door reach in cooler in the Independenc"
type textarea "x"
type textarea "True 4-door reach in cooler in the Independenc"
type textarea "x"
type textarea "True 4-door reach in cooler in the Independen"
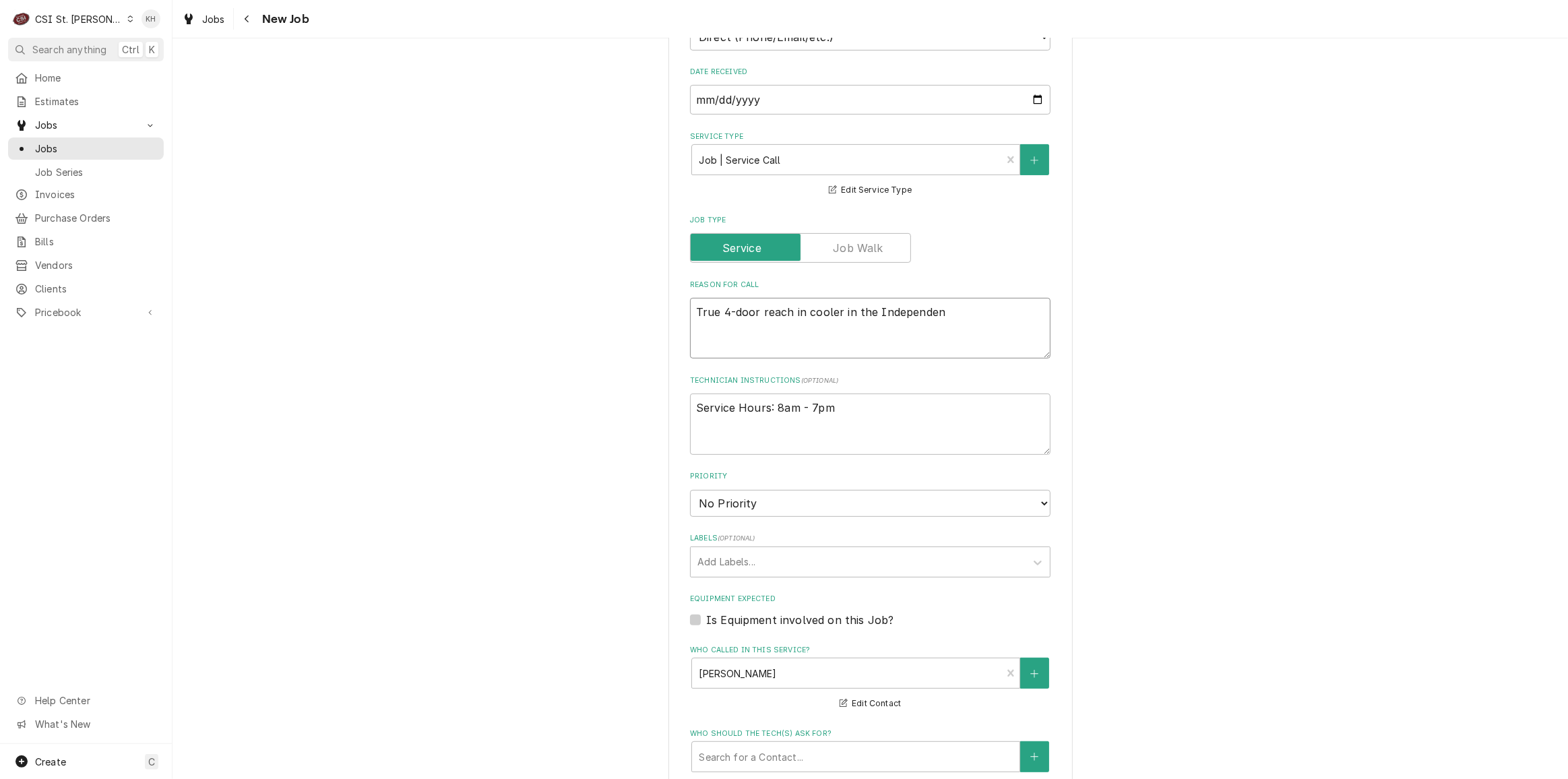
type textarea "x"
type textarea "True 4-door reach in cooler in the Independene"
type textarea "x"
type textarea "True 4-door reach in cooler in the Independene"
type textarea "x"
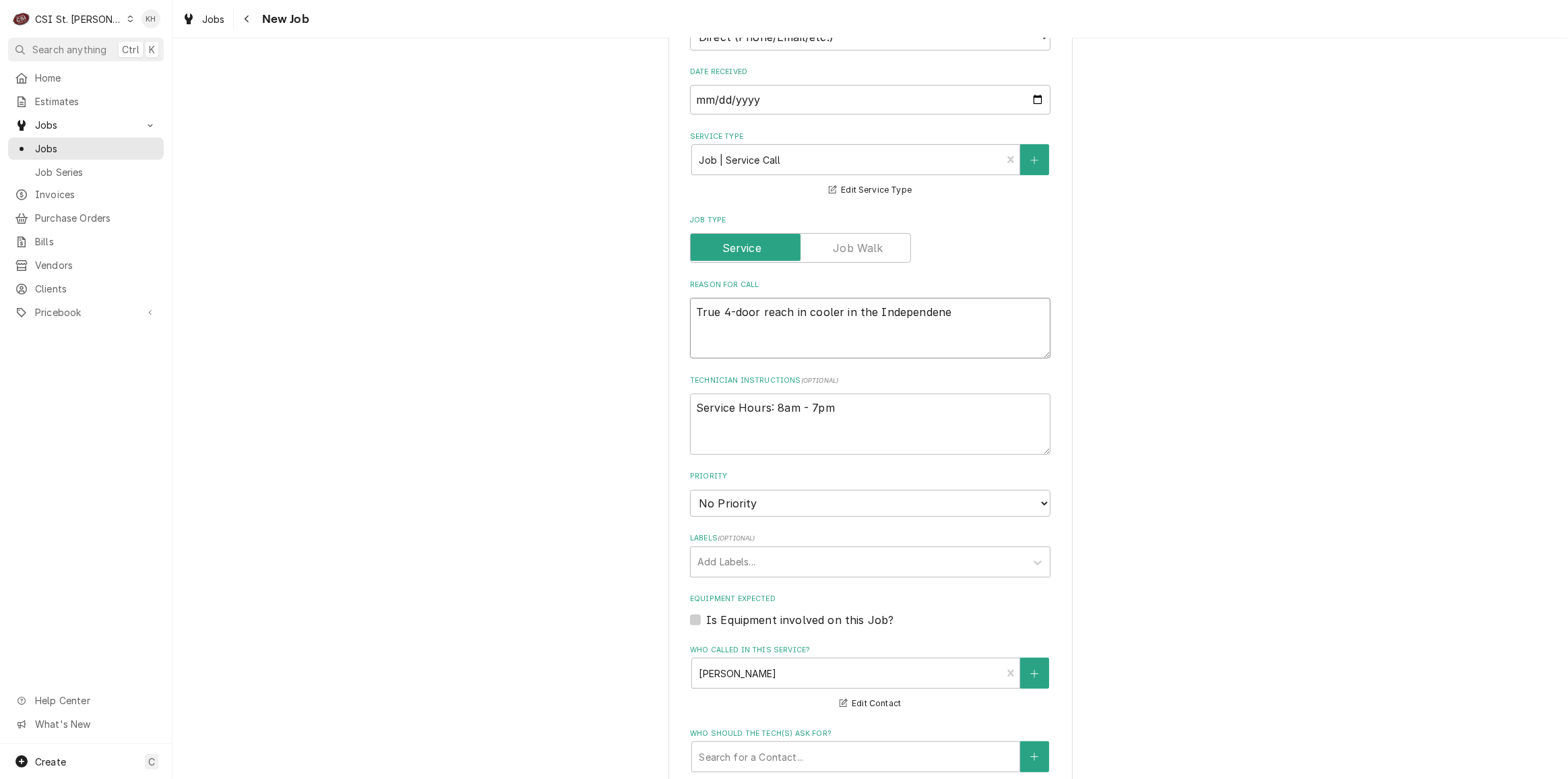
type textarea "True 4-door reach in cooler in the Independene"
type textarea "x"
type textarea "True 4-door reach in cooler in the Independen"
type textarea "x"
type textarea "True 4-door reach in cooler in the Independend"
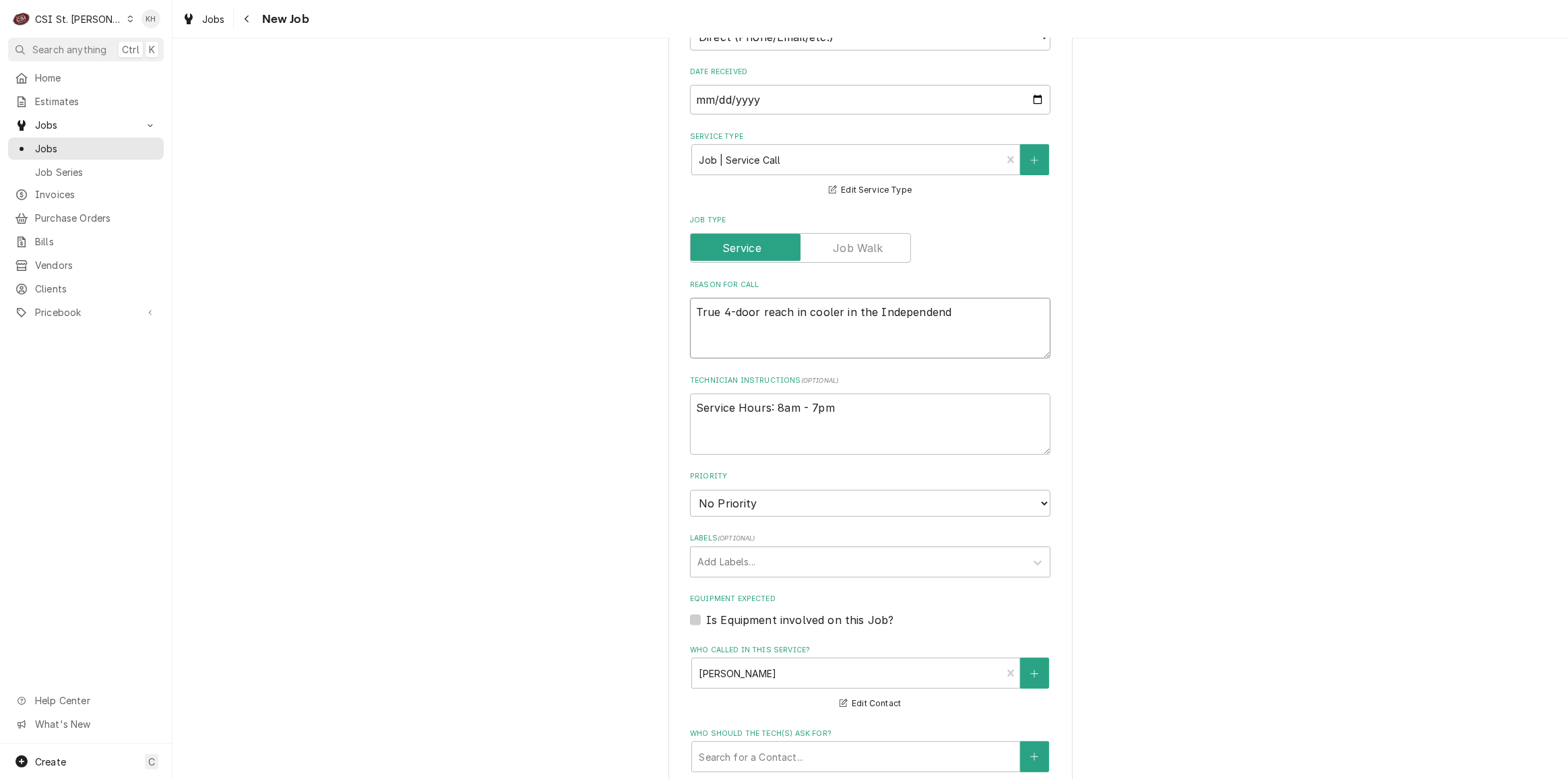
type textarea "x"
type textarea "True 4-door reach in cooler in the Independend"
type textarea "x"
type textarea "True 4-door reach in cooler in the Independend ="
type textarea "x"
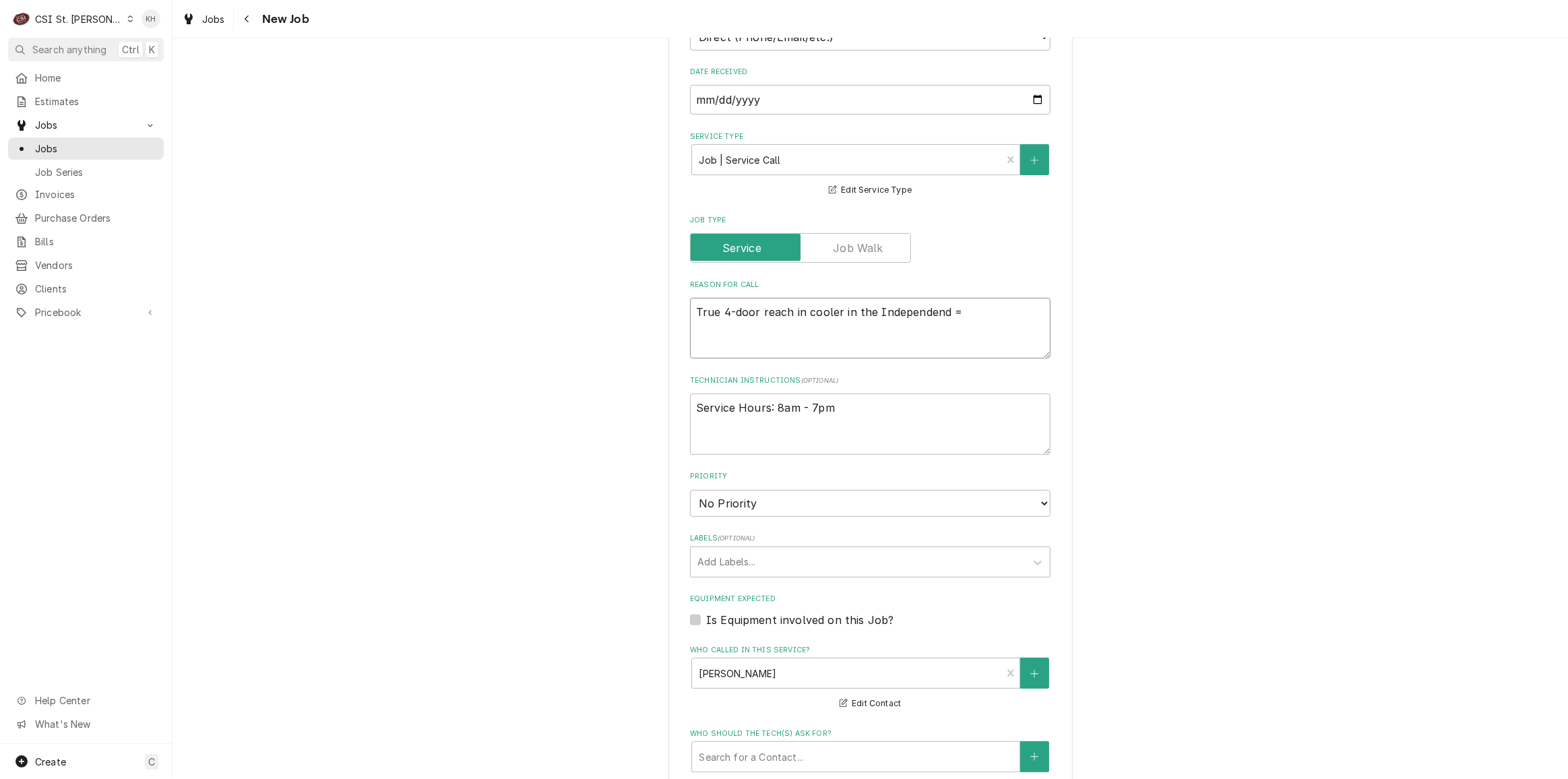
type textarea "True 4-door reach in cooler in the Independend"
type textarea "x"
type textarea "True 4-door reach in cooler in the Independend"
type textarea "x"
type textarea "True 4-door reach in cooler in the Independen"
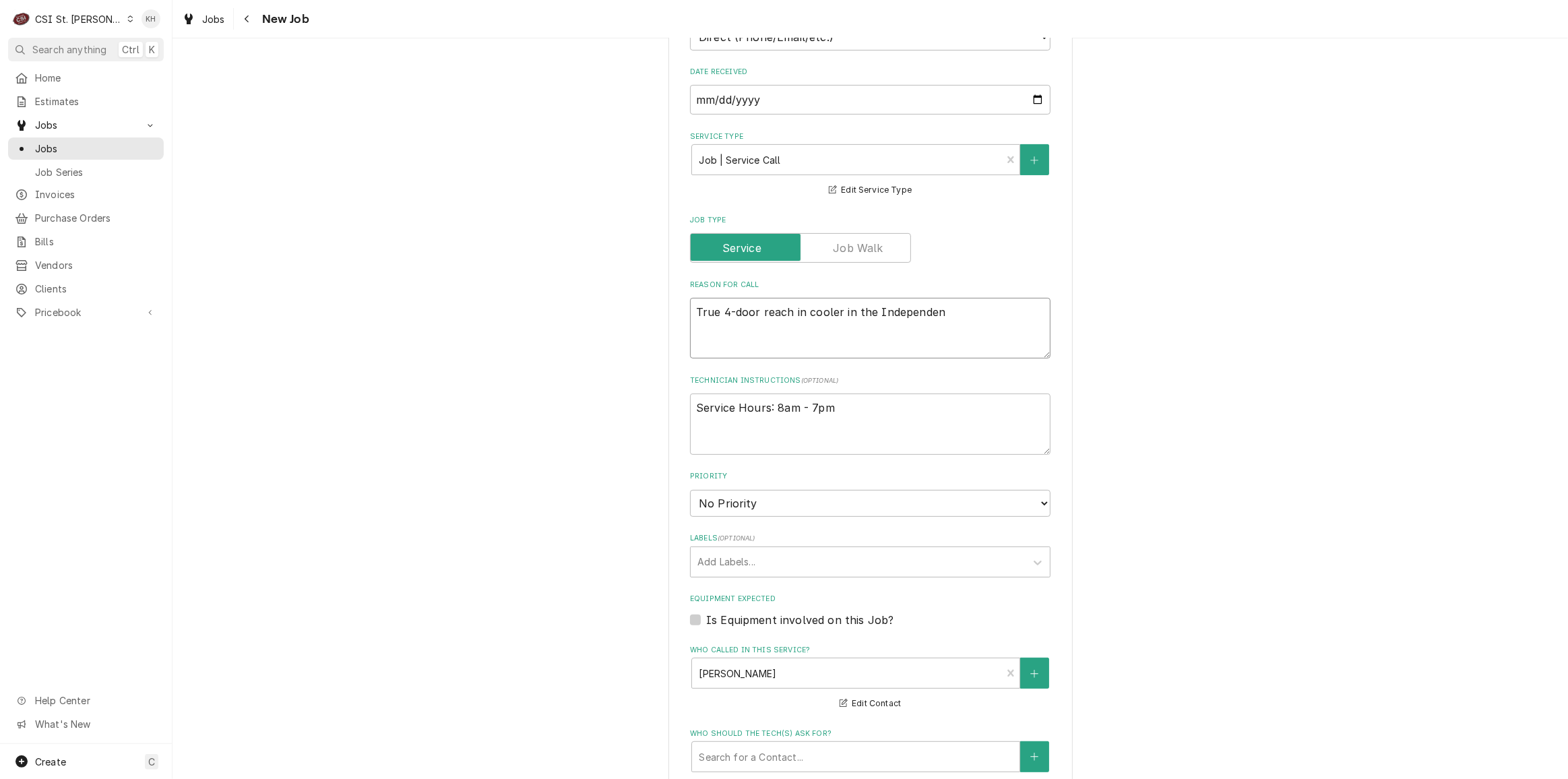
type textarea "x"
type textarea "True 4-door reach in cooler in the Independent"
click at [840, 297] on textarea "True 4-door reach in cooler in the Independent Living is not reaching proper te…" at bounding box center [870, 327] width 360 height 60
drag, startPoint x: 970, startPoint y: 295, endPoint x: 983, endPoint y: 296, distance: 13.0
click at [983, 297] on textarea "True 4-door reach in cooler in the Independent Living is not reaching proper te…" at bounding box center [870, 327] width 360 height 60
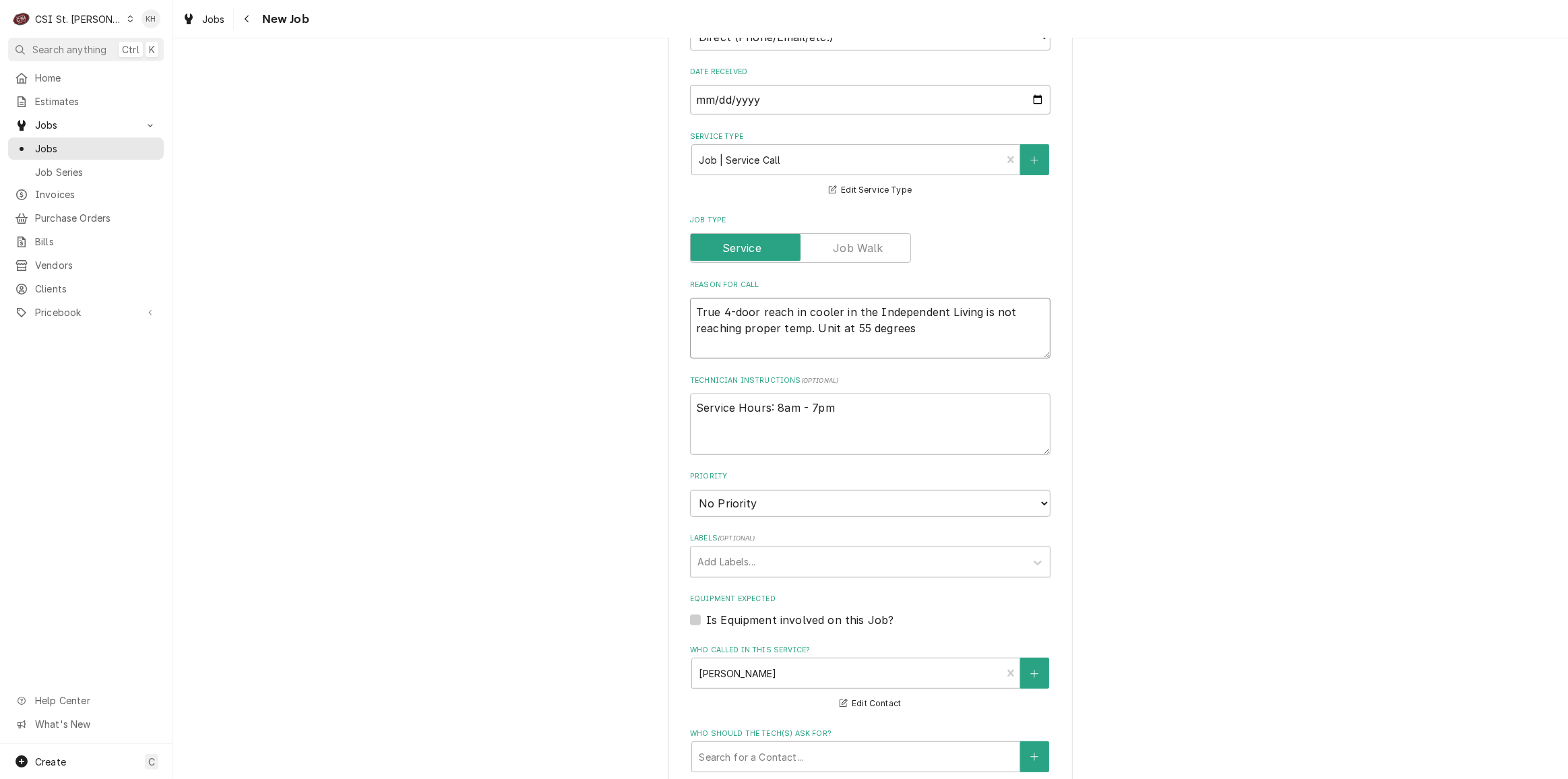
drag, startPoint x: 984, startPoint y: 311, endPoint x: 973, endPoint y: 301, distance: 14.9
click at [984, 311] on textarea "True 4-door reach in cooler in the Independent Living is not reaching proper te…" at bounding box center [870, 327] width 360 height 60
click at [975, 297] on textarea "True 4-door reach in cooler in the Independent Living is not reaching proper te…" at bounding box center [870, 327] width 360 height 60
drag, startPoint x: 793, startPoint y: 473, endPoint x: 788, endPoint y: 495, distance: 22.6
click at [792, 490] on select "No Priority Urgent High Medium Low" at bounding box center [870, 503] width 360 height 27
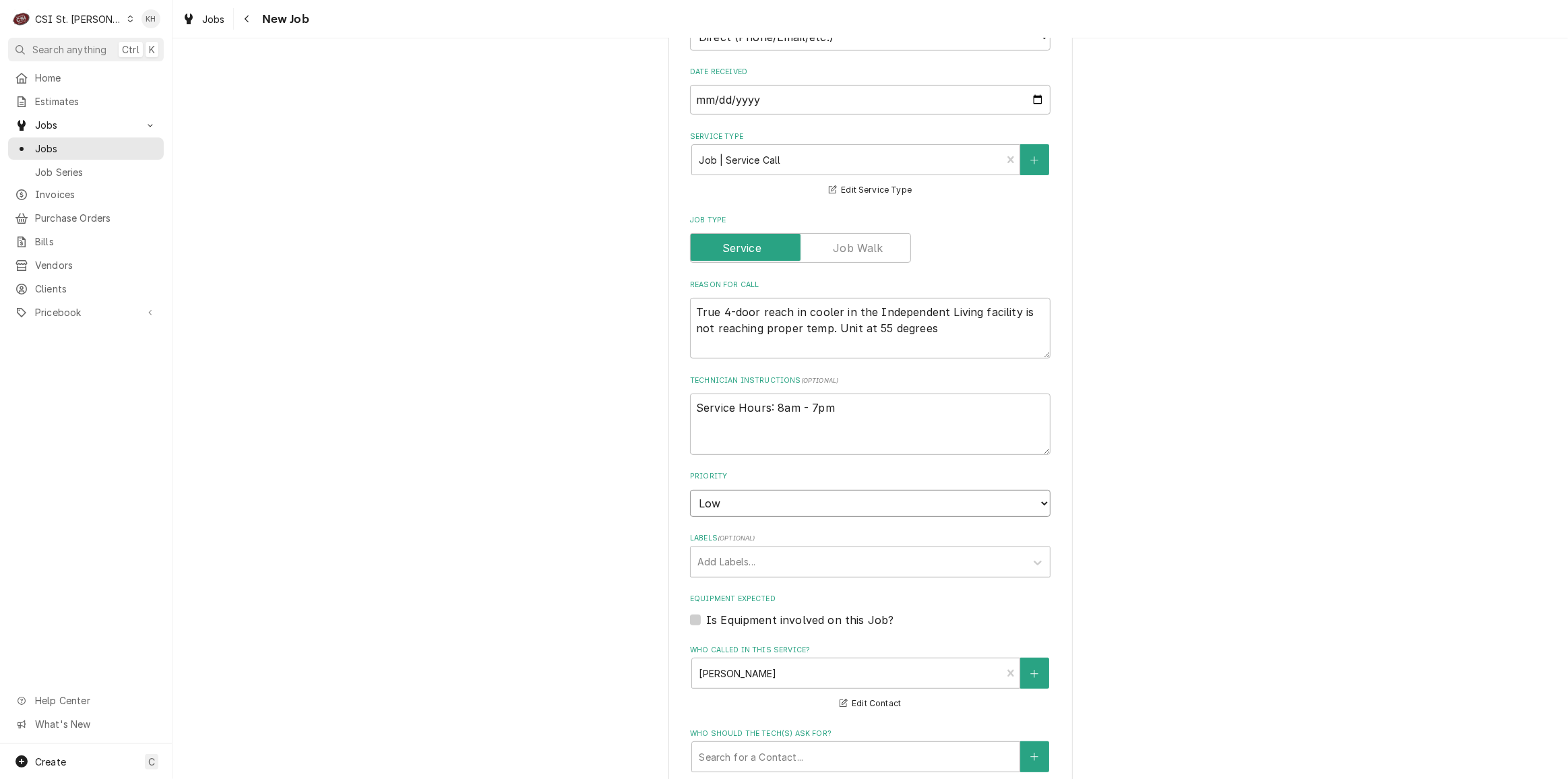
click at [690, 490] on select "No Priority Urgent High Medium Low" at bounding box center [870, 503] width 360 height 27
click at [734, 549] on div "Labels" at bounding box center [858, 562] width 322 height 24
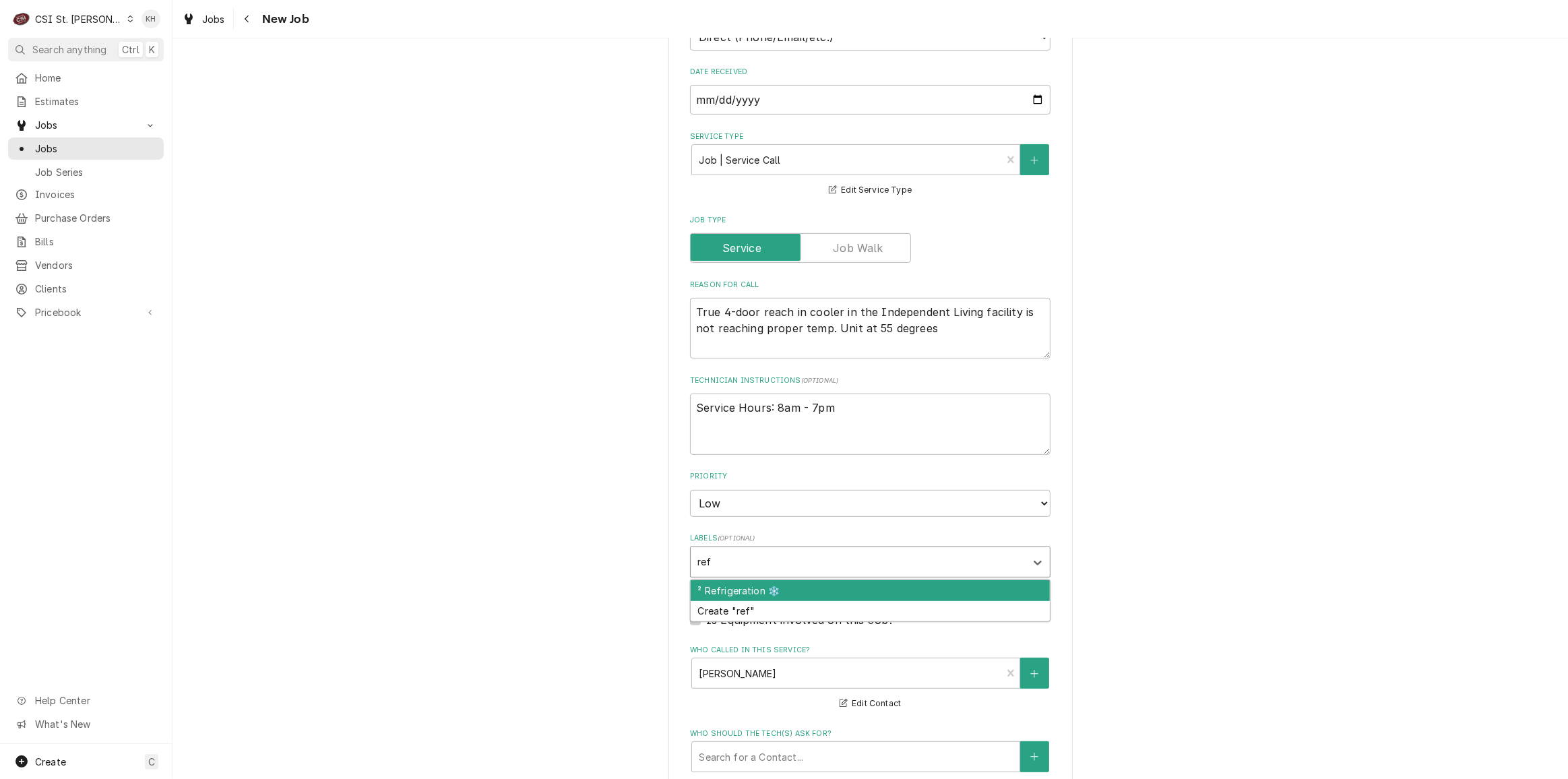
click at [757, 580] on div "² Refrigeration ❄️" at bounding box center [871, 591] width 360 height 21
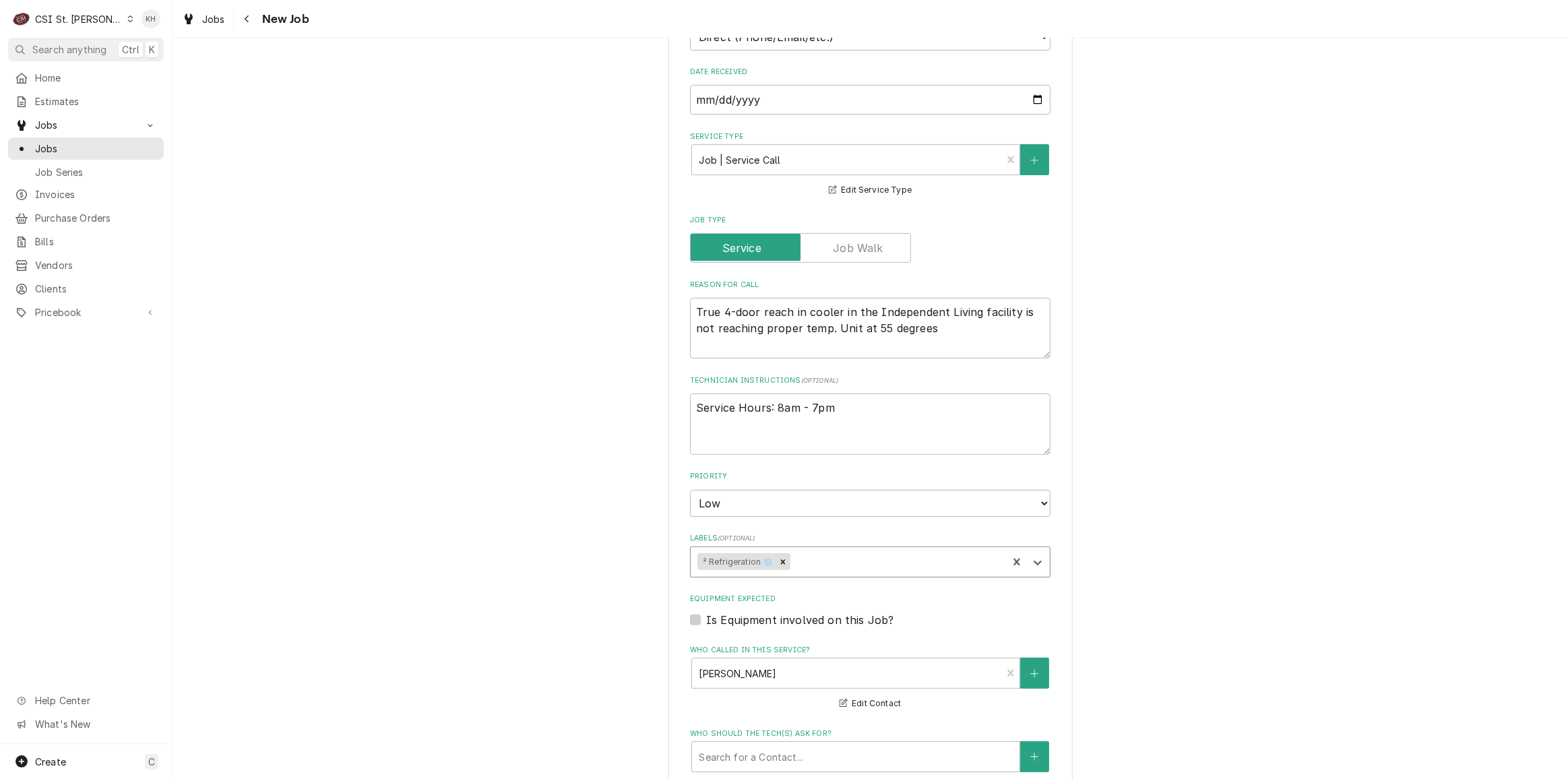
click at [706, 612] on label "Is Equipment involved on this Job?" at bounding box center [799, 619] width 187 height 16
click at [706, 612] on input "Equipment Expected" at bounding box center [886, 627] width 360 height 30
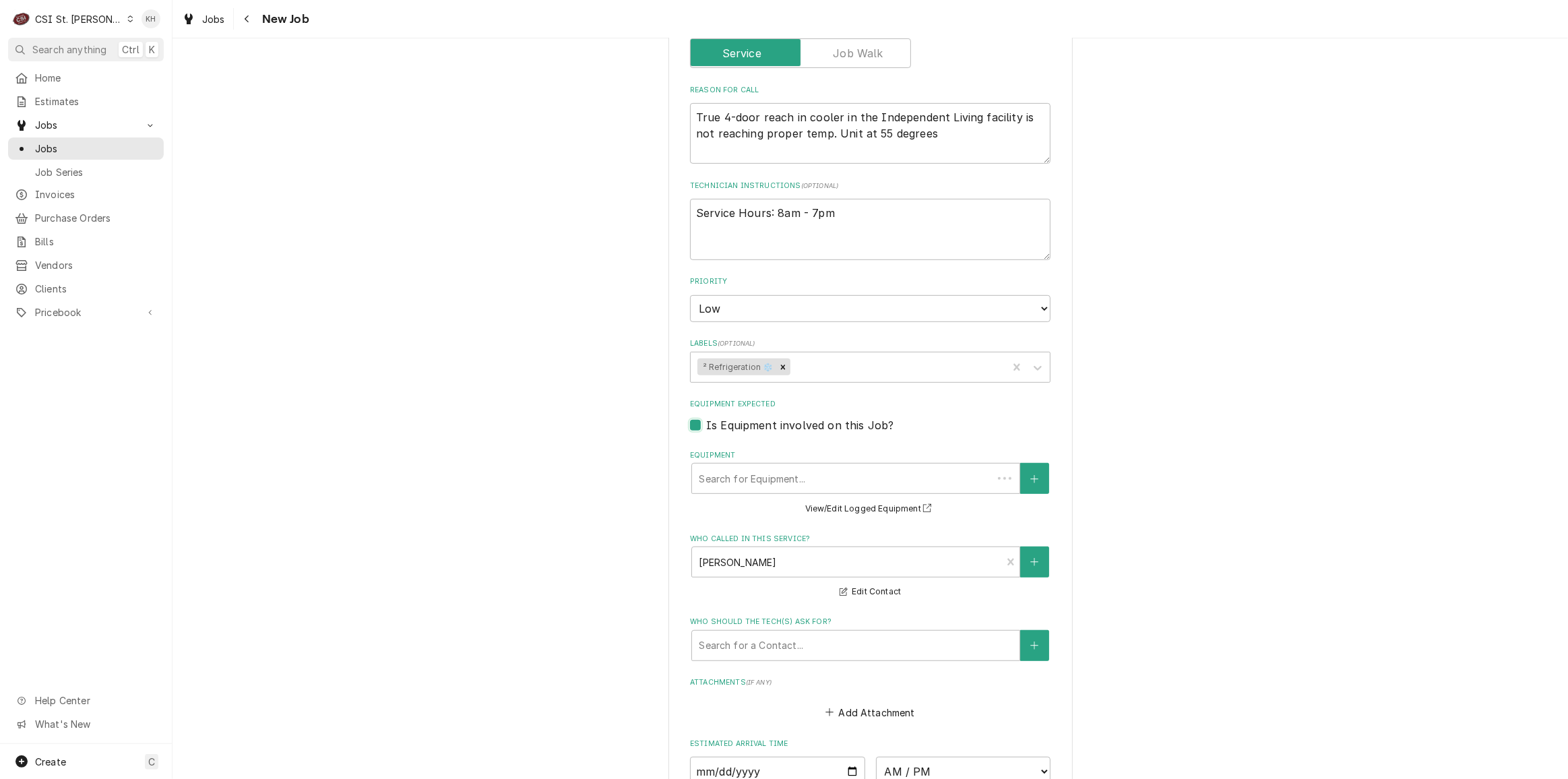
scroll to position [734, 0]
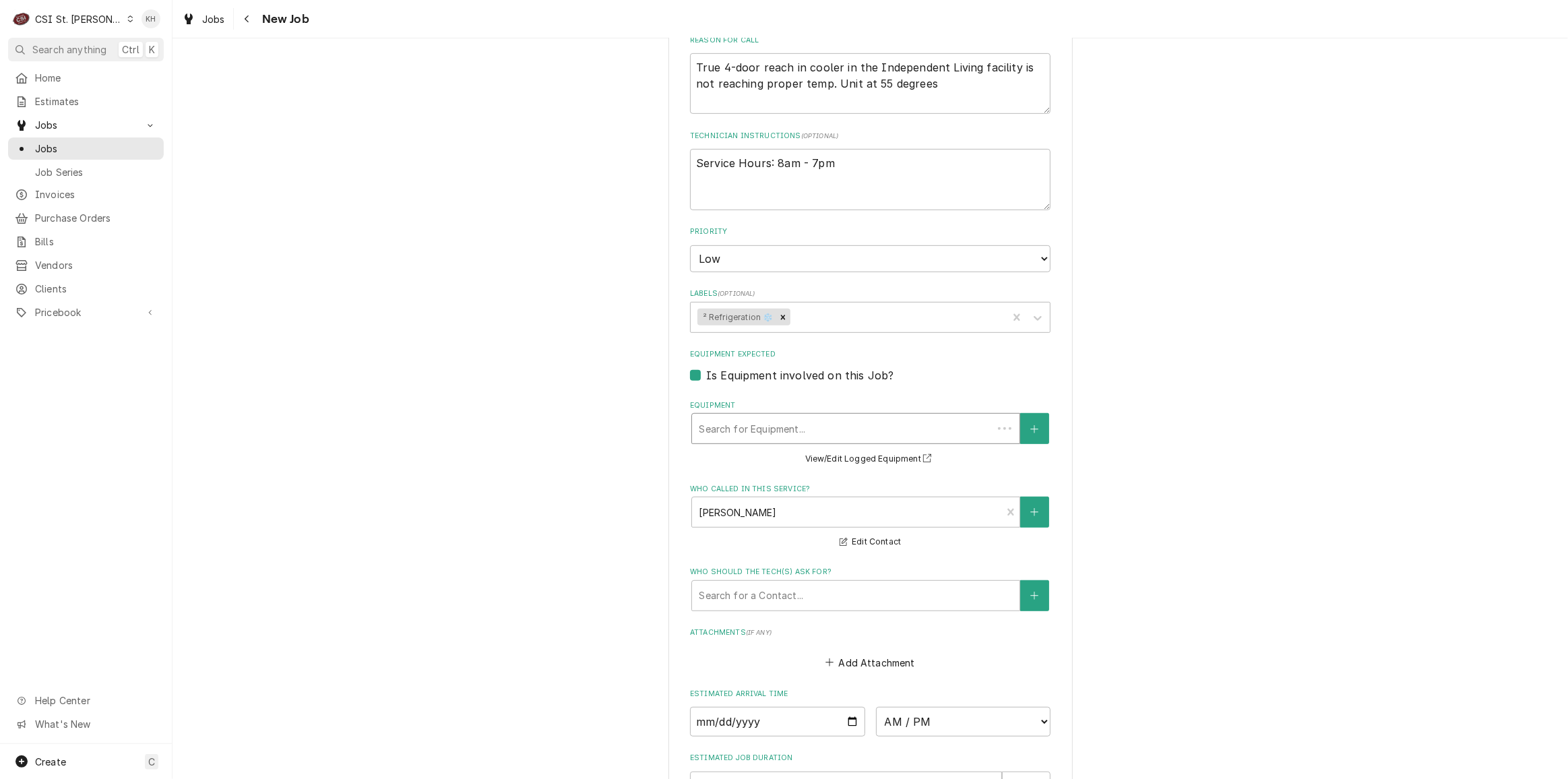
click at [837, 417] on div "Equipment" at bounding box center [842, 429] width 287 height 24
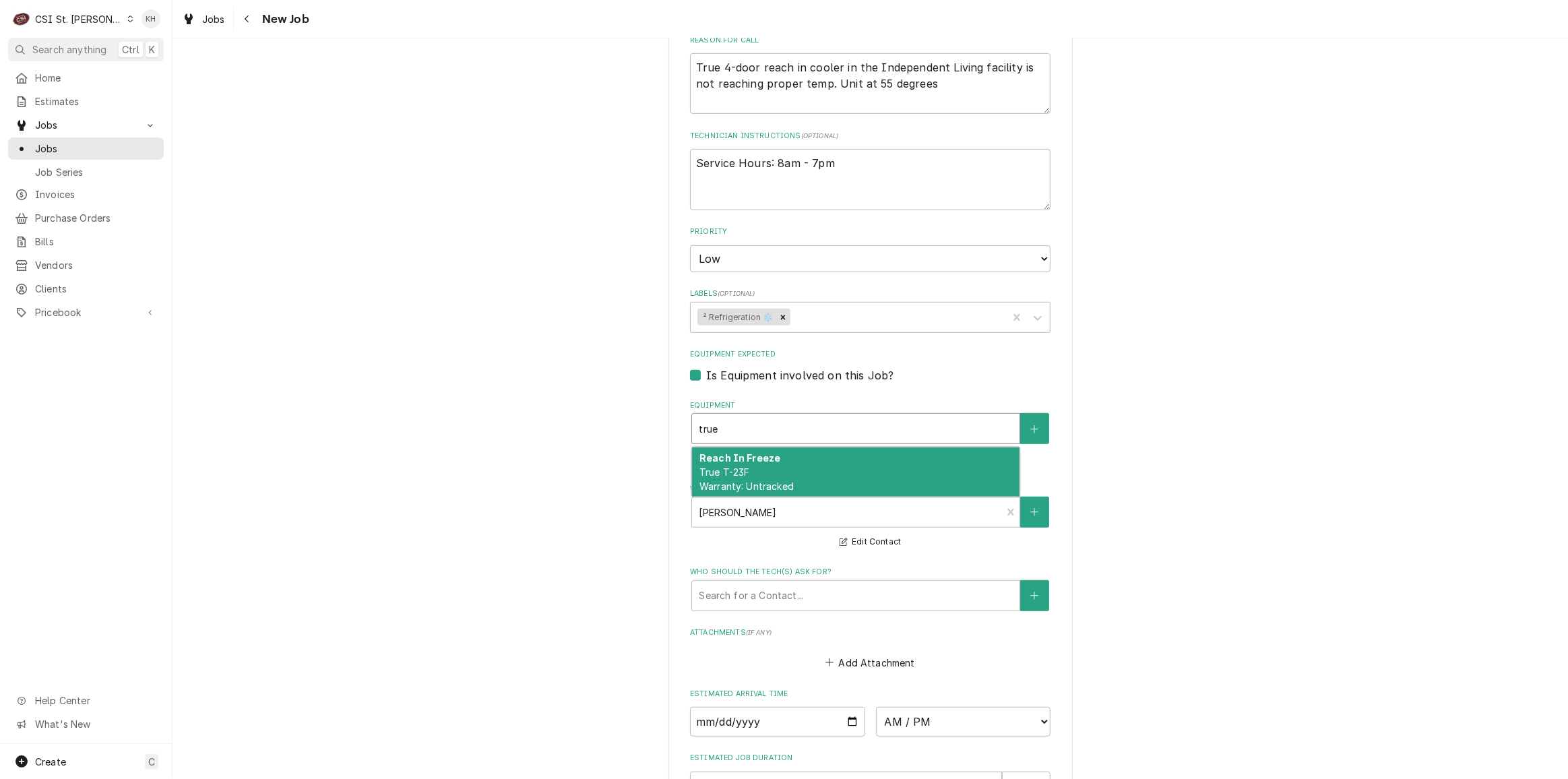
click at [810, 453] on div "Reach In Freeze True T-23F Warranty: Untracked" at bounding box center [856, 471] width 328 height 49
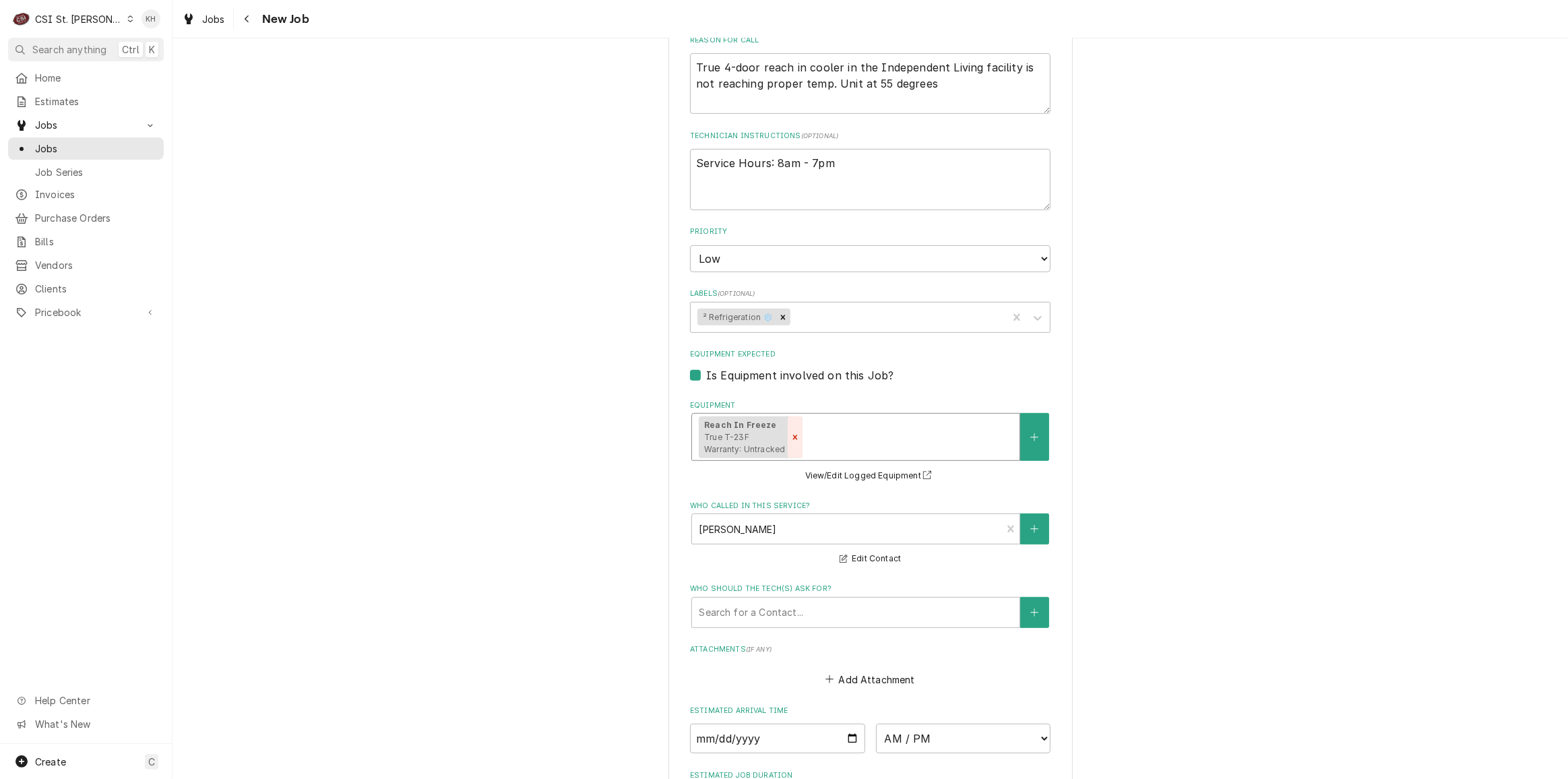
click at [788, 430] on div "Remove [object Object]" at bounding box center [795, 437] width 15 height 41
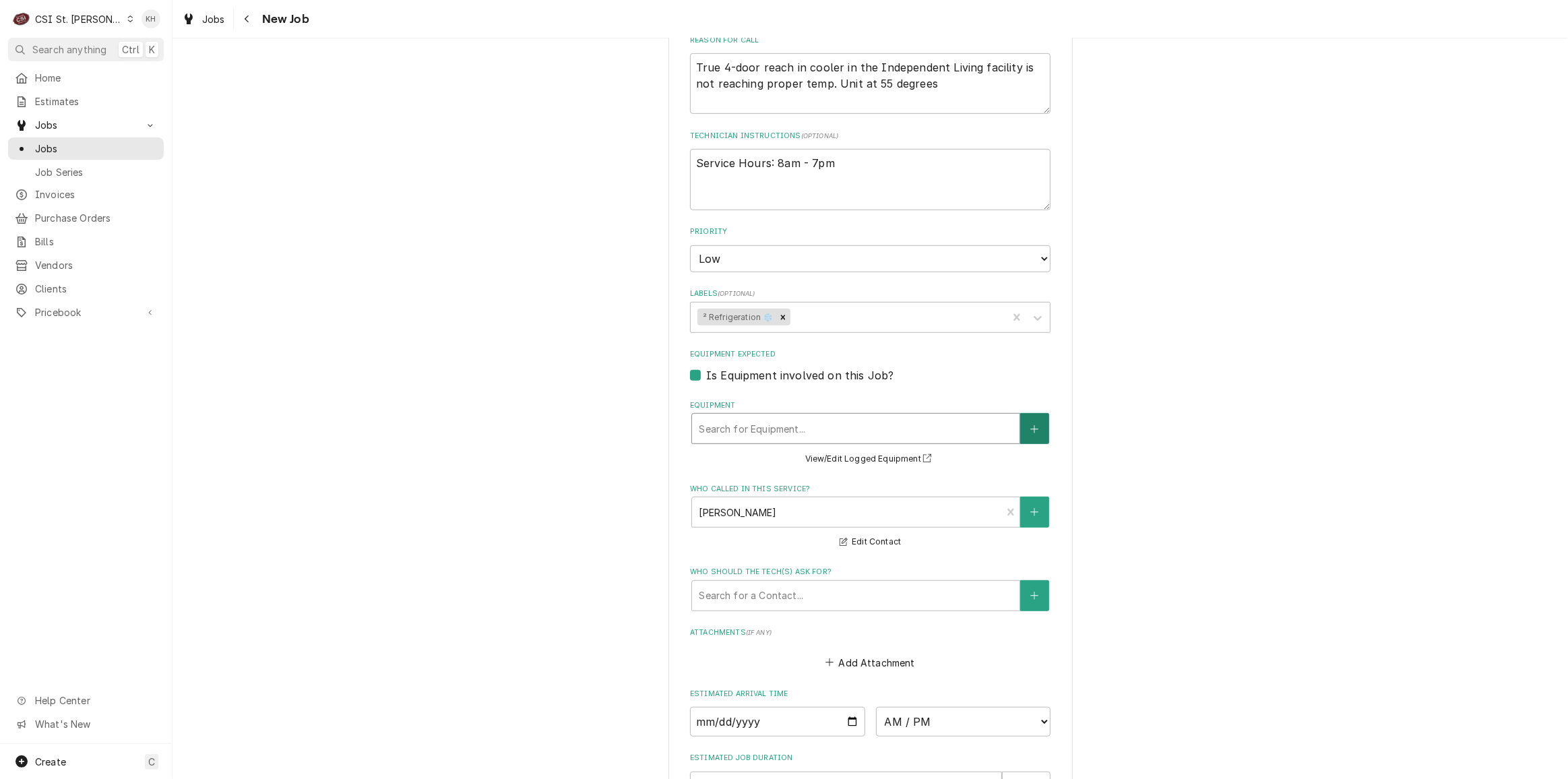
click at [1032, 424] on icon "Create New Equipment" at bounding box center [1034, 429] width 8 height 9
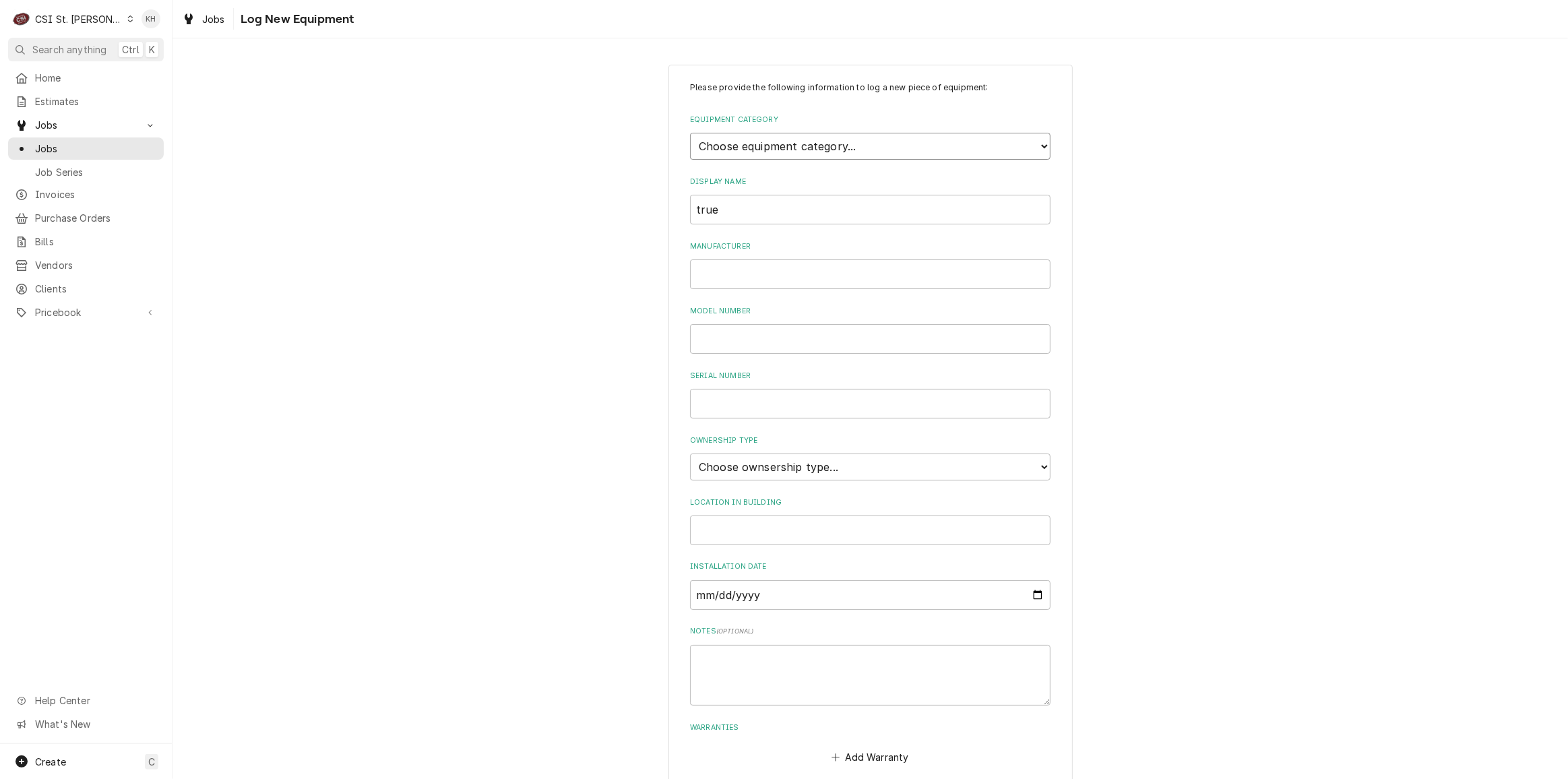
click at [839, 149] on select "Choose equipment category... Cooking Equipment Fryers Ice Machines Ovens and Ra…" at bounding box center [870, 146] width 360 height 27
click at [690, 133] on select "Choose equipment category... Cooking Equipment Fryers Ice Machines Ovens and Ra…" at bounding box center [870, 146] width 360 height 27
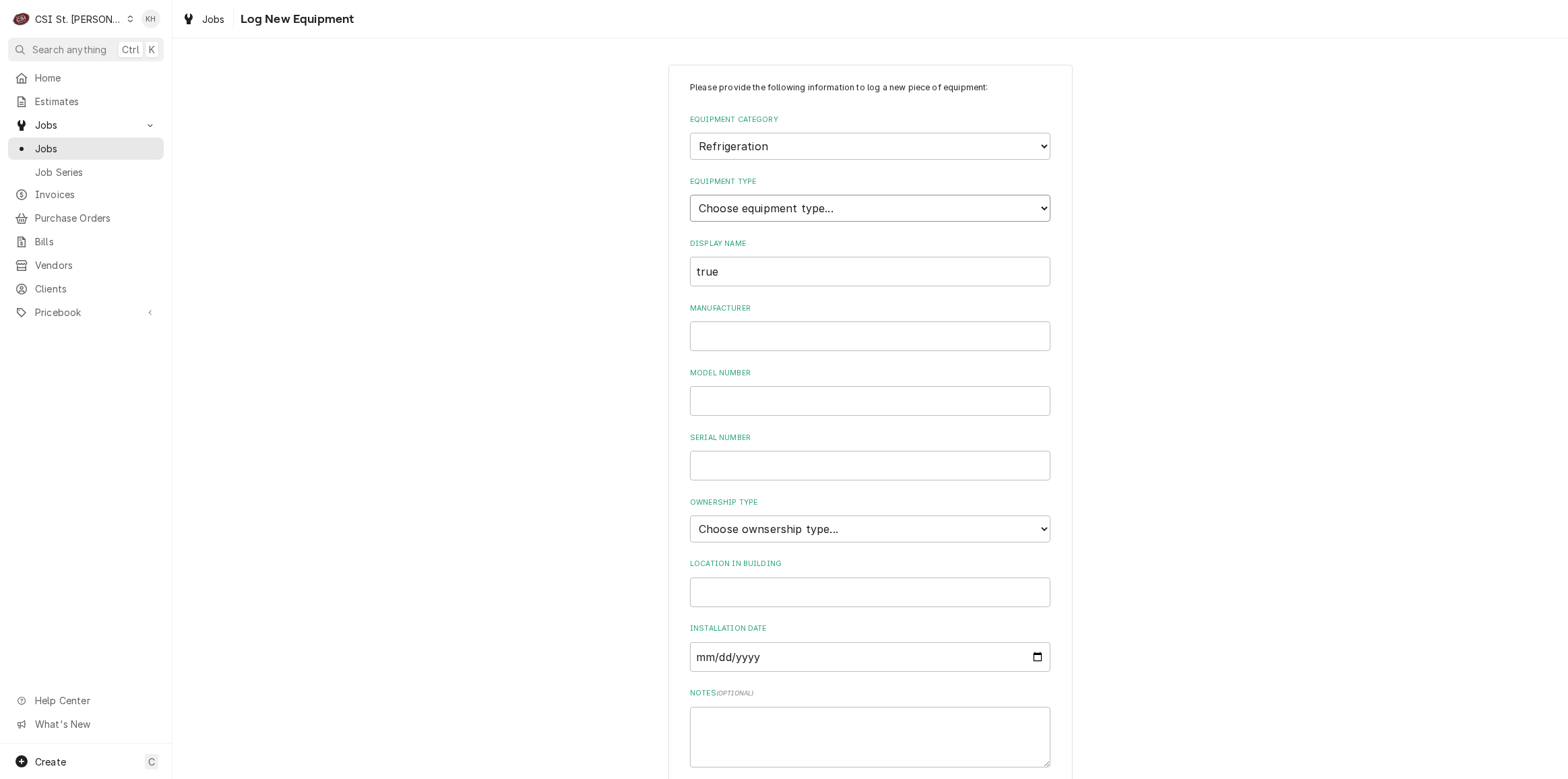
click at [759, 213] on select "Choose equipment type... Bar Refrigeration Blast Chiller Chef Base Freezer Chef…" at bounding box center [870, 208] width 360 height 27
click at [690, 195] on select "Choose equipment type... Bar Refrigeration Blast Chiller Chef Base Freezer Chef…" at bounding box center [870, 208] width 360 height 27
drag, startPoint x: 775, startPoint y: 275, endPoint x: 523, endPoint y: 278, distance: 252.0
click at [523, 278] on div "Please provide the following information to log a new piece of equipment: Equip…" at bounding box center [870, 482] width 1396 height 858
click at [744, 519] on select "Choose ownsership type... Unknown Owned Leased Rented" at bounding box center [870, 529] width 360 height 27
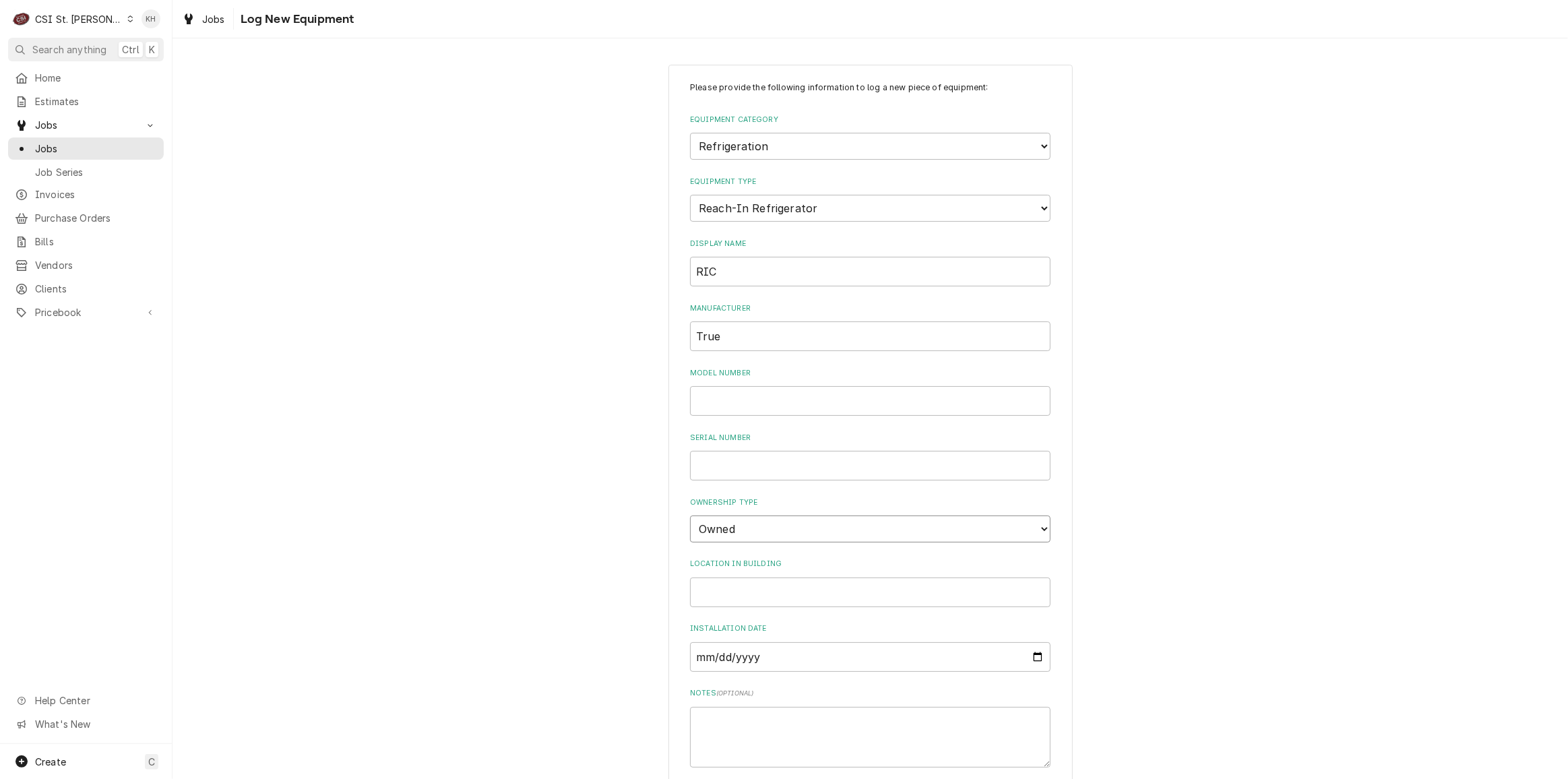
click at [690, 516] on select "Choose ownsership type... Unknown Owned Leased Rented" at bounding box center [870, 529] width 360 height 27
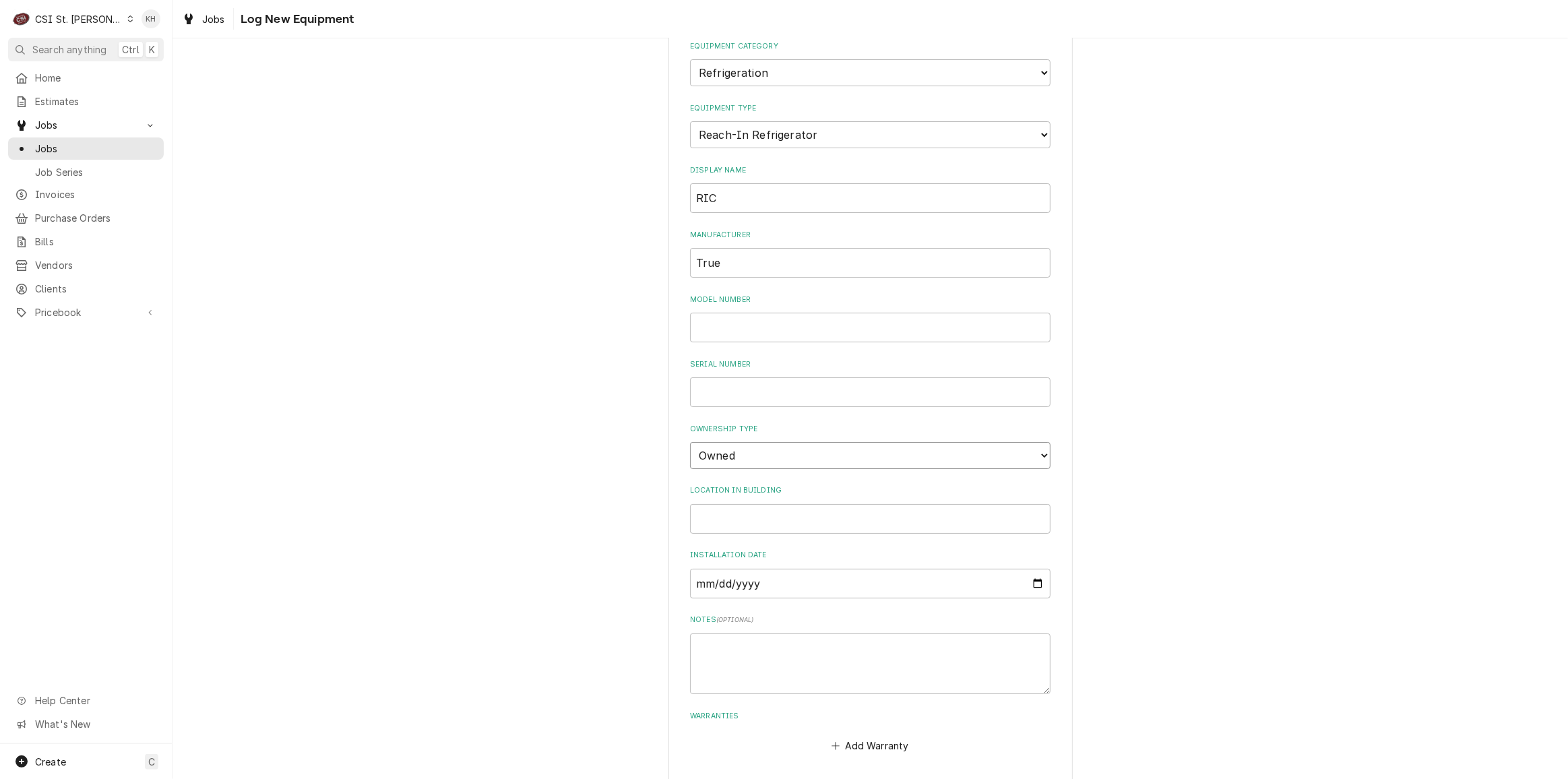
scroll to position [129, 0]
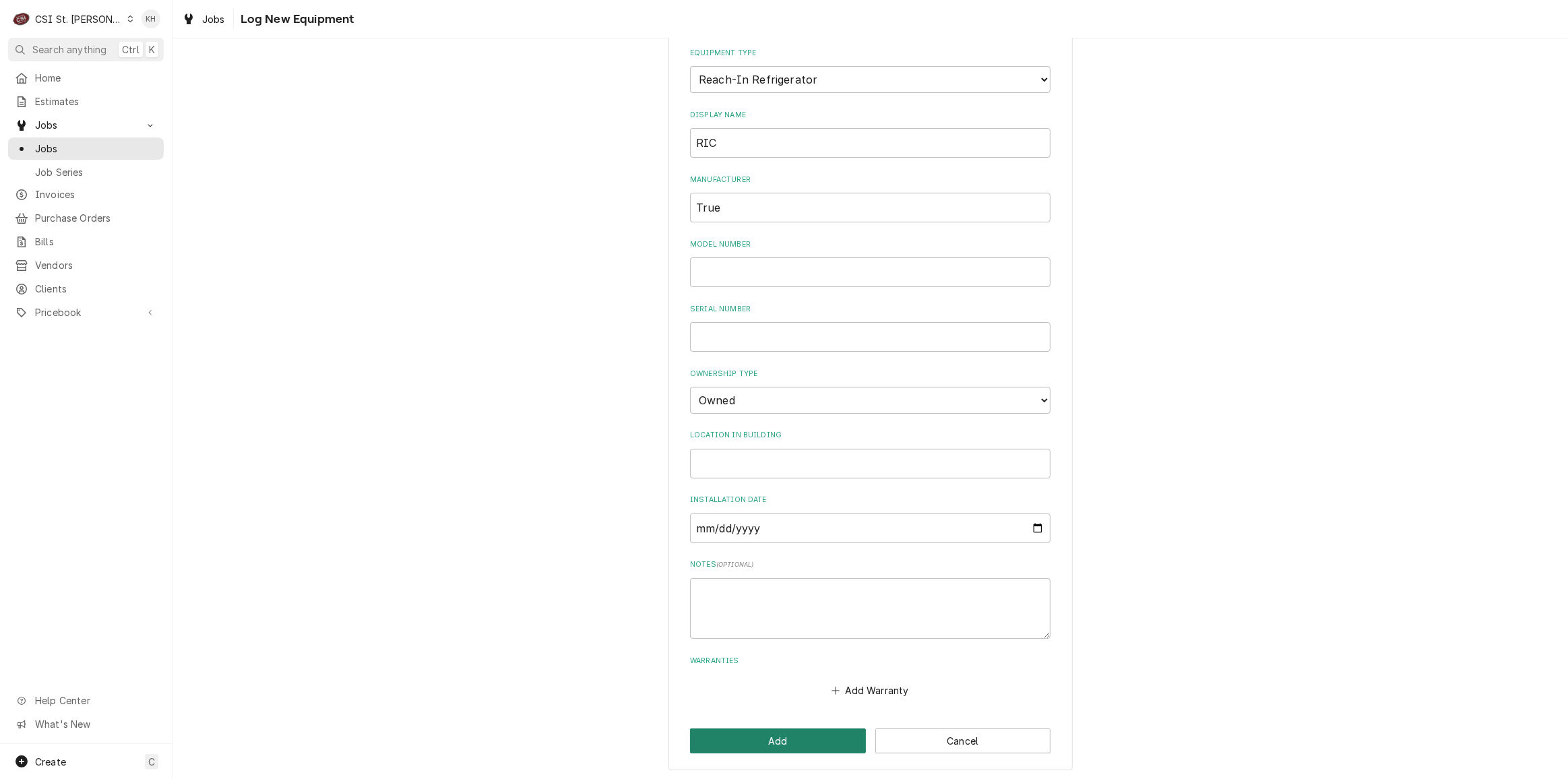
click at [779, 734] on button "Add" at bounding box center [777, 740] width 176 height 24
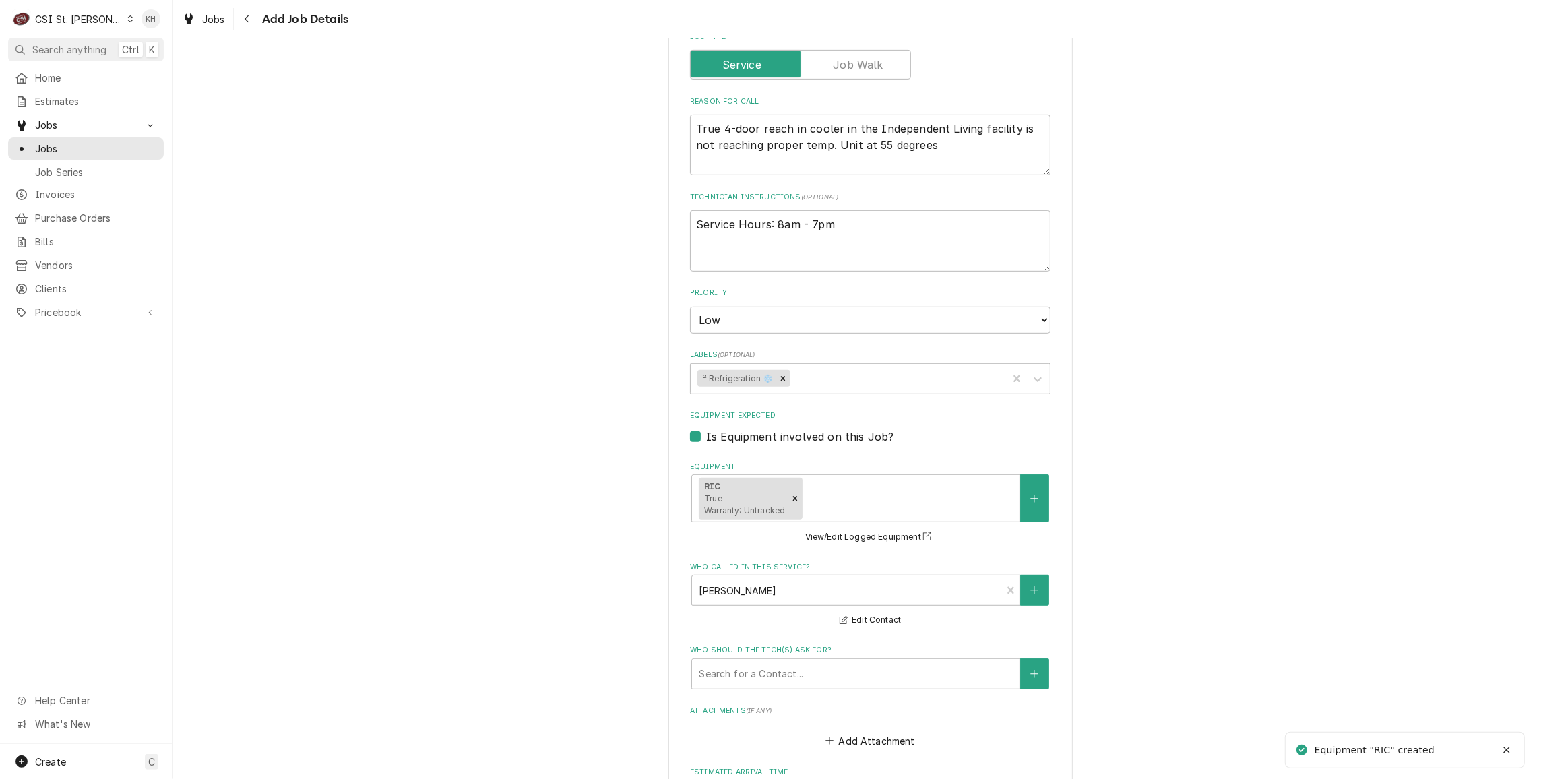
scroll to position [612, 0]
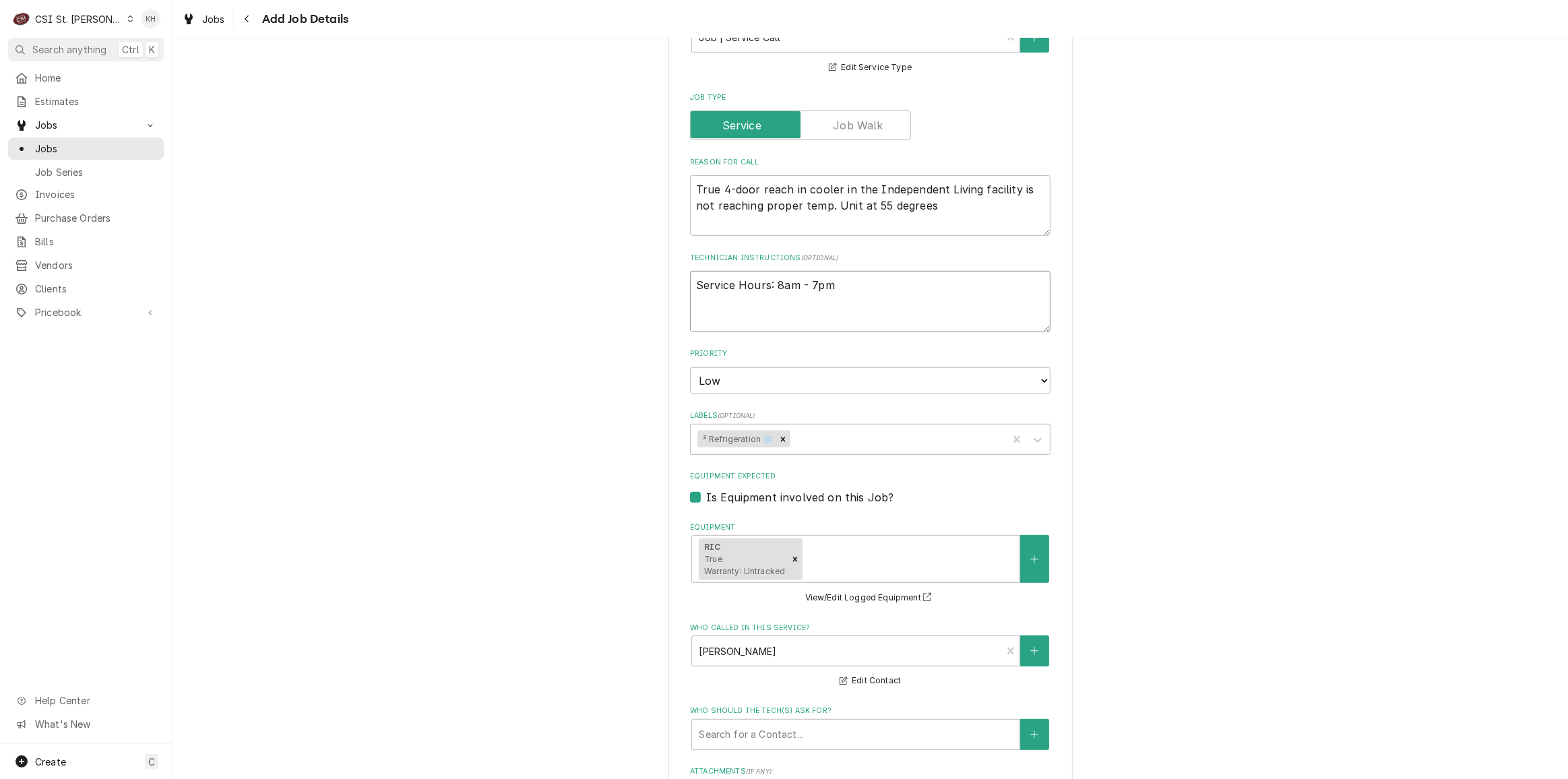
click at [834, 278] on textarea "Service Hours: 8am - 7pm" at bounding box center [870, 301] width 360 height 60
click at [840, 723] on div "Who should the tech(s) ask for?" at bounding box center [856, 735] width 314 height 24
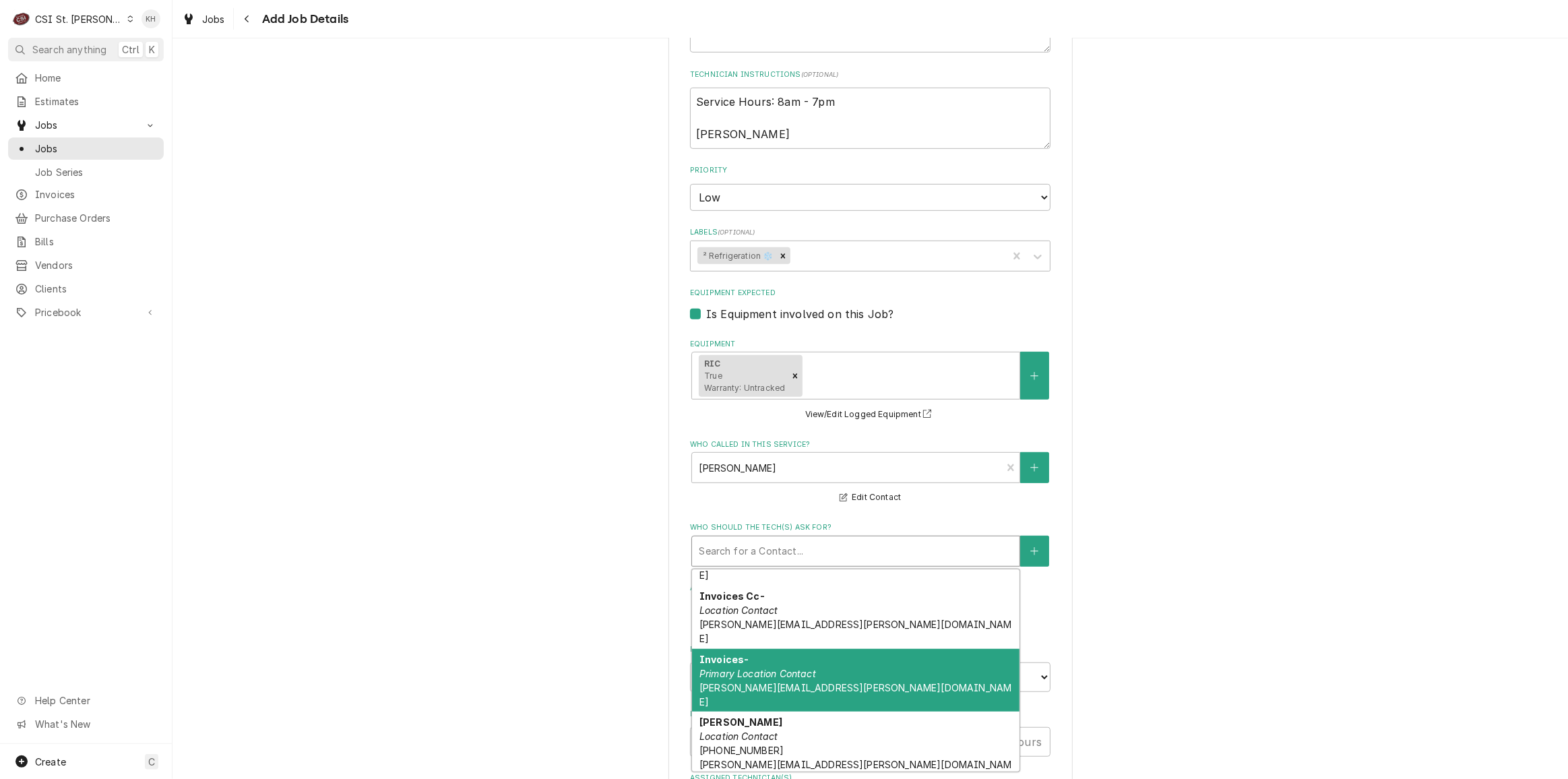
scroll to position [183, 0]
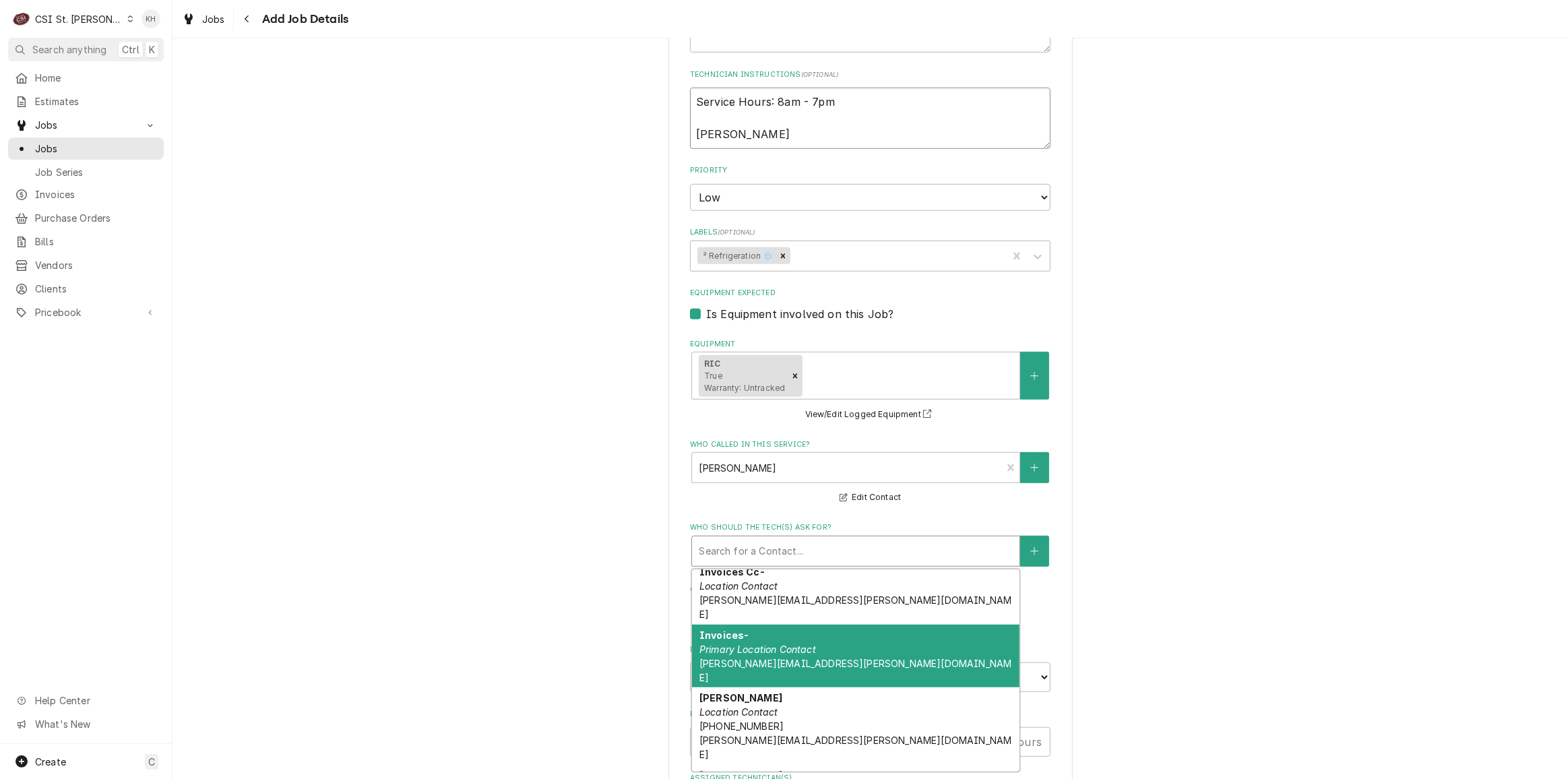
click at [813, 123] on textarea "Service Hours: 8am - 7pm Phil Noe" at bounding box center [870, 118] width 360 height 60
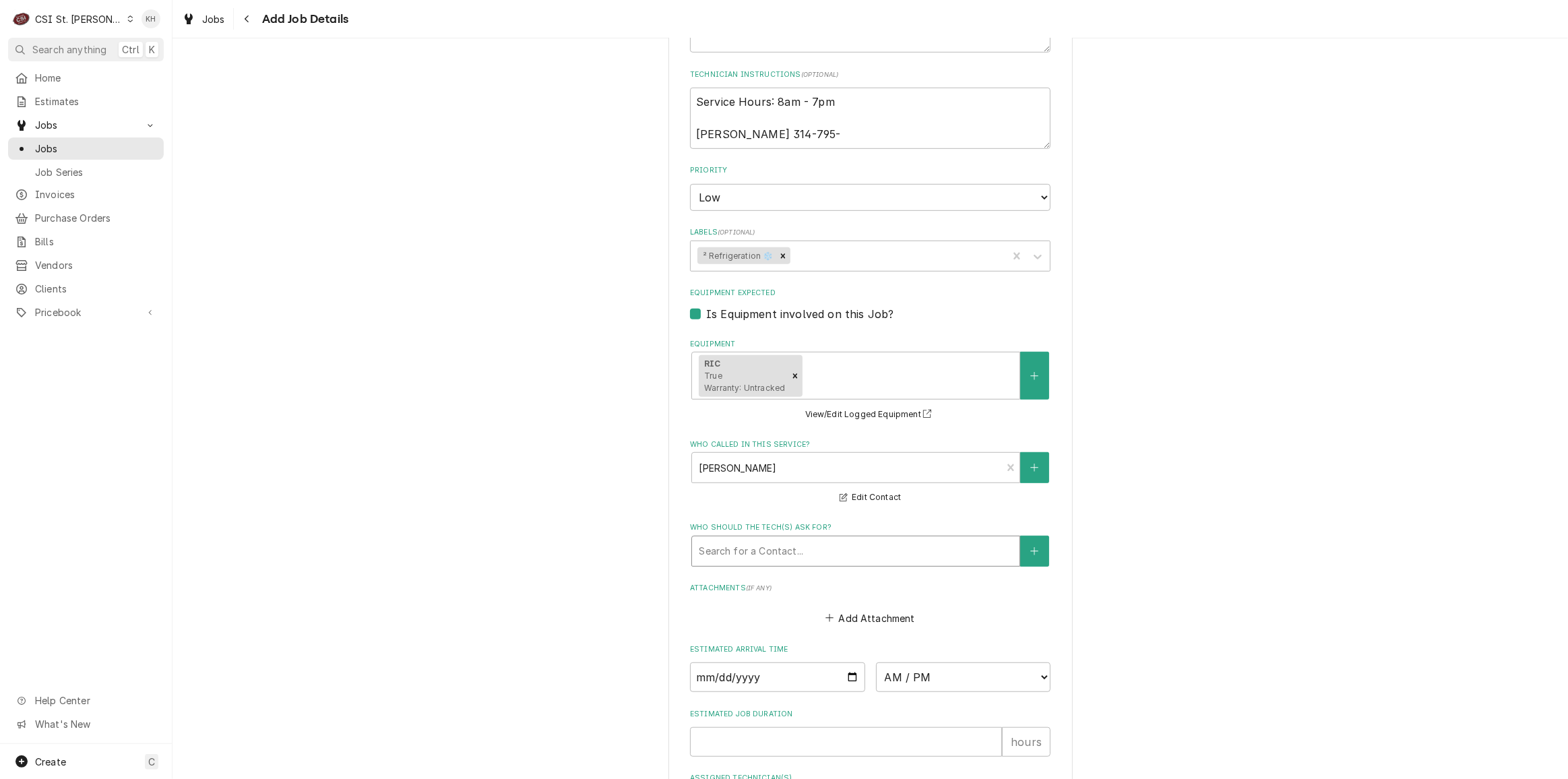
click at [817, 539] on div "Who should the tech(s) ask for?" at bounding box center [856, 551] width 314 height 24
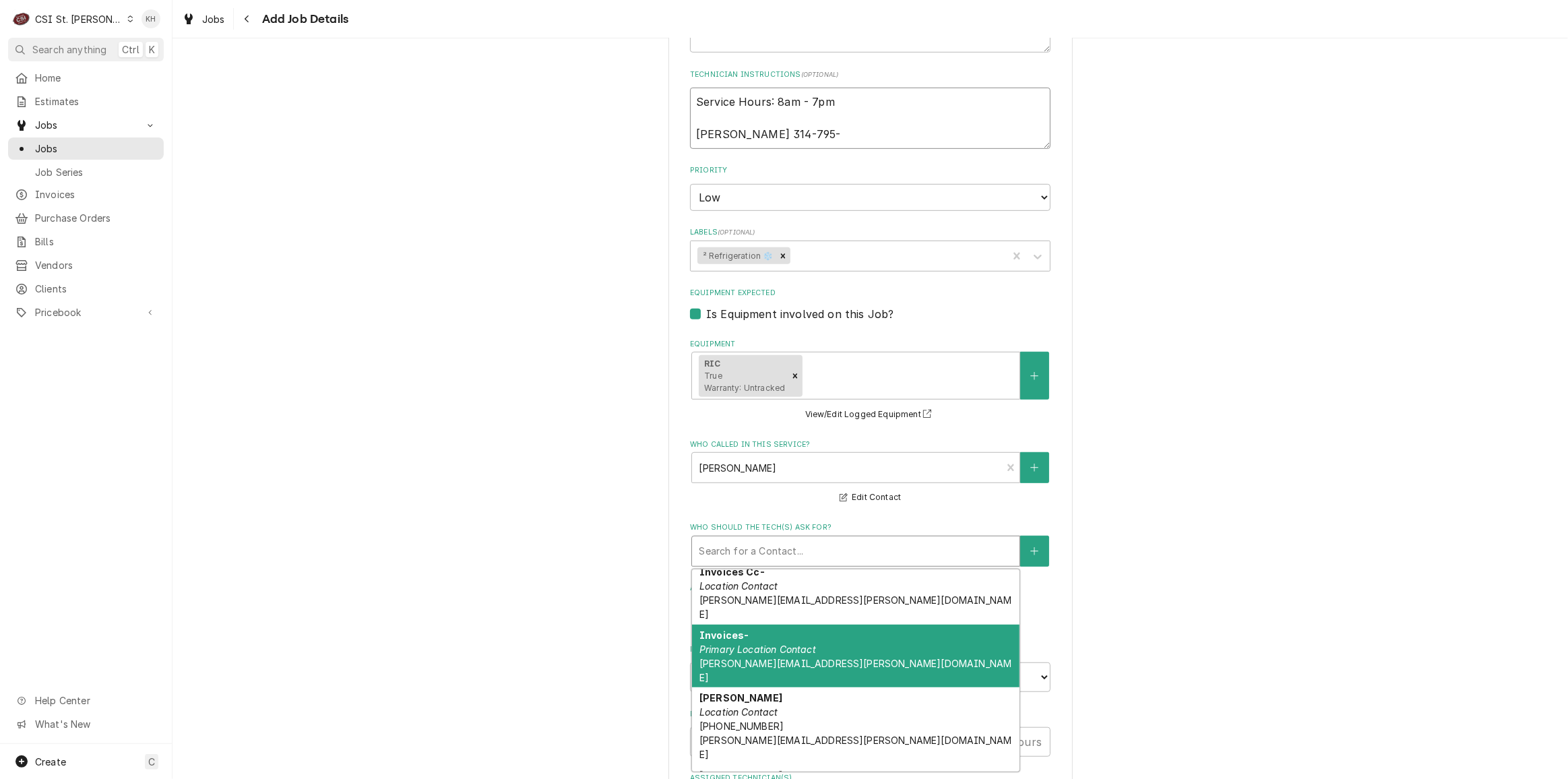
click at [829, 118] on textarea "Service Hours: 8am - 7pm Phil Noe 314-795-" at bounding box center [870, 118] width 360 height 60
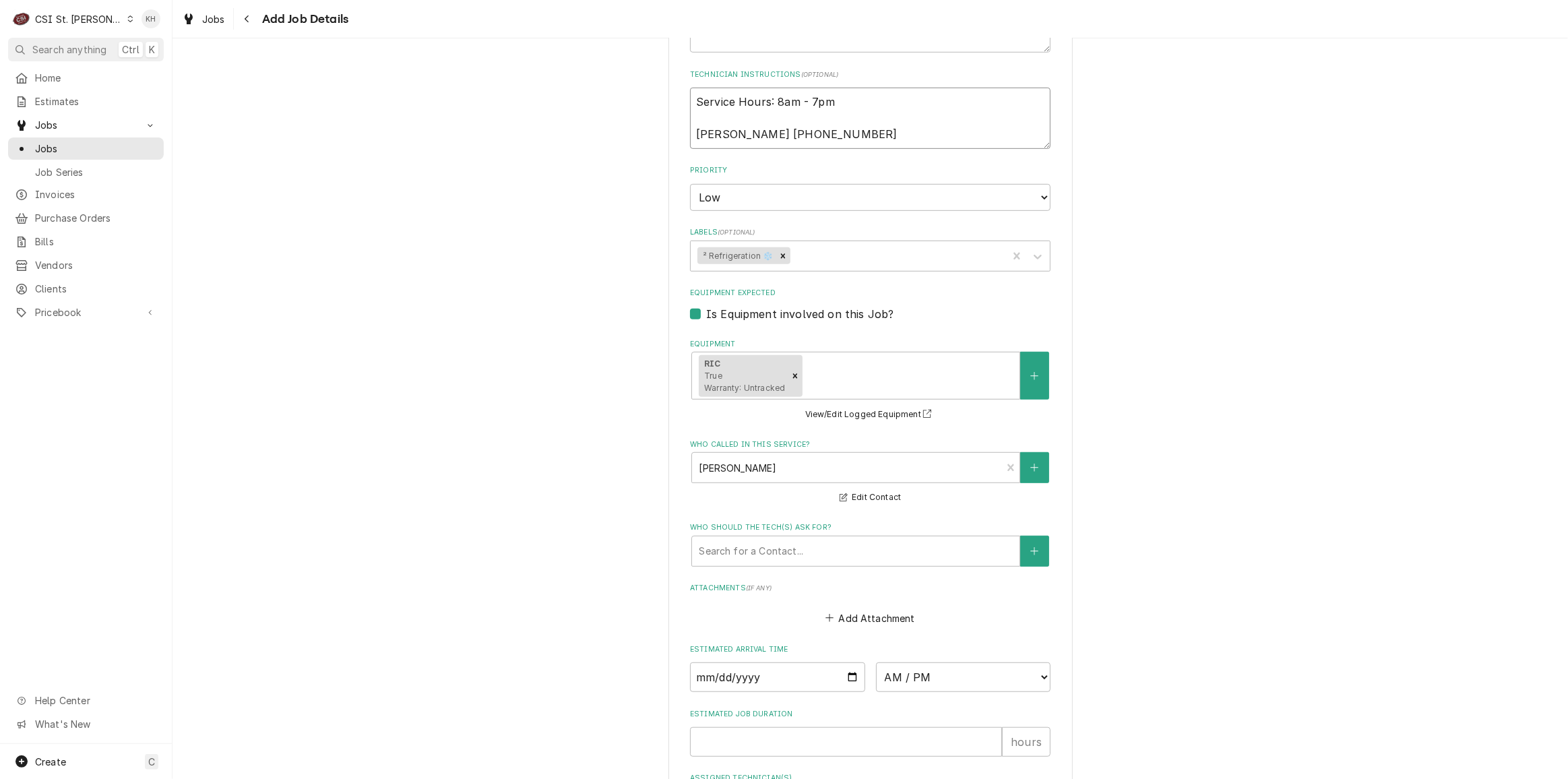
scroll to position [934, 0]
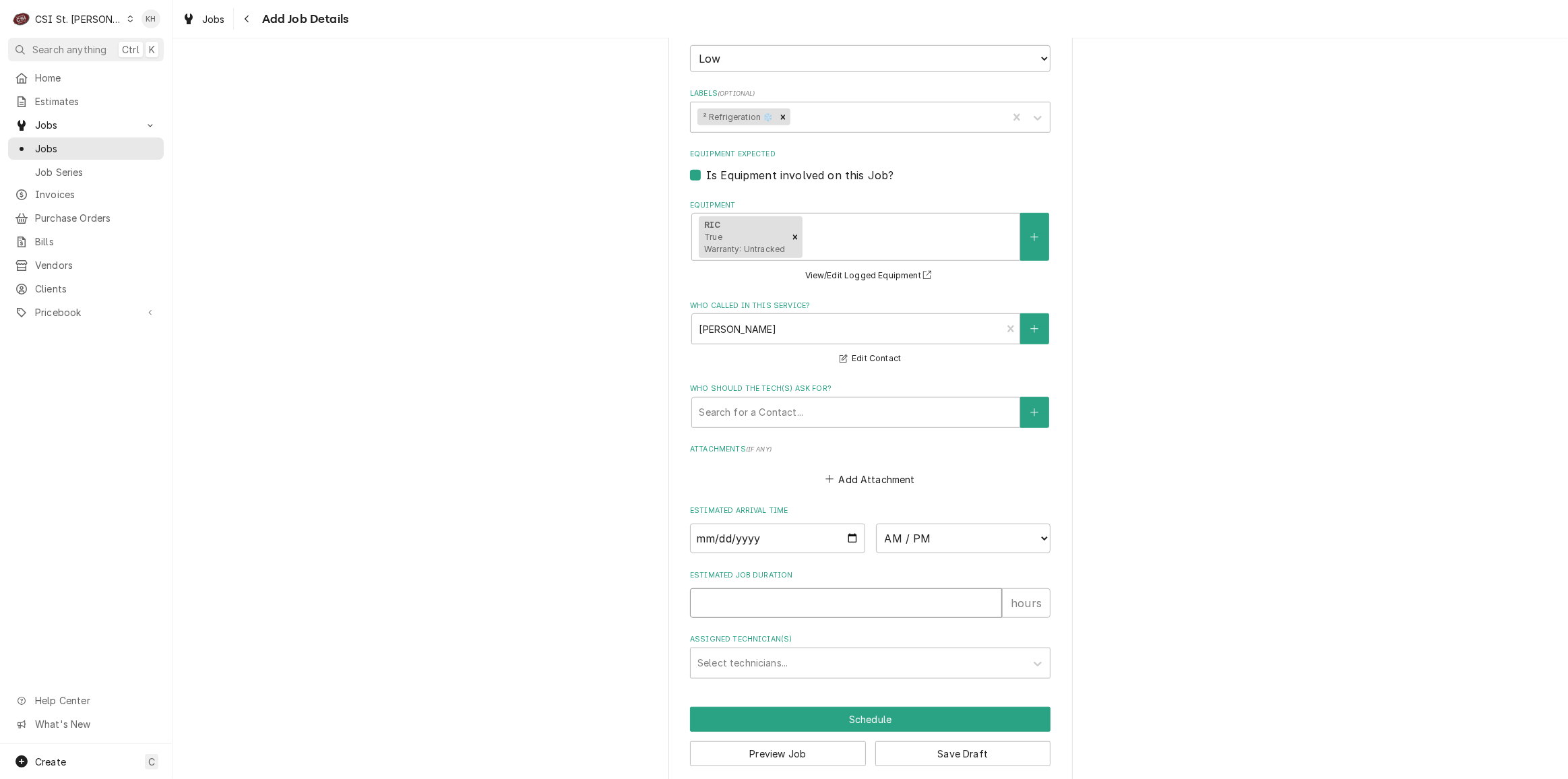
click at [749, 588] on input "Estimated Job Duration" at bounding box center [846, 603] width 312 height 30
click at [799, 741] on button "Preview Job" at bounding box center [777, 754] width 176 height 24
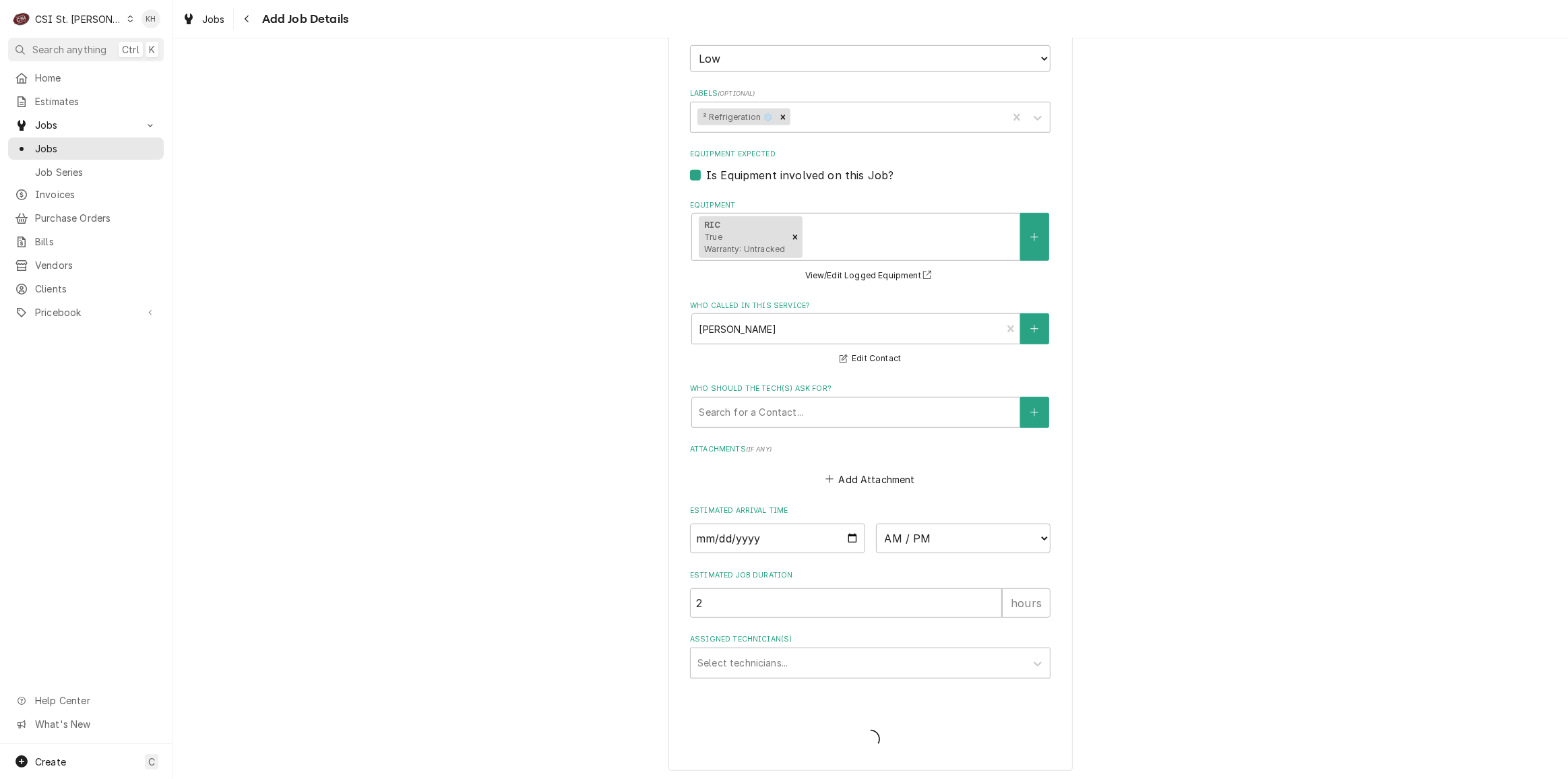
scroll to position [922, 0]
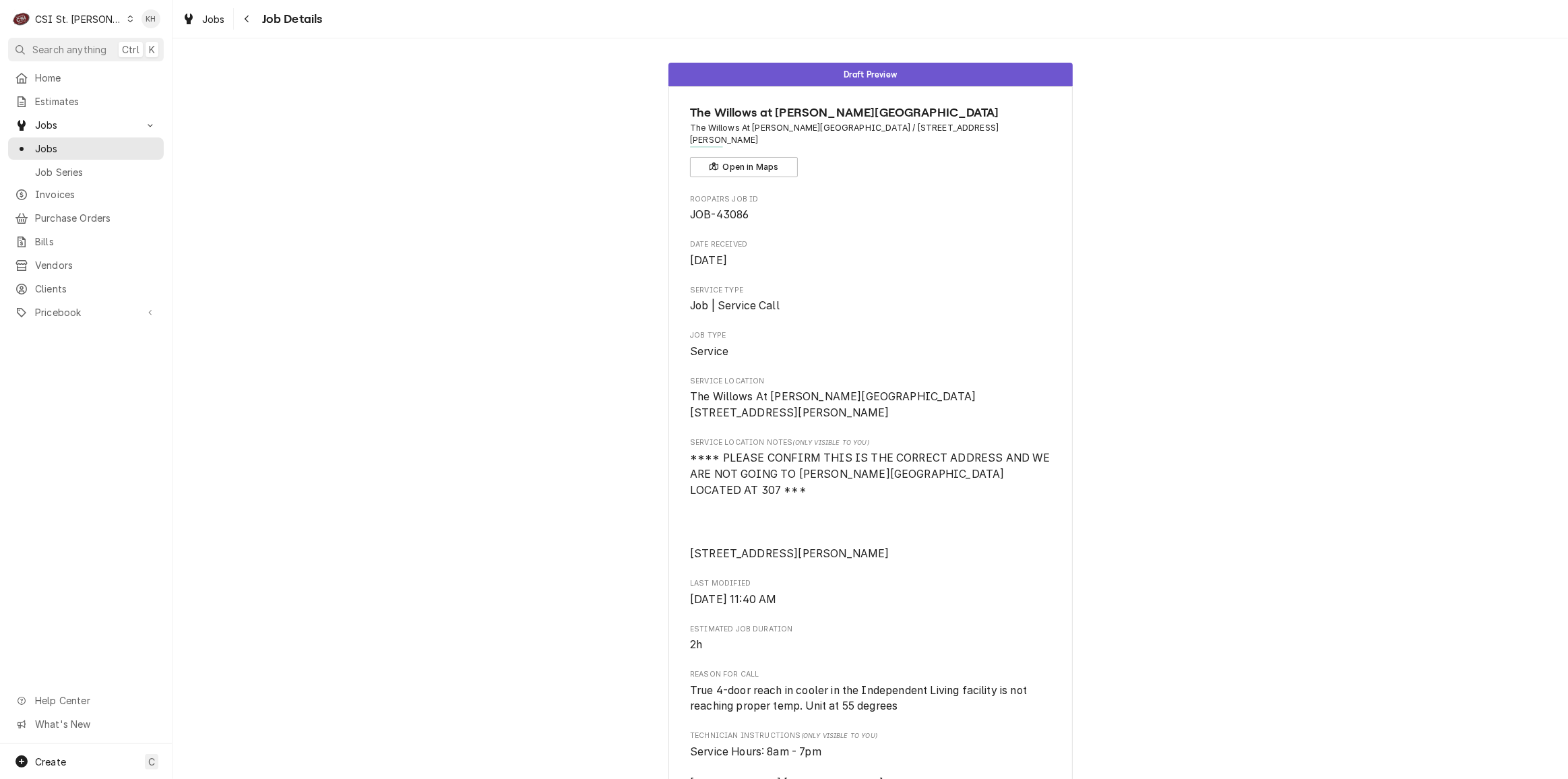
click at [1274, 267] on div "Draft Preview The Willows at Brooking Park The Willows At Brooking Park / 211 S…" at bounding box center [870, 732] width 1396 height 1359
